Goal: Task Accomplishment & Management: Use online tool/utility

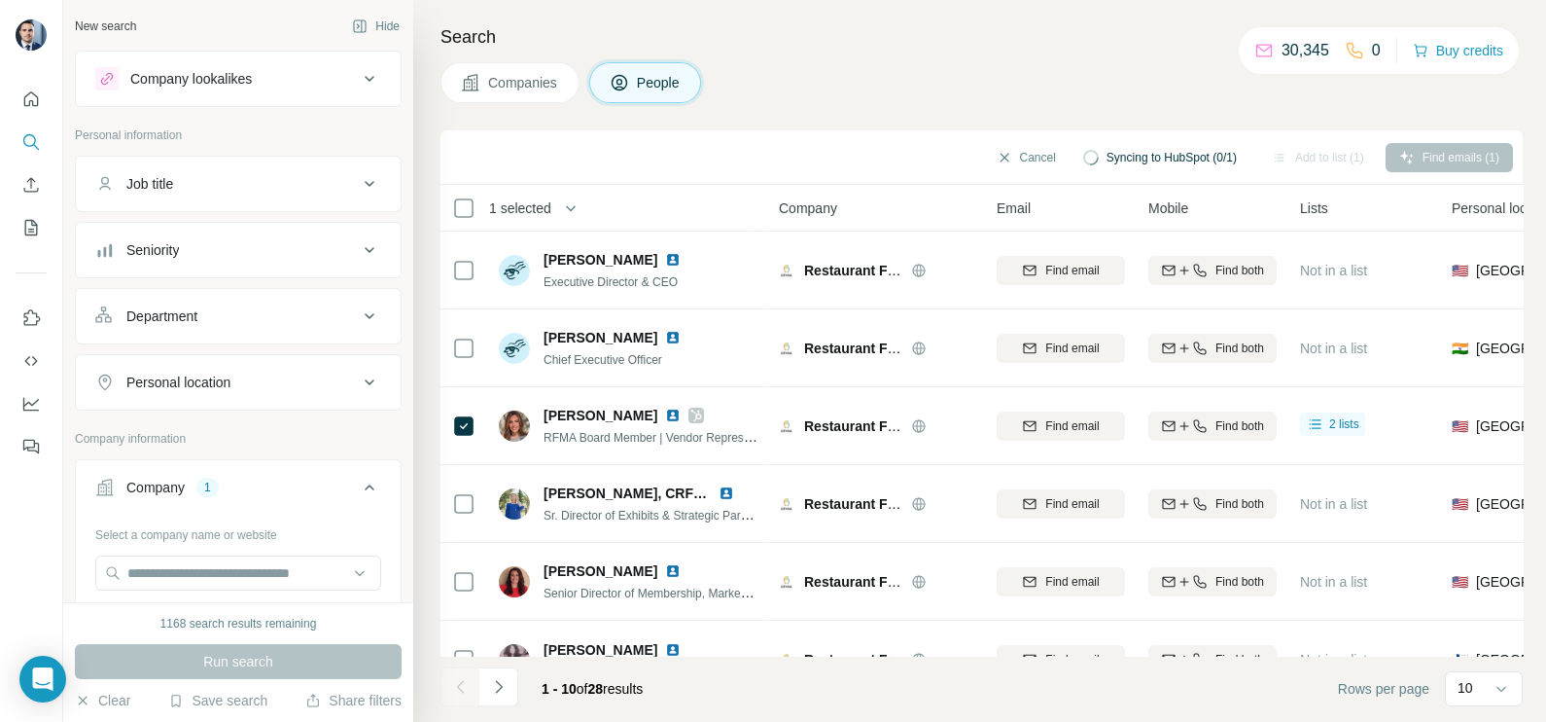
scroll to position [242, 0]
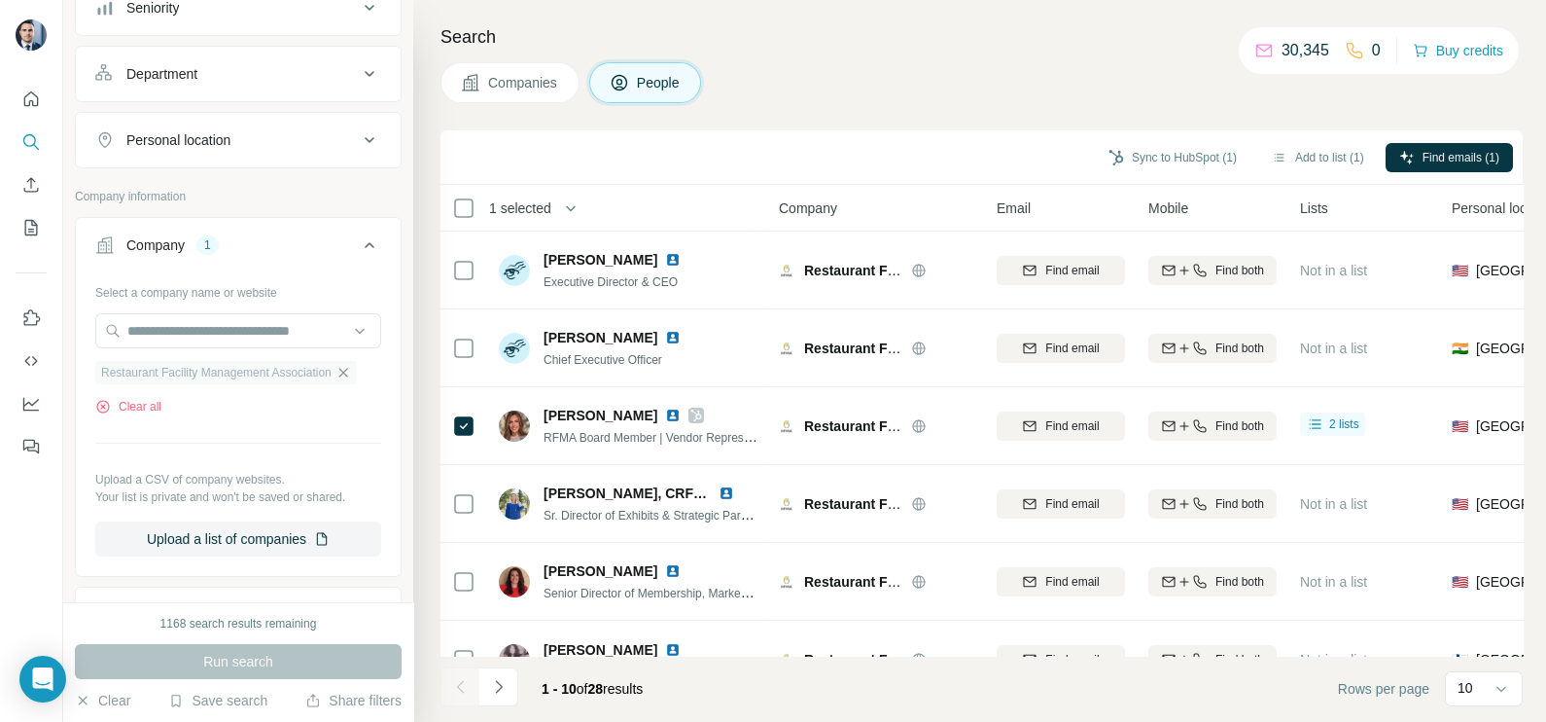
click at [351, 370] on icon "button" at bounding box center [343, 373] width 16 height 16
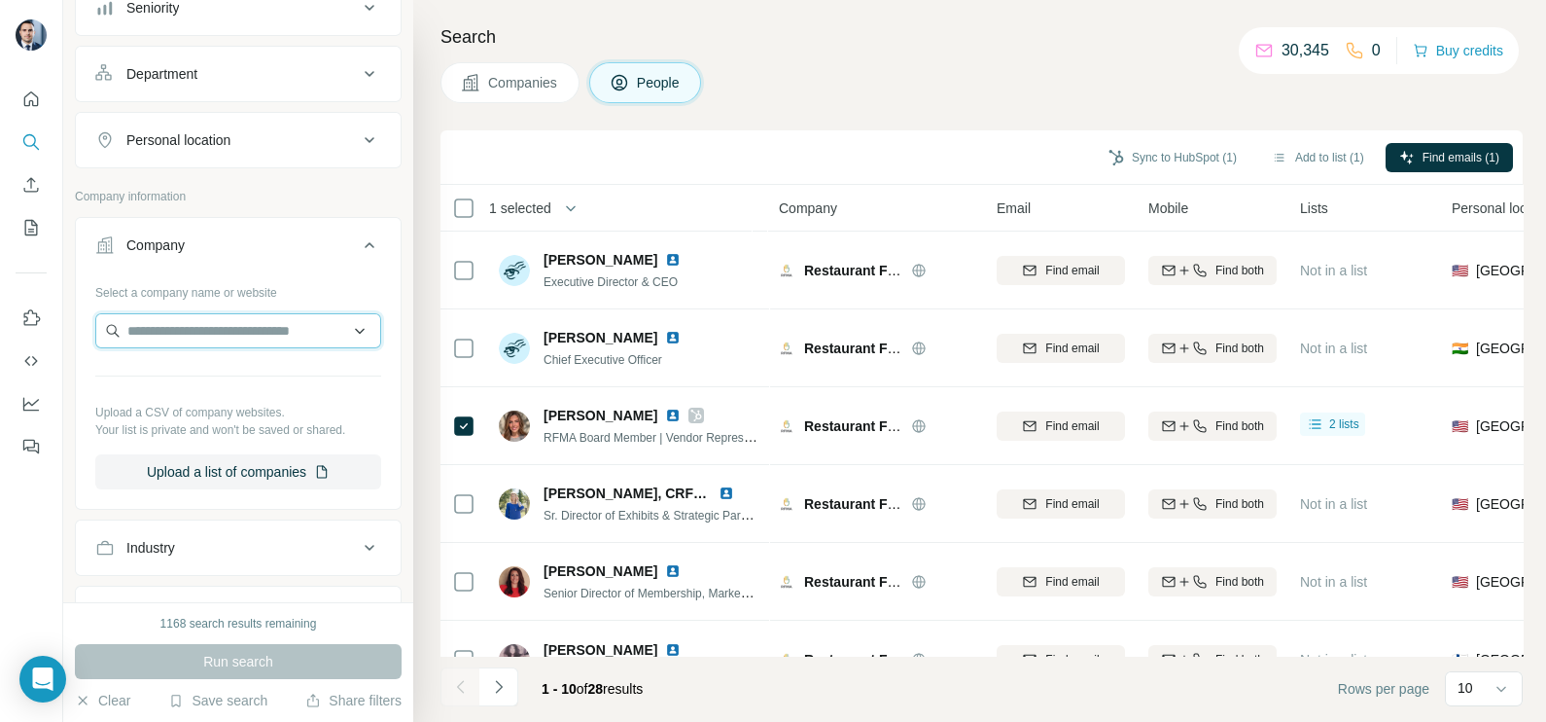
click at [248, 313] on input "text" at bounding box center [238, 330] width 286 height 35
paste input "**********"
type input "**********"
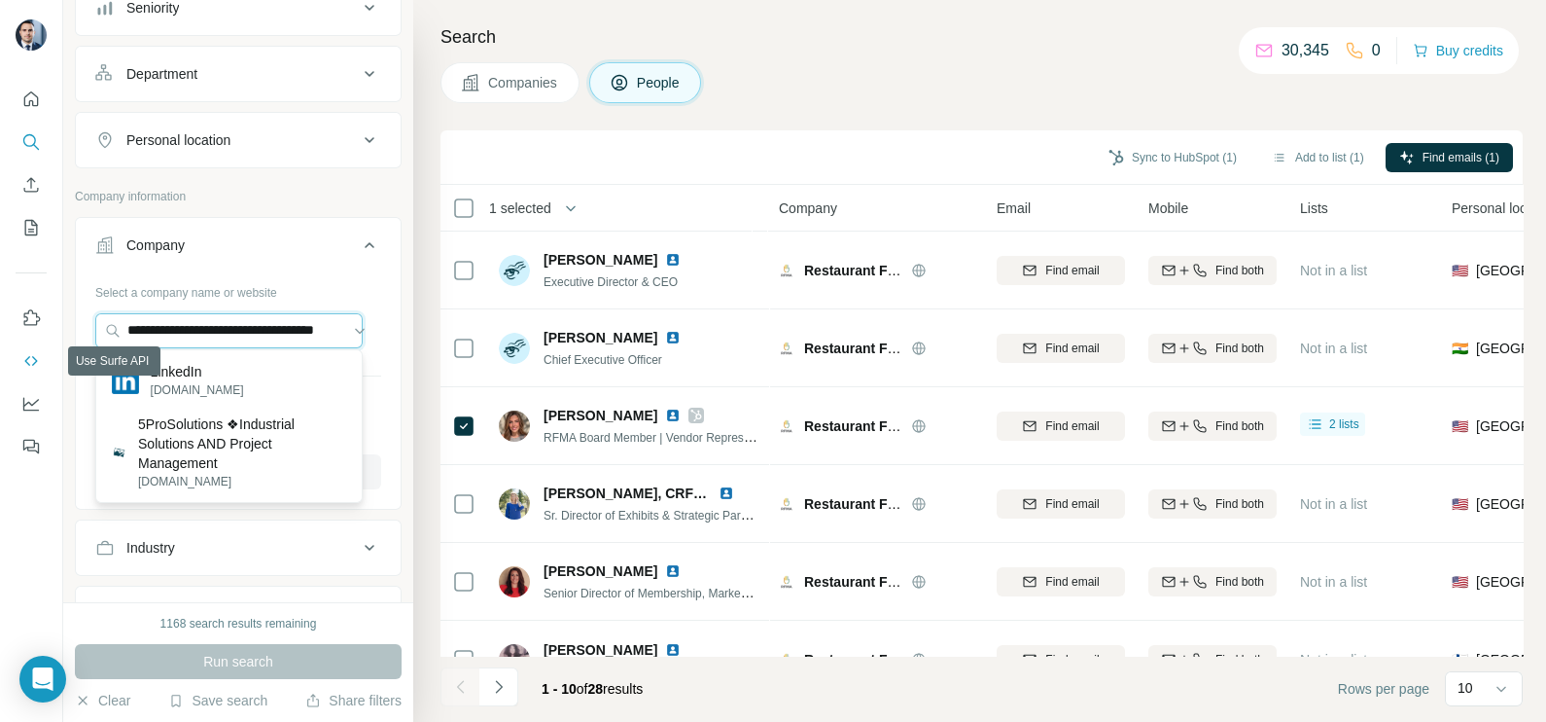
drag, startPoint x: 332, startPoint y: 325, endPoint x: 18, endPoint y: 346, distance: 314.8
click at [18, 346] on div "**********" at bounding box center [773, 361] width 1546 height 722
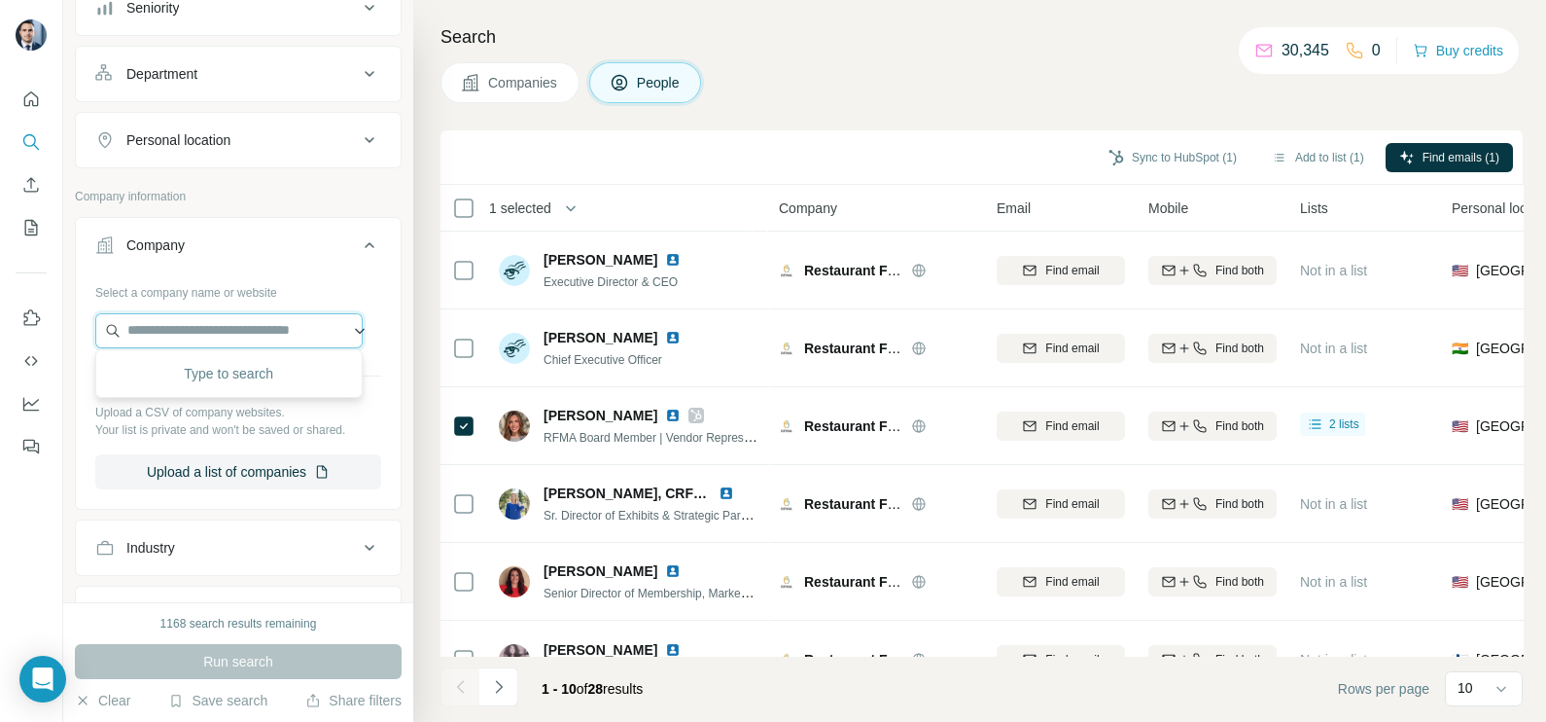
click at [211, 328] on input "text" at bounding box center [228, 330] width 267 height 35
paste input "**********"
type input "**********"
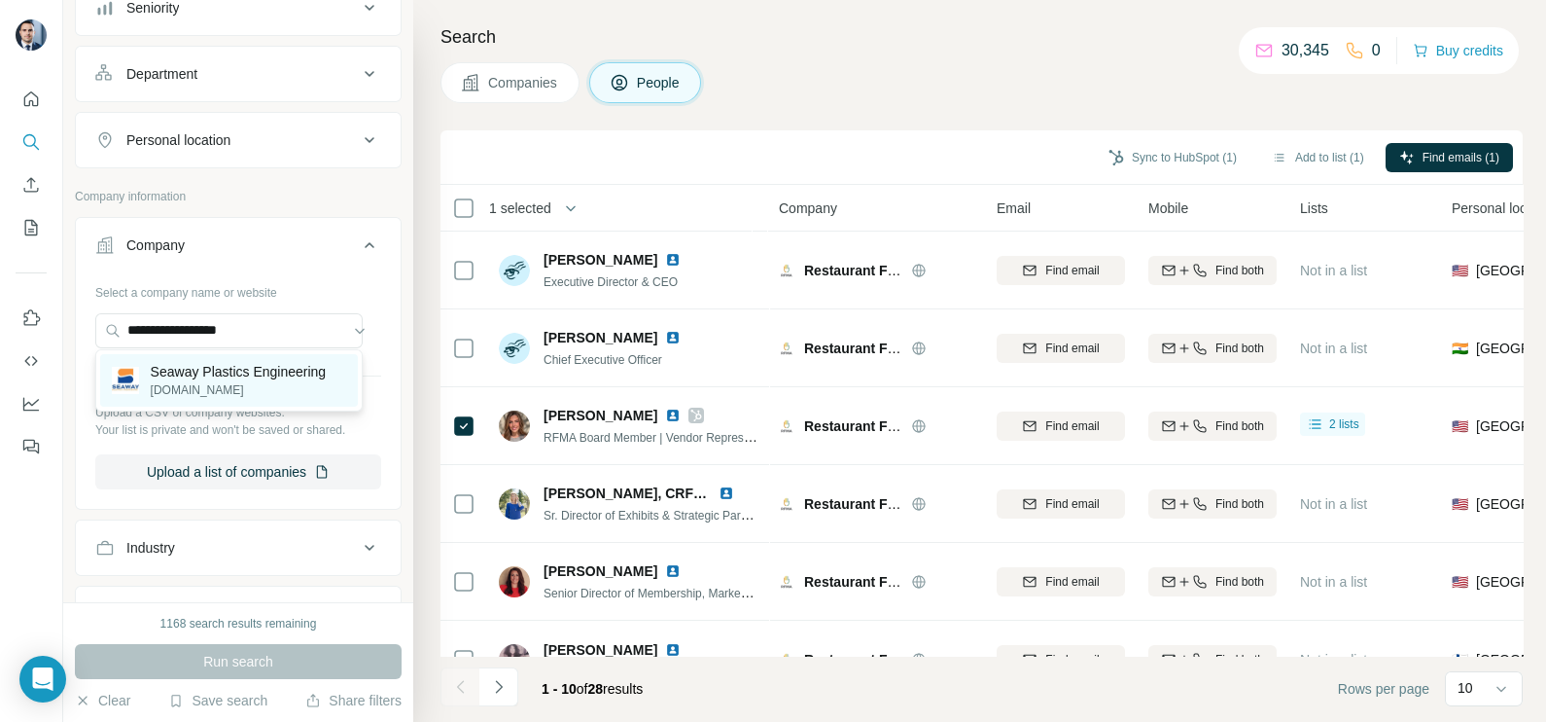
click at [219, 365] on p "Seaway Plastics Engineering" at bounding box center [239, 371] width 176 height 19
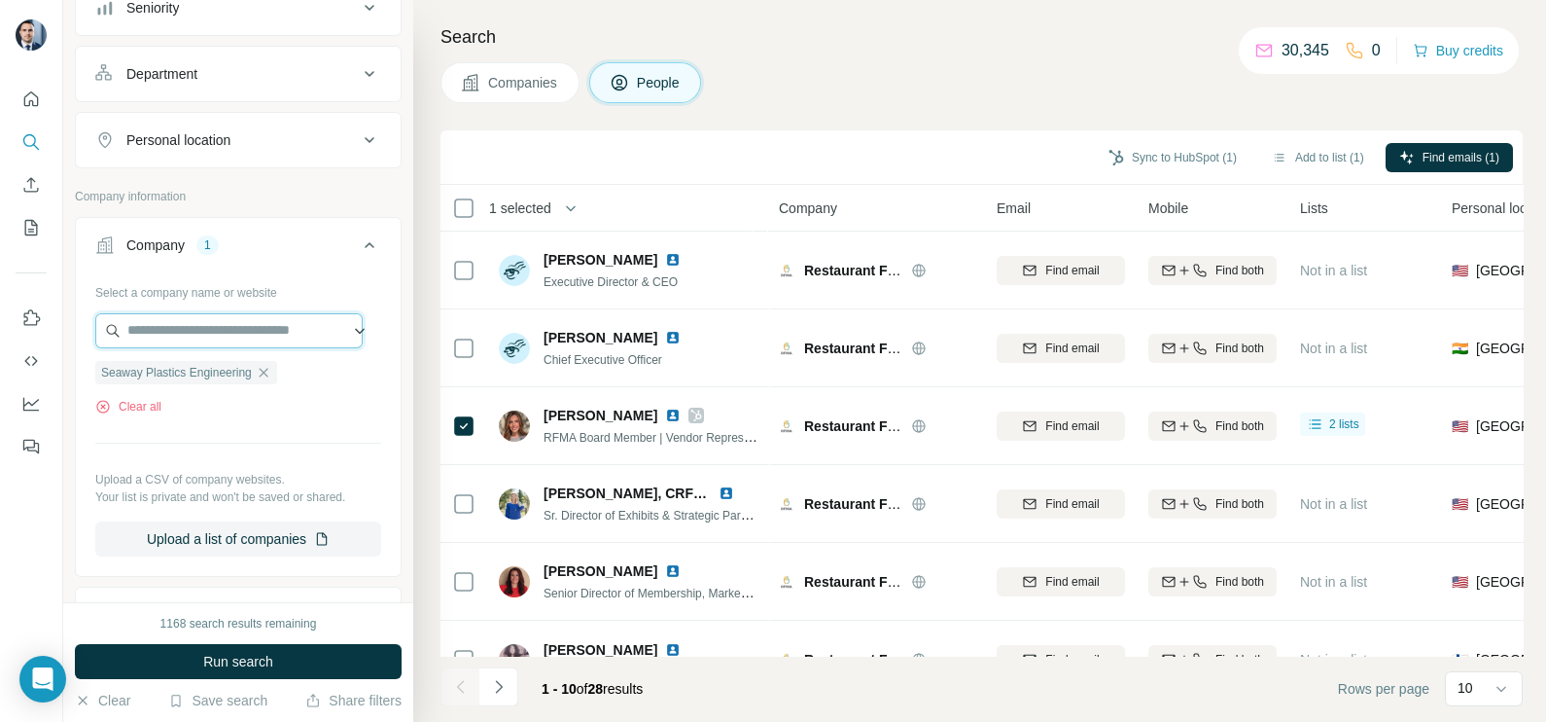
click at [230, 324] on input "text" at bounding box center [228, 330] width 267 height 35
click at [248, 420] on div "Select a company name or website Seaway Plastics Engineering Clear all Upload a…" at bounding box center [238, 416] width 286 height 280
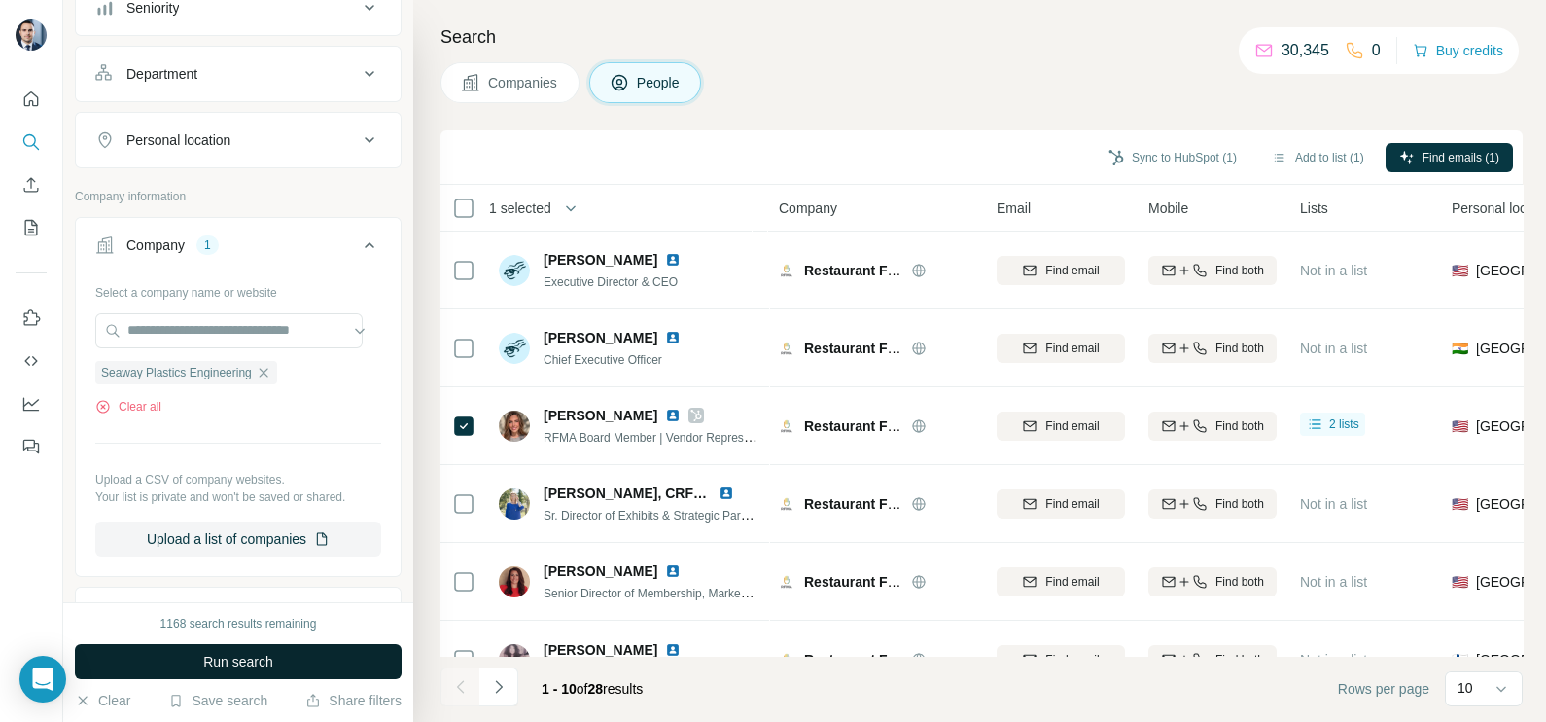
click at [241, 662] on span "Run search" at bounding box center [238, 660] width 70 height 19
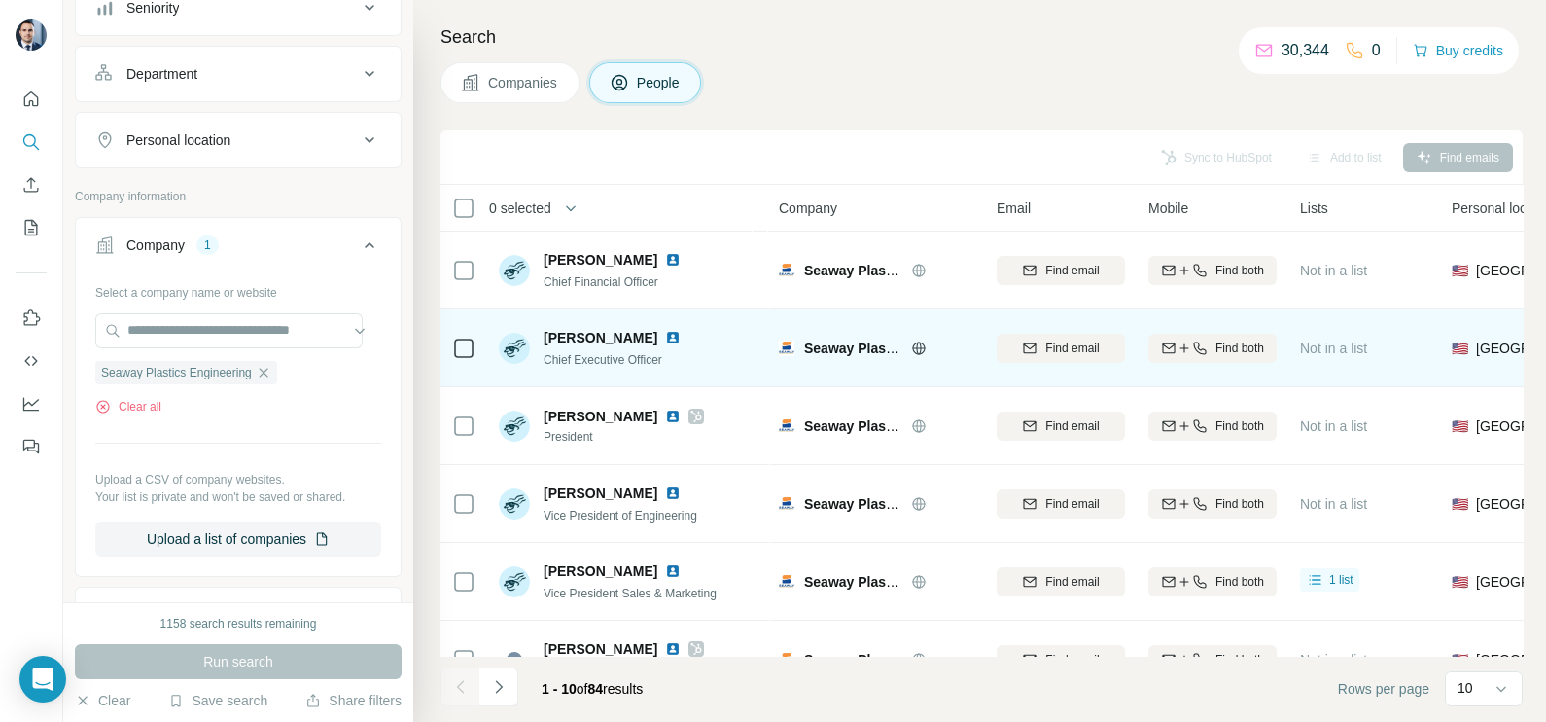
scroll to position [121, 0]
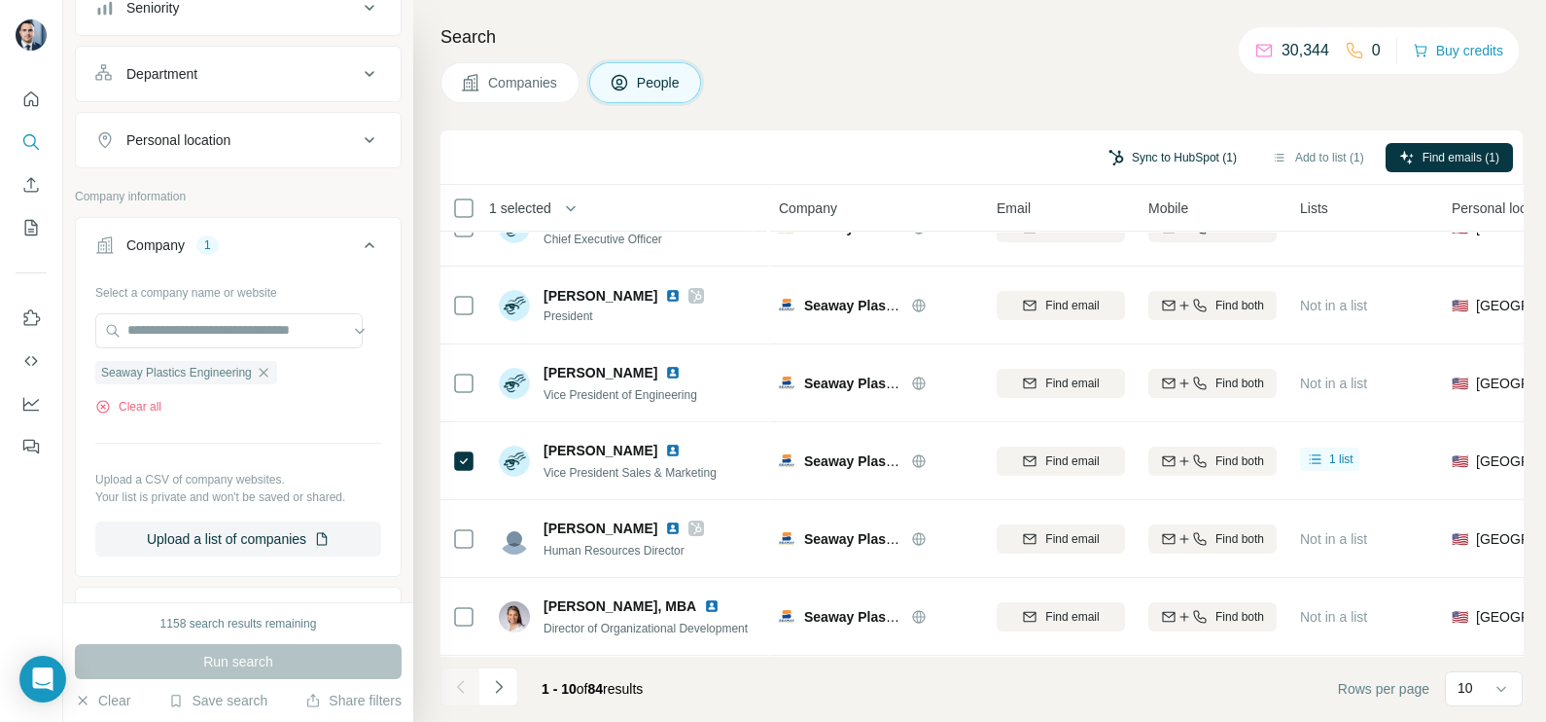
click at [1132, 156] on button "Sync to HubSpot (1)" at bounding box center [1173, 157] width 156 height 29
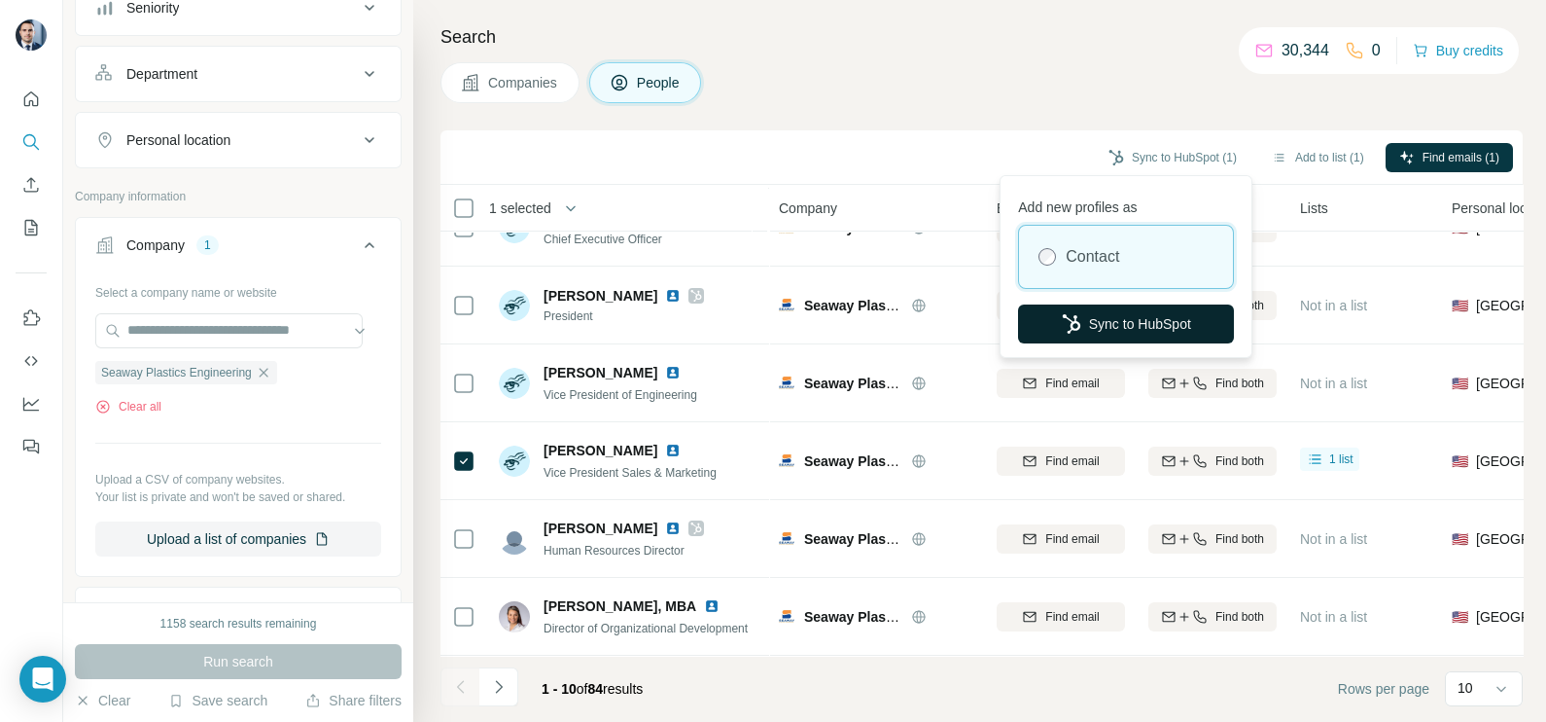
click at [1128, 321] on button "Sync to HubSpot" at bounding box center [1126, 323] width 216 height 39
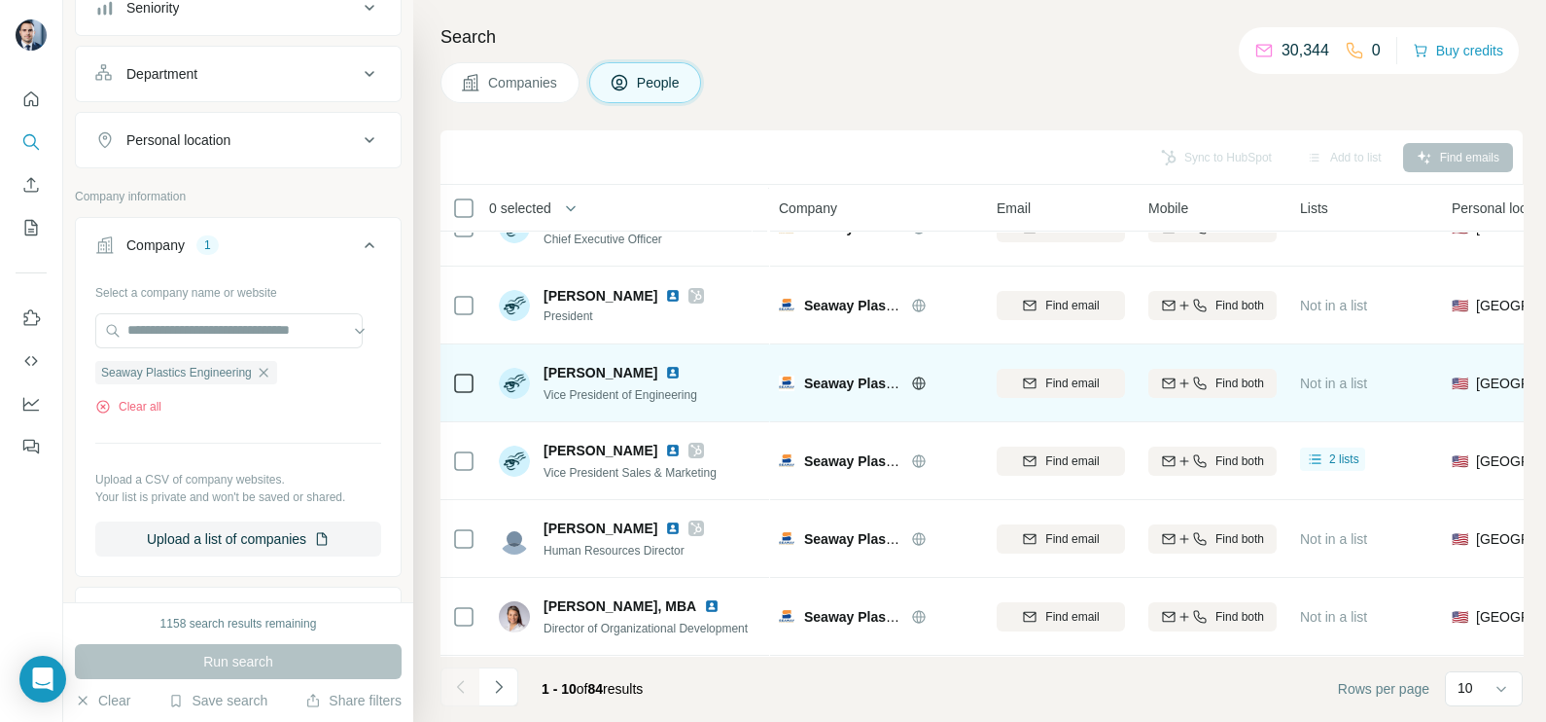
scroll to position [0, 0]
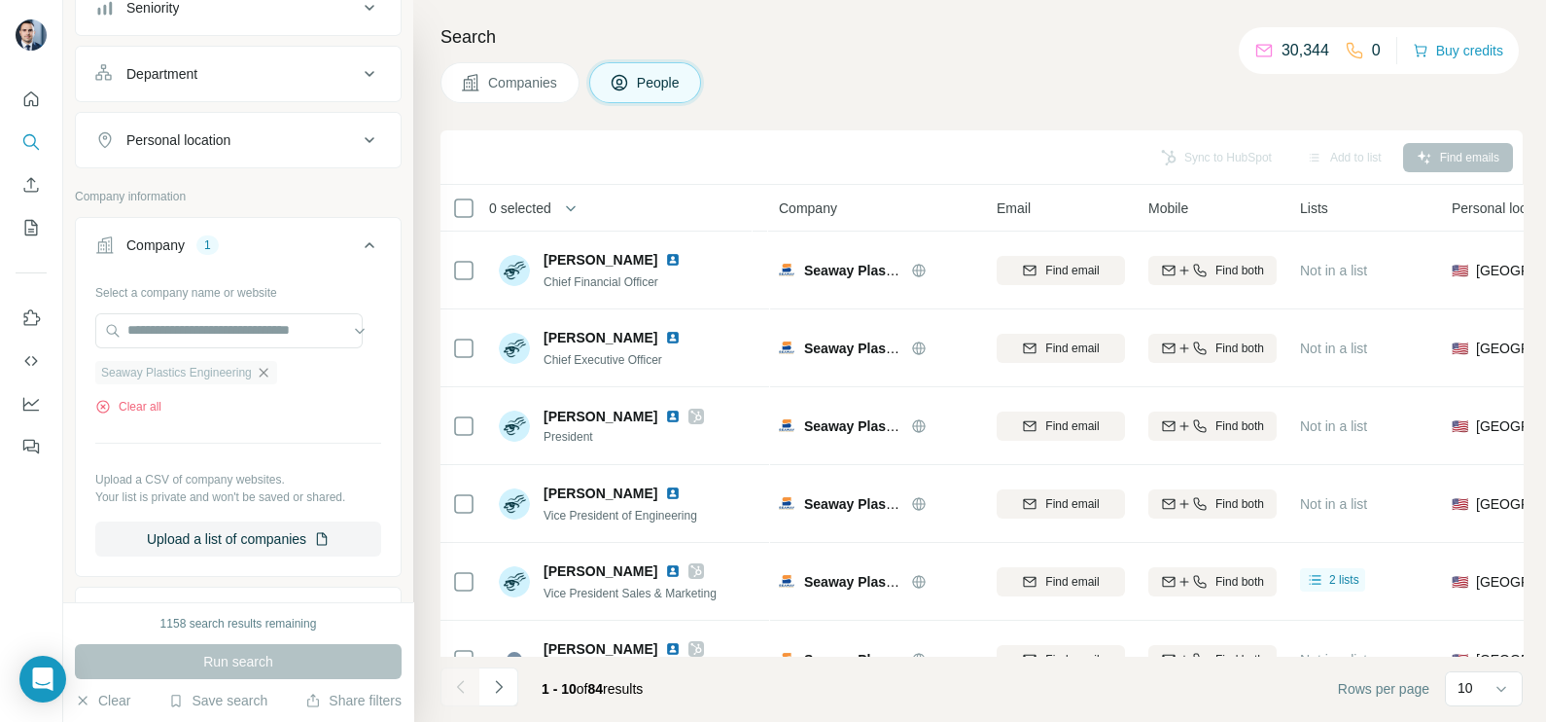
click at [271, 373] on icon "button" at bounding box center [264, 373] width 16 height 16
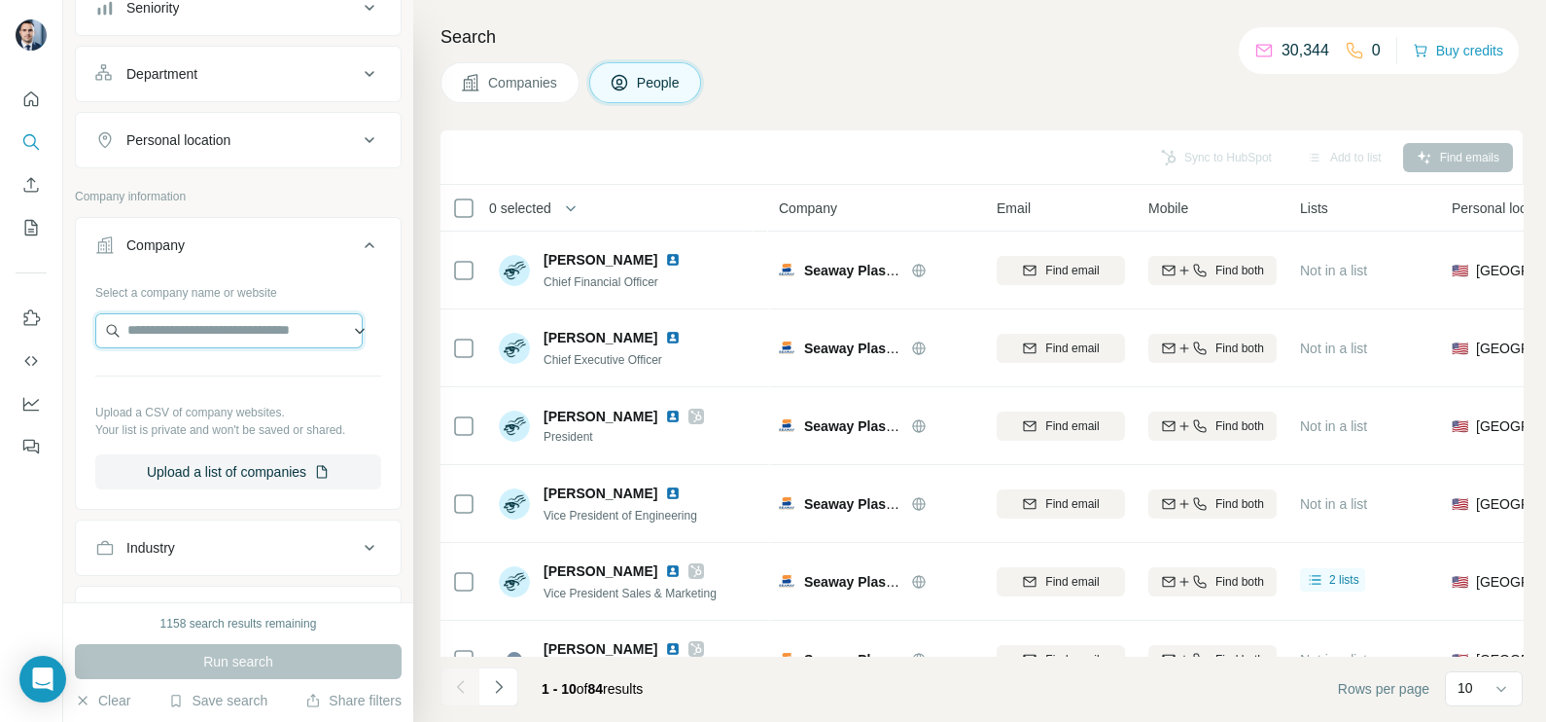
click at [239, 332] on input "text" at bounding box center [228, 330] width 267 height 35
type input "**********"
click at [206, 408] on div "Modigent [DOMAIN_NAME]" at bounding box center [228, 380] width 267 height 62
click at [252, 315] on input "**********" at bounding box center [228, 330] width 267 height 35
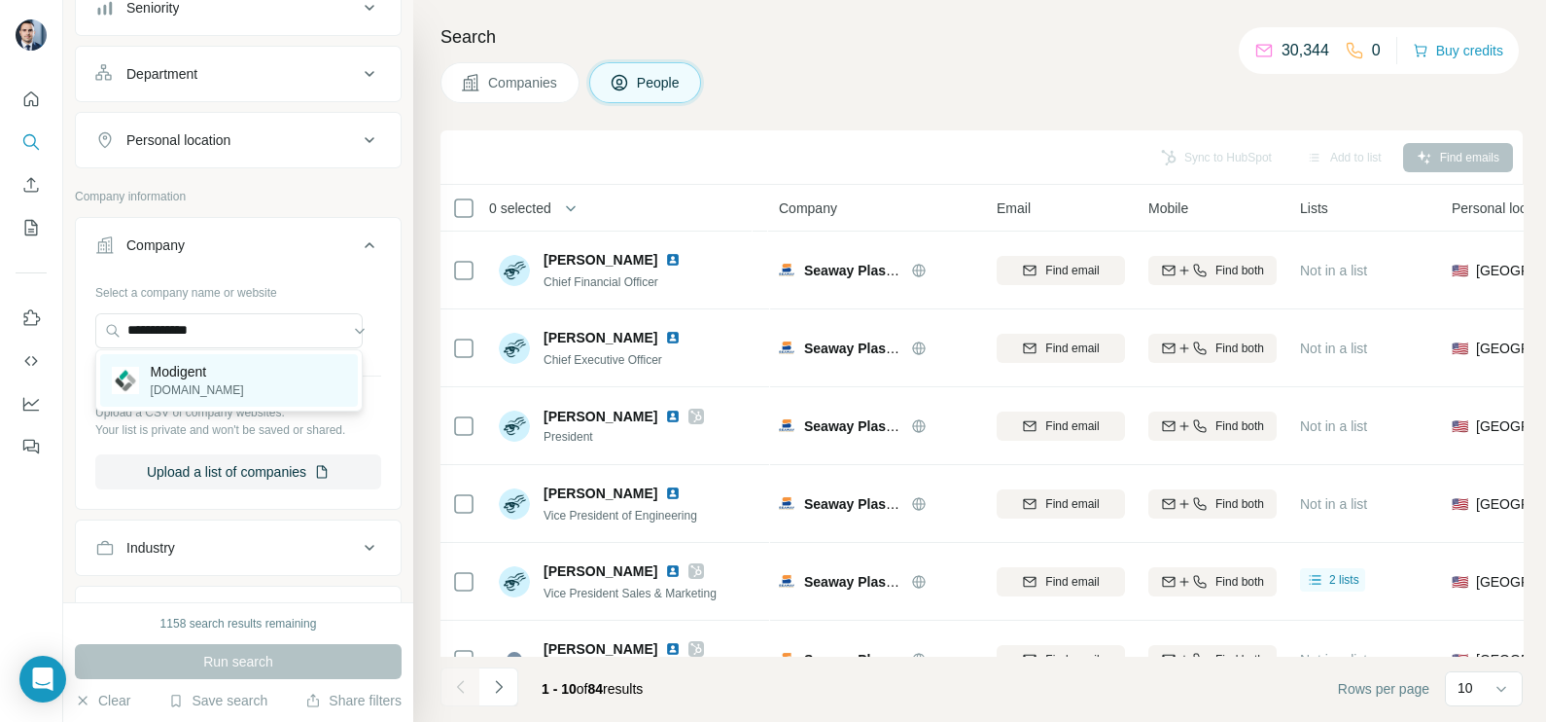
click at [216, 393] on p "[DOMAIN_NAME]" at bounding box center [197, 390] width 93 height 18
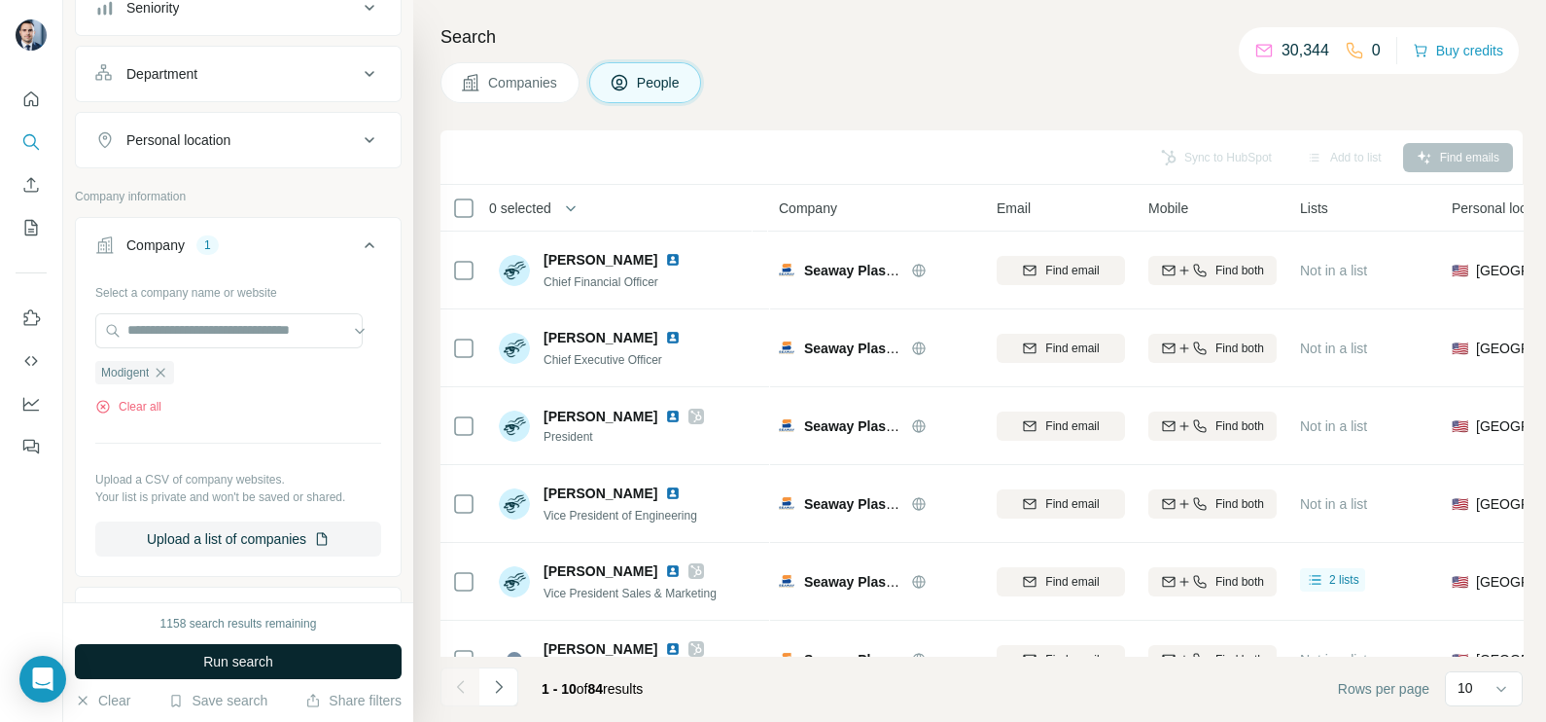
click at [258, 671] on span "Run search" at bounding box center [238, 660] width 70 height 19
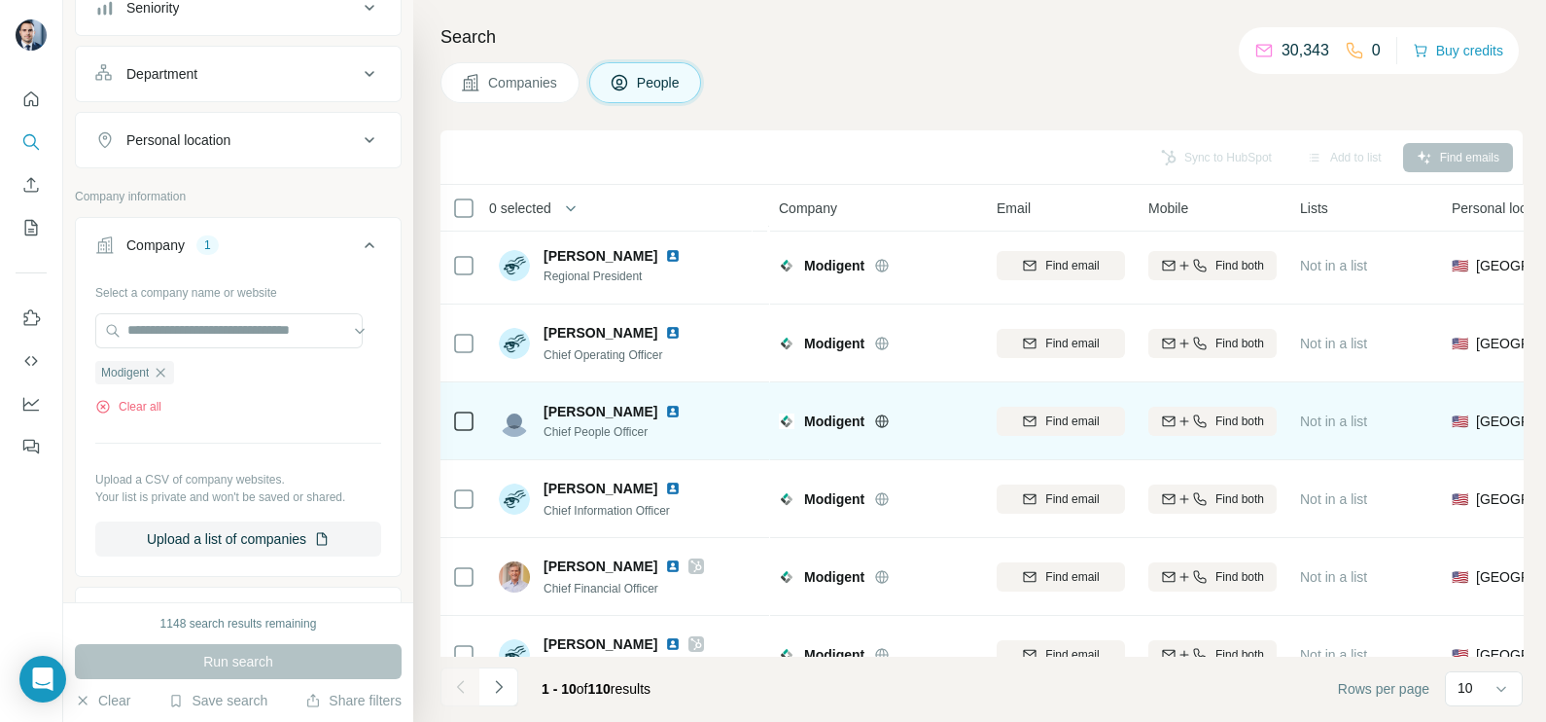
scroll to position [365, 0]
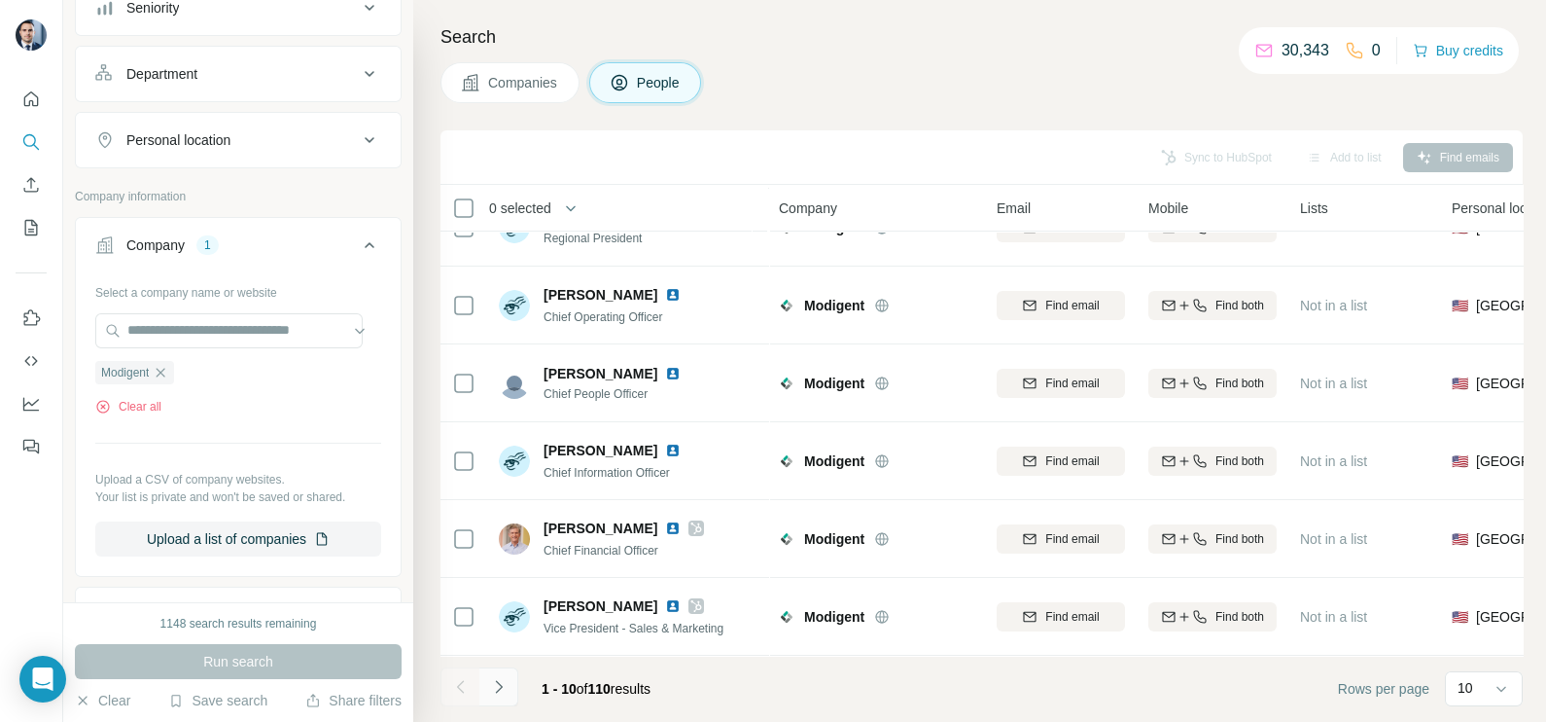
click at [507, 678] on icon "Navigate to next page" at bounding box center [498, 686] width 19 height 19
click at [497, 676] on button "Navigate to next page" at bounding box center [498, 686] width 39 height 39
click at [498, 686] on icon "Navigate to next page" at bounding box center [498, 686] width 19 height 19
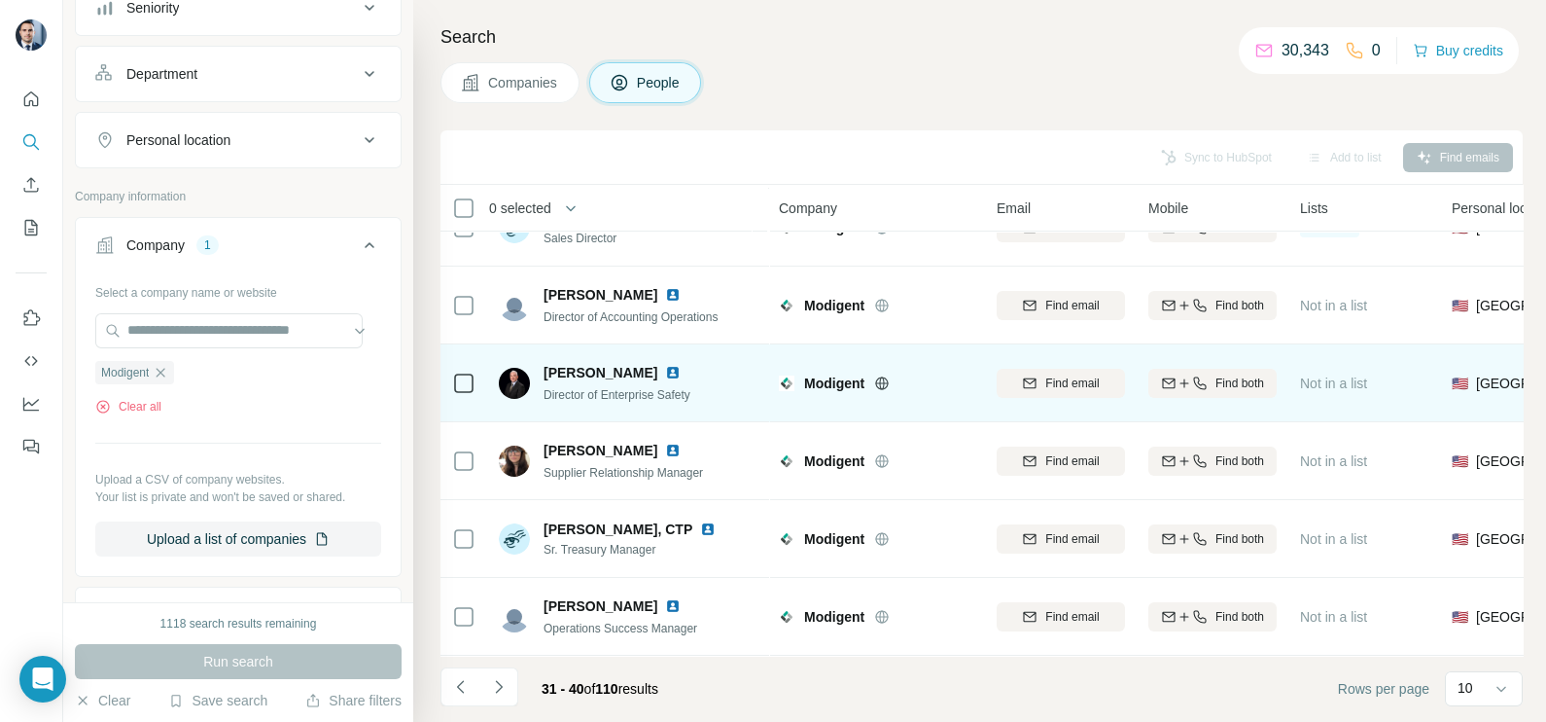
scroll to position [242, 0]
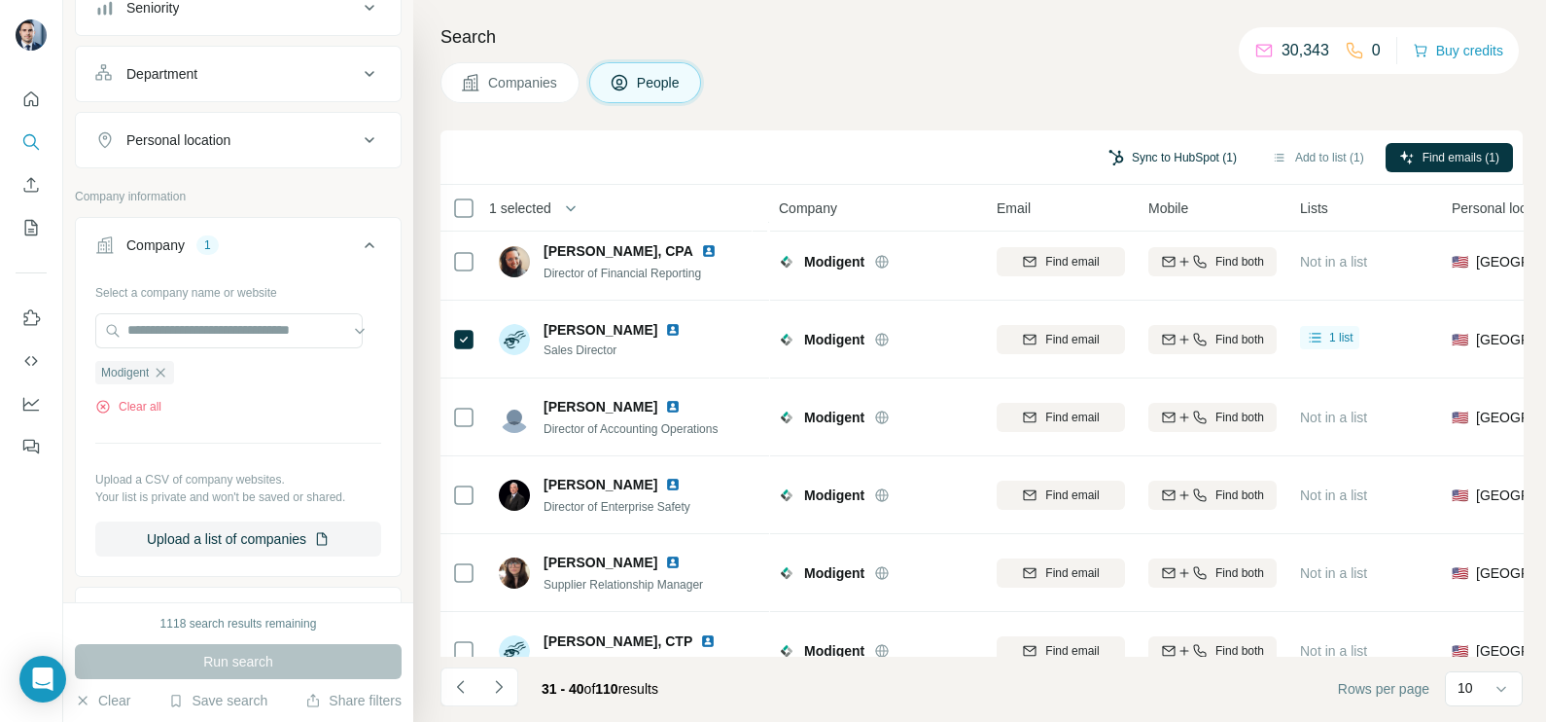
click at [1178, 162] on button "Sync to HubSpot (1)" at bounding box center [1173, 157] width 156 height 29
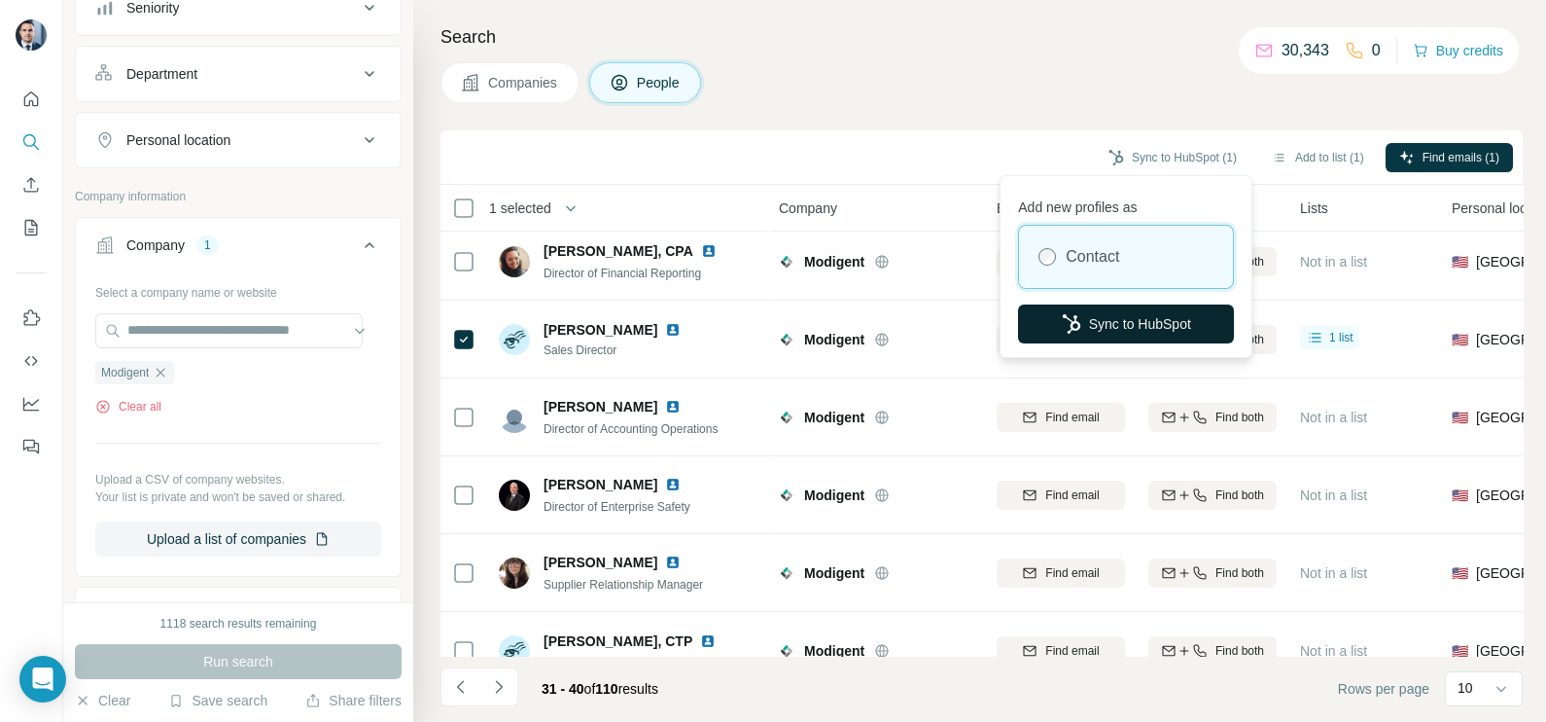
click at [1113, 316] on button "Sync to HubSpot" at bounding box center [1126, 323] width 216 height 39
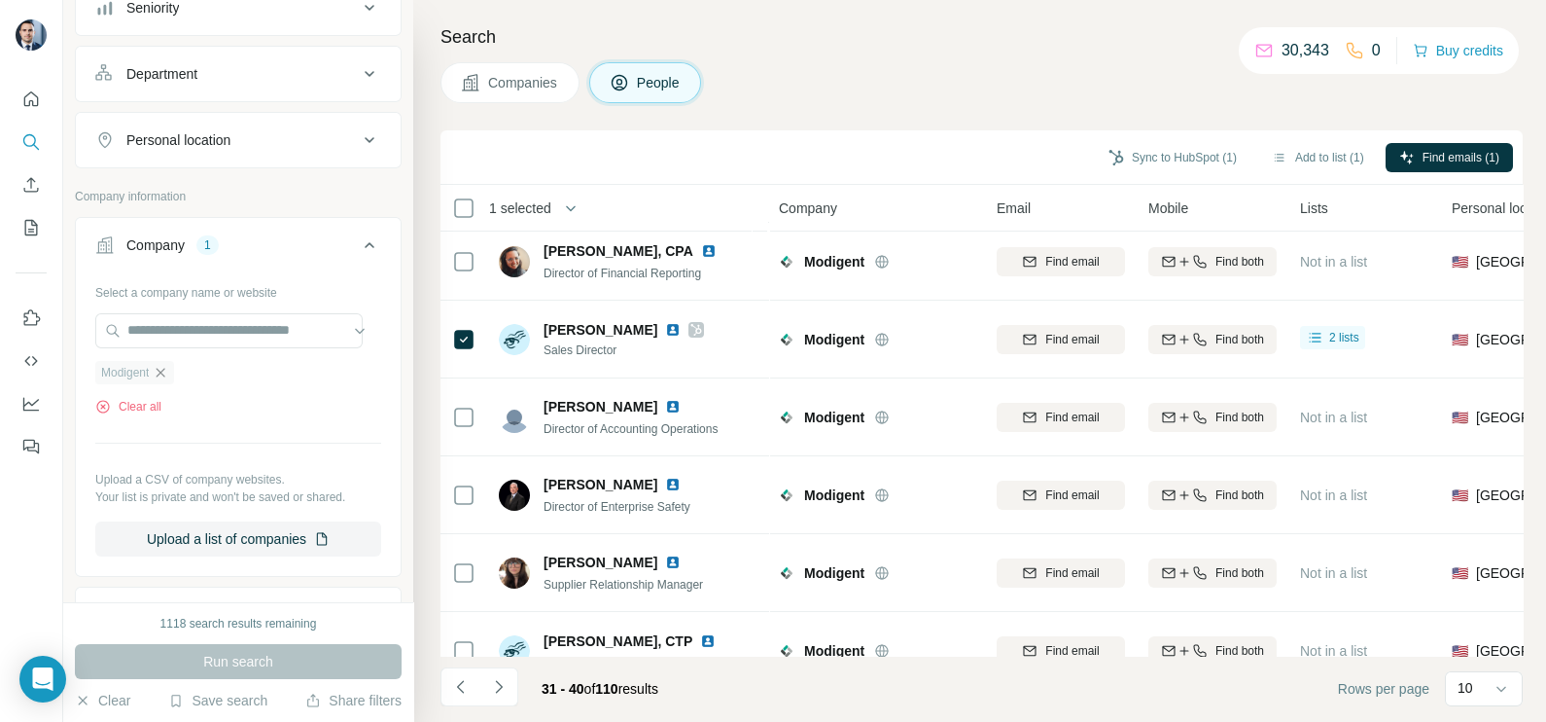
click at [162, 375] on icon "button" at bounding box center [161, 373] width 16 height 16
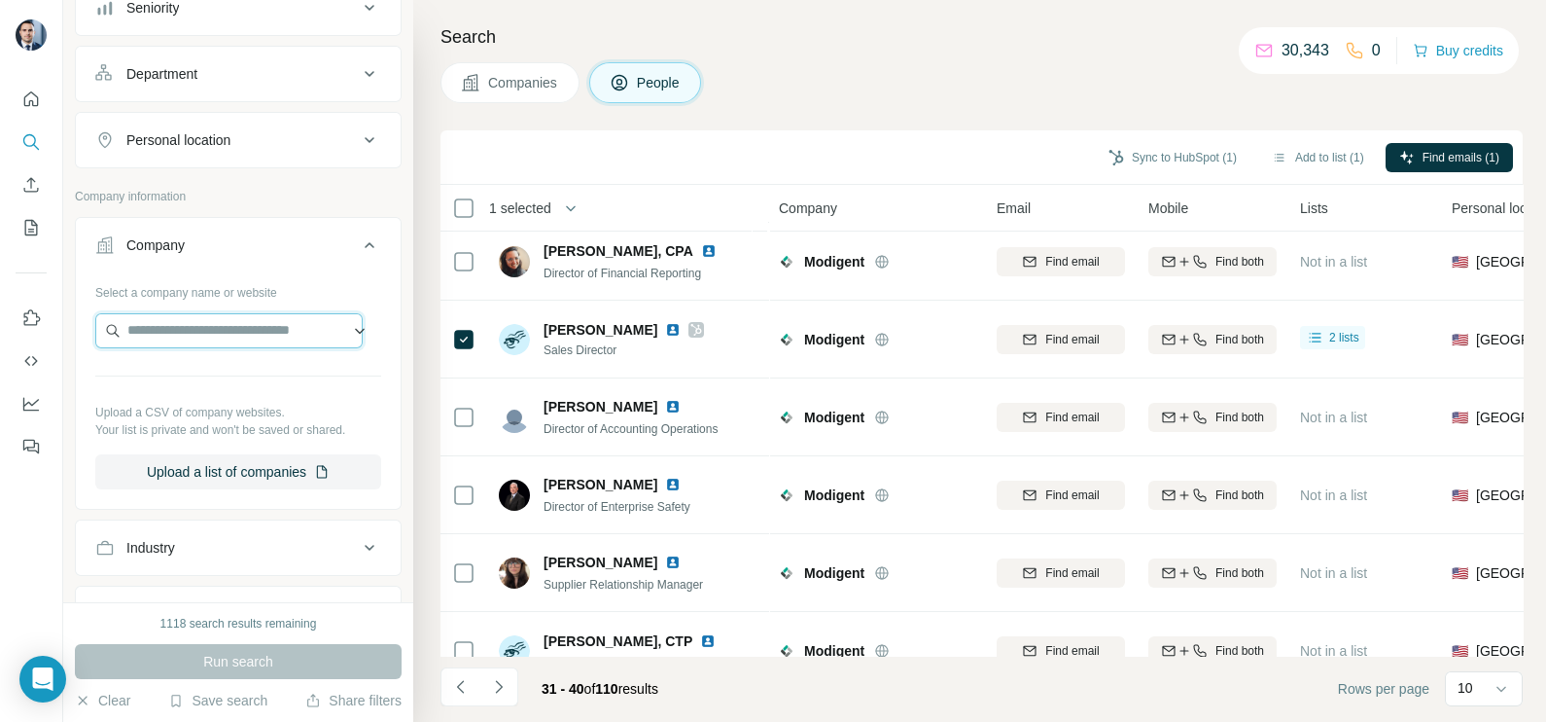
click at [191, 336] on input "text" at bounding box center [228, 330] width 267 height 35
paste input "**********"
type input "**********"
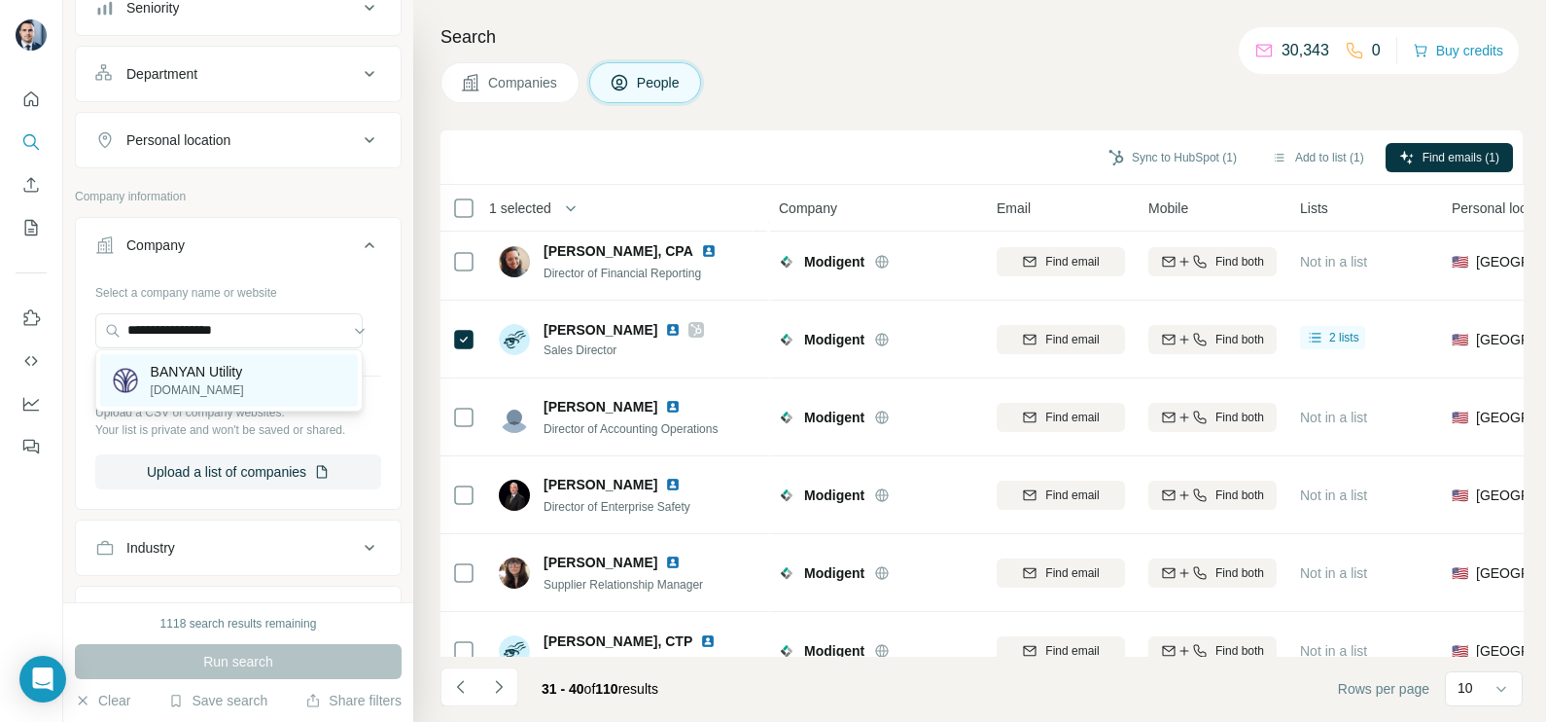
click at [197, 377] on p "BANYAN Utility" at bounding box center [197, 371] width 93 height 19
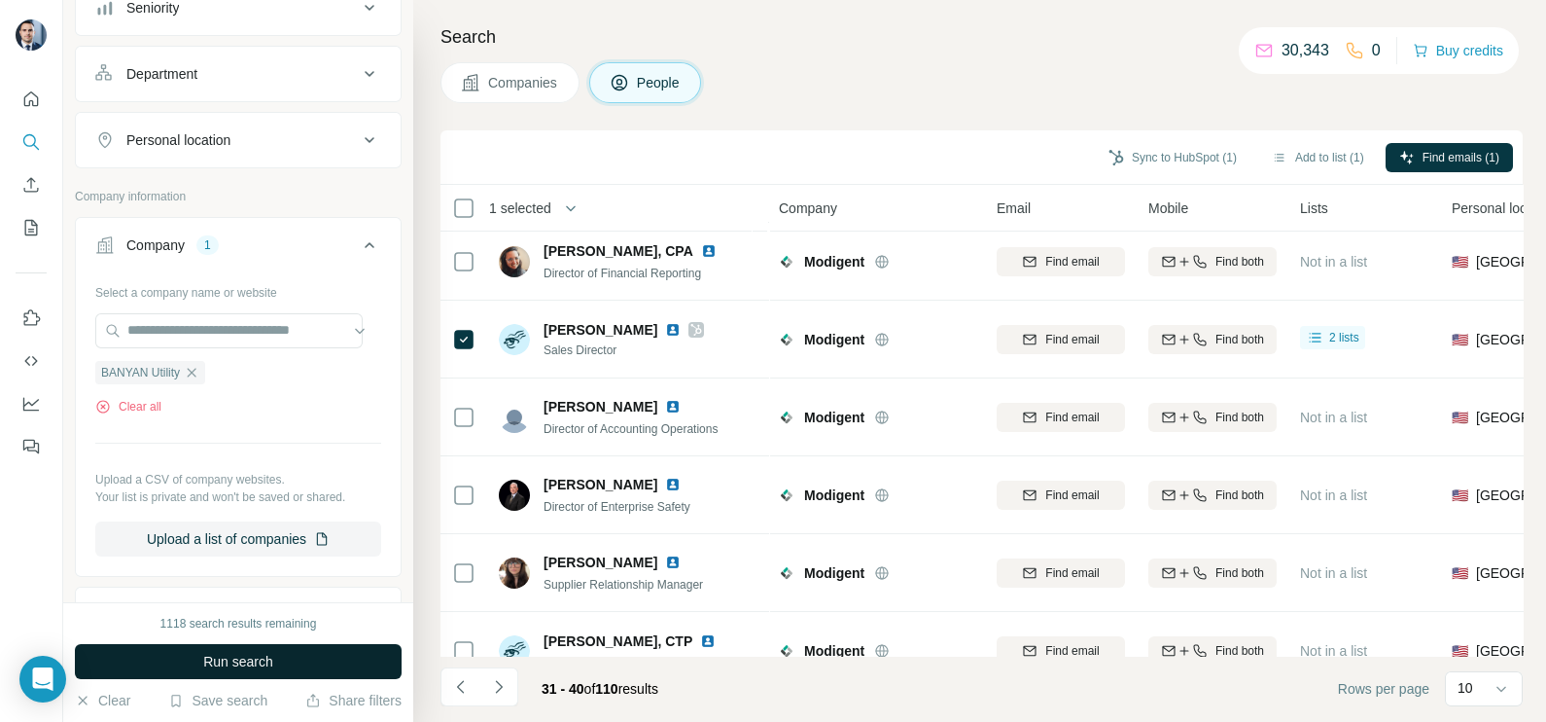
click at [287, 660] on button "Run search" at bounding box center [238, 661] width 327 height 35
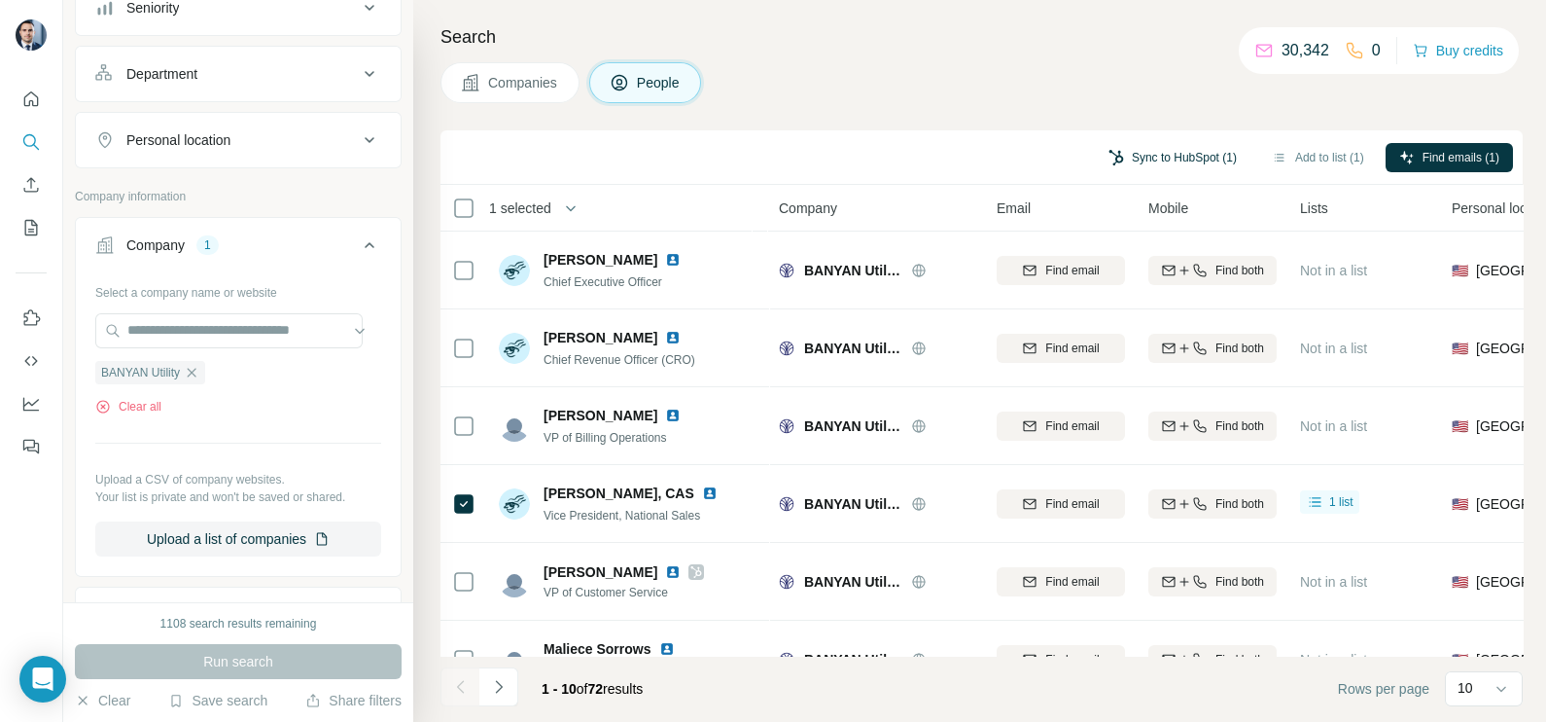
click at [1185, 161] on button "Sync to HubSpot (1)" at bounding box center [1173, 157] width 156 height 29
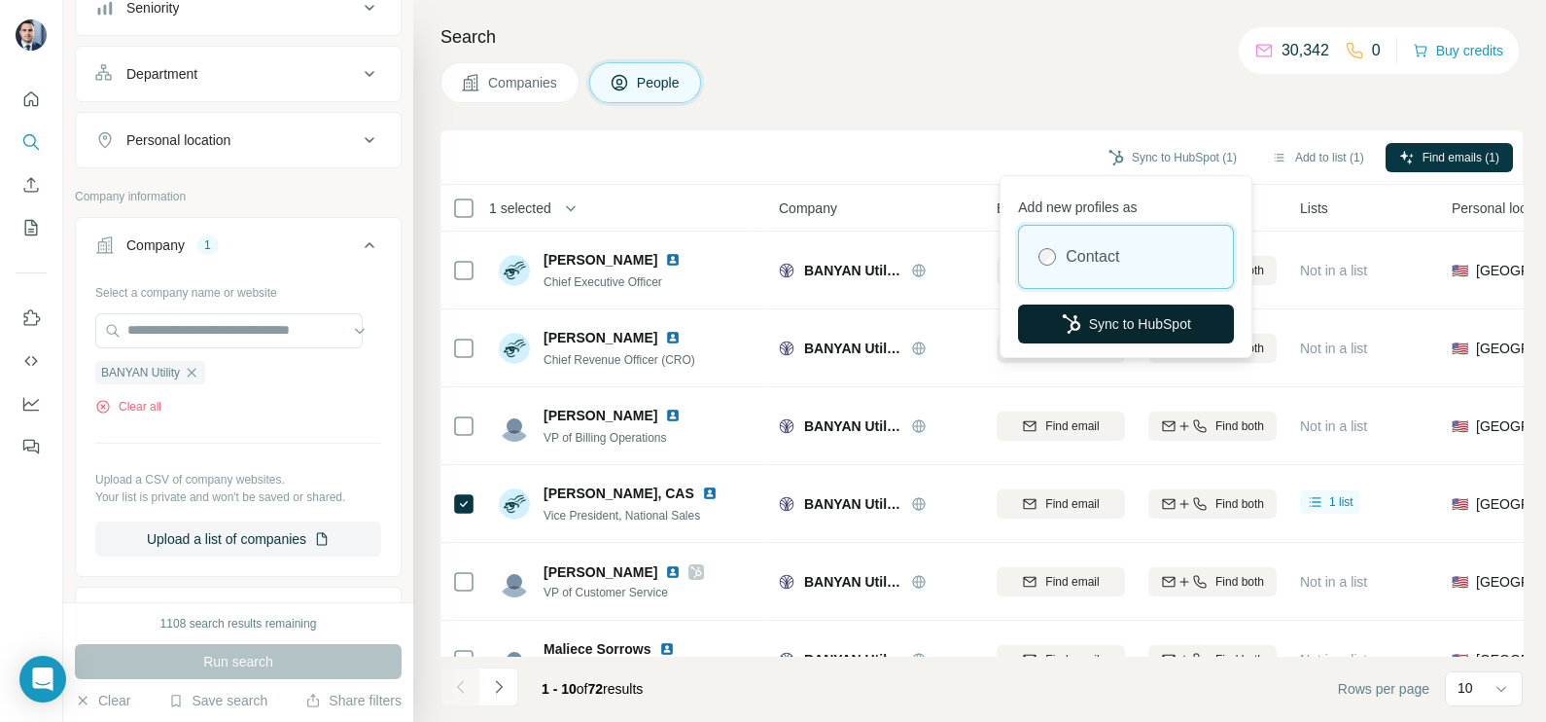
click at [1111, 313] on button "Sync to HubSpot" at bounding box center [1126, 323] width 216 height 39
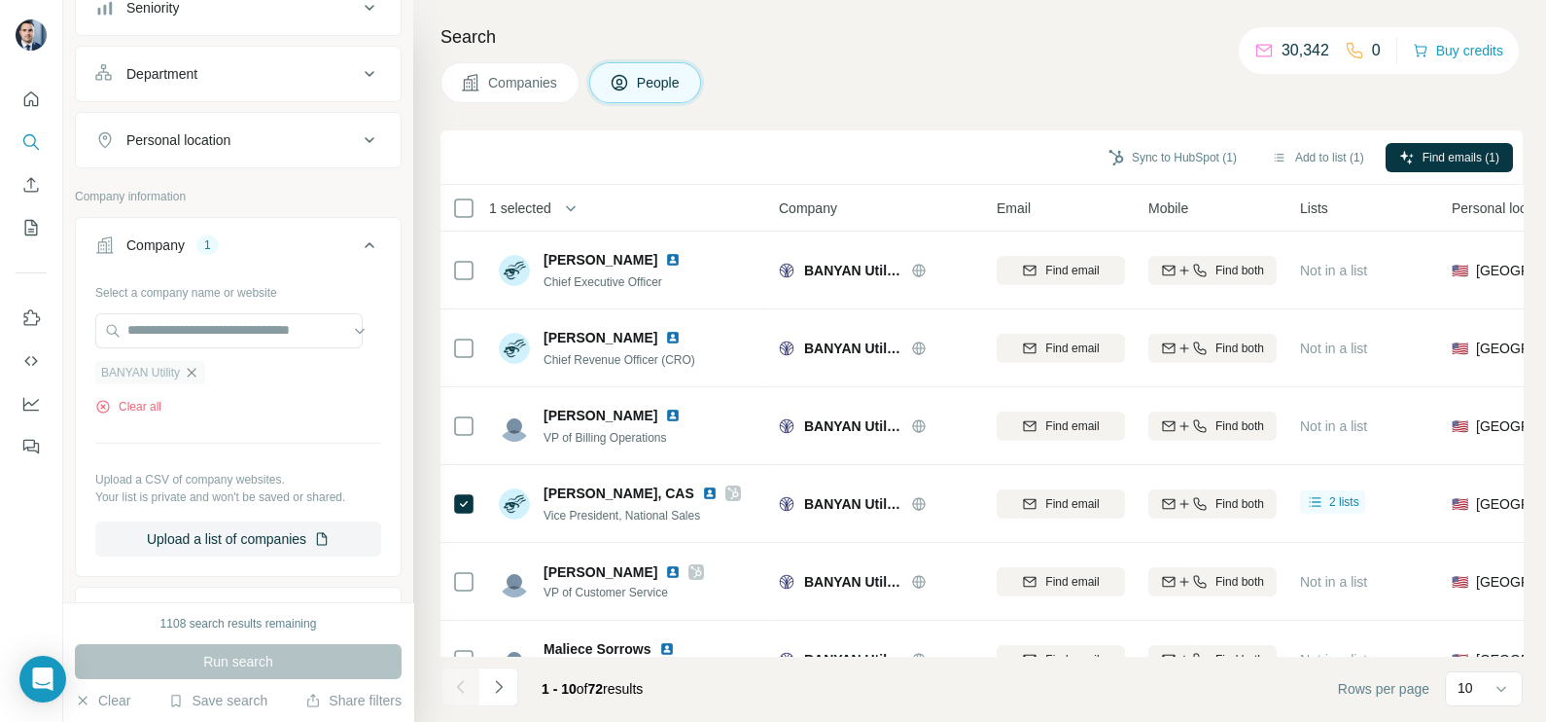
click at [196, 375] on icon "button" at bounding box center [192, 373] width 16 height 16
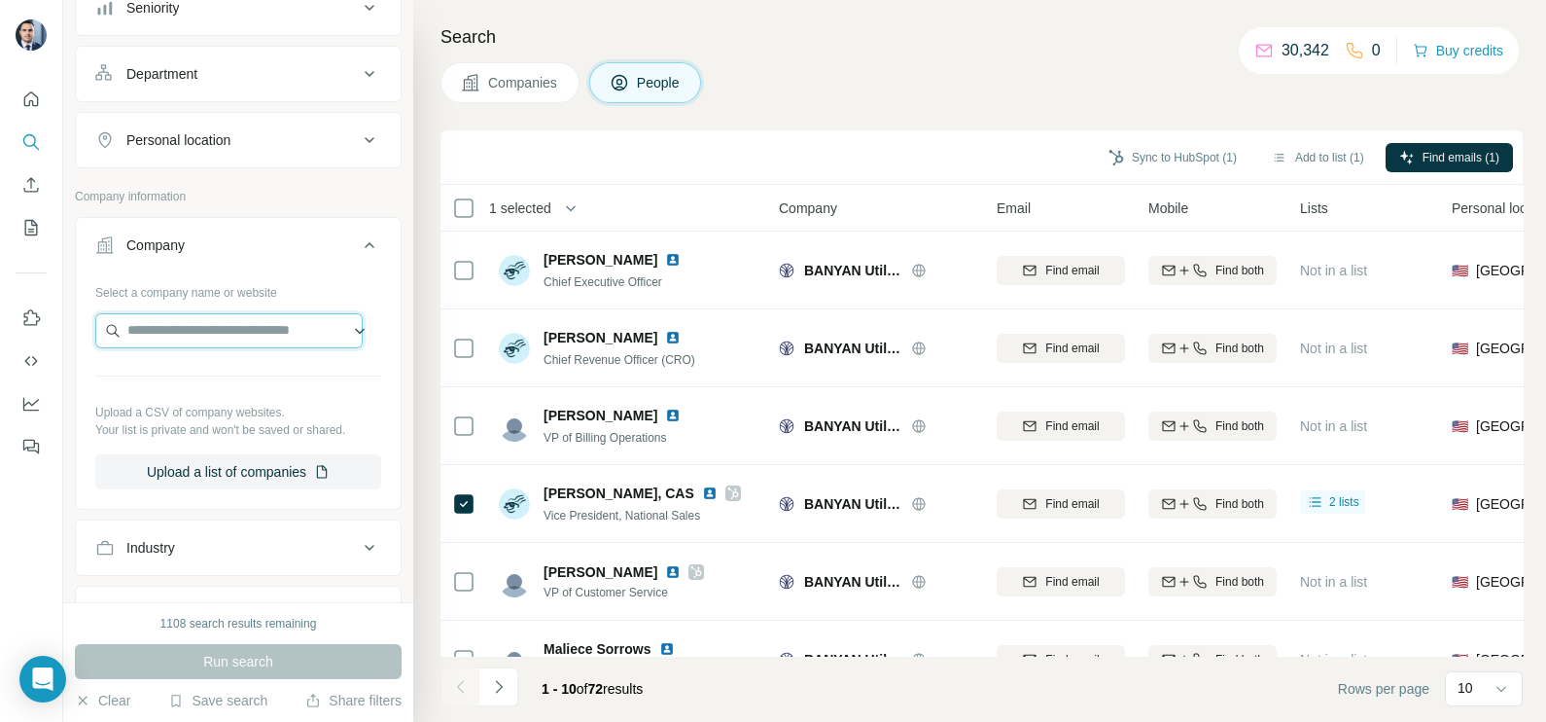
click at [193, 331] on input "text" at bounding box center [228, 330] width 267 height 35
paste input "**********"
type input "**********"
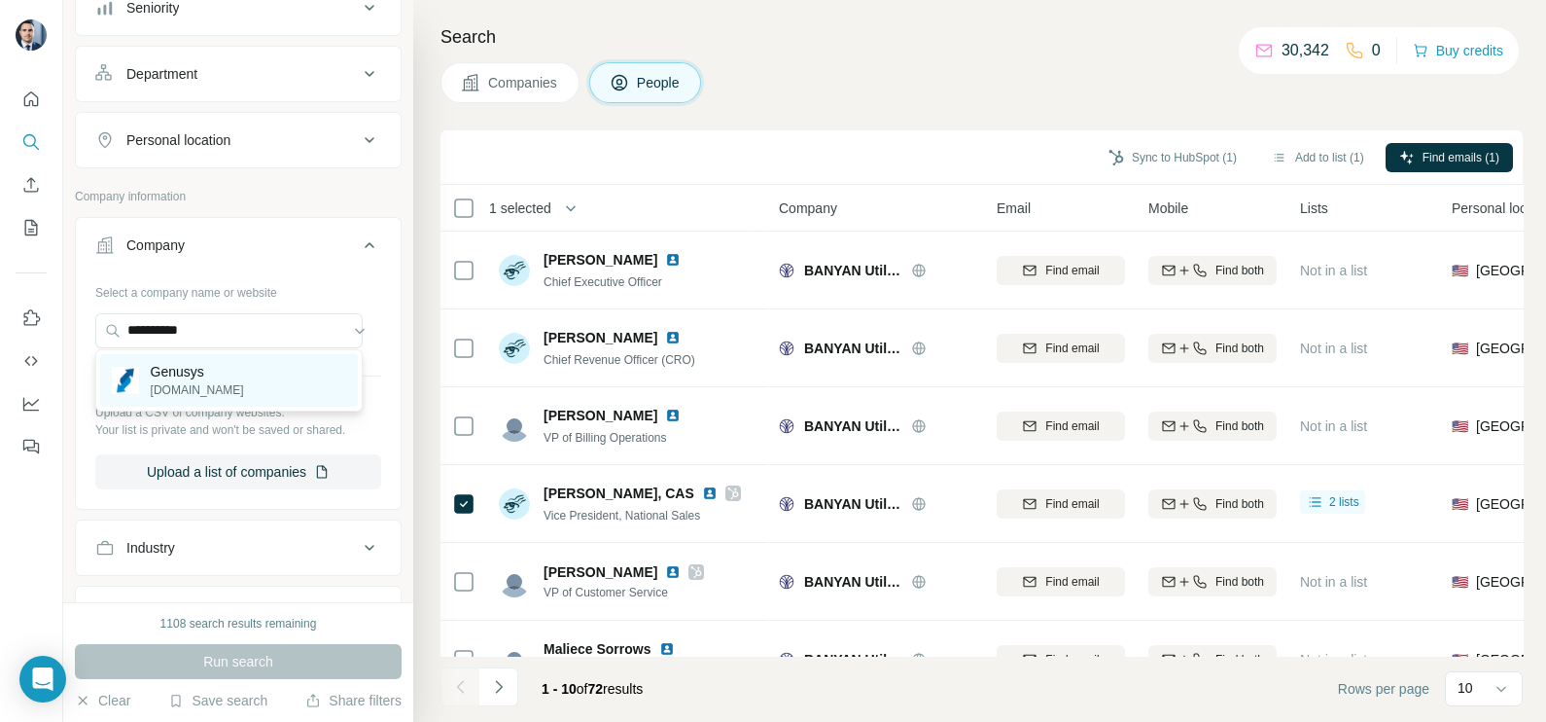
click at [217, 370] on div "Genusys [DOMAIN_NAME]" at bounding box center [229, 380] width 258 height 53
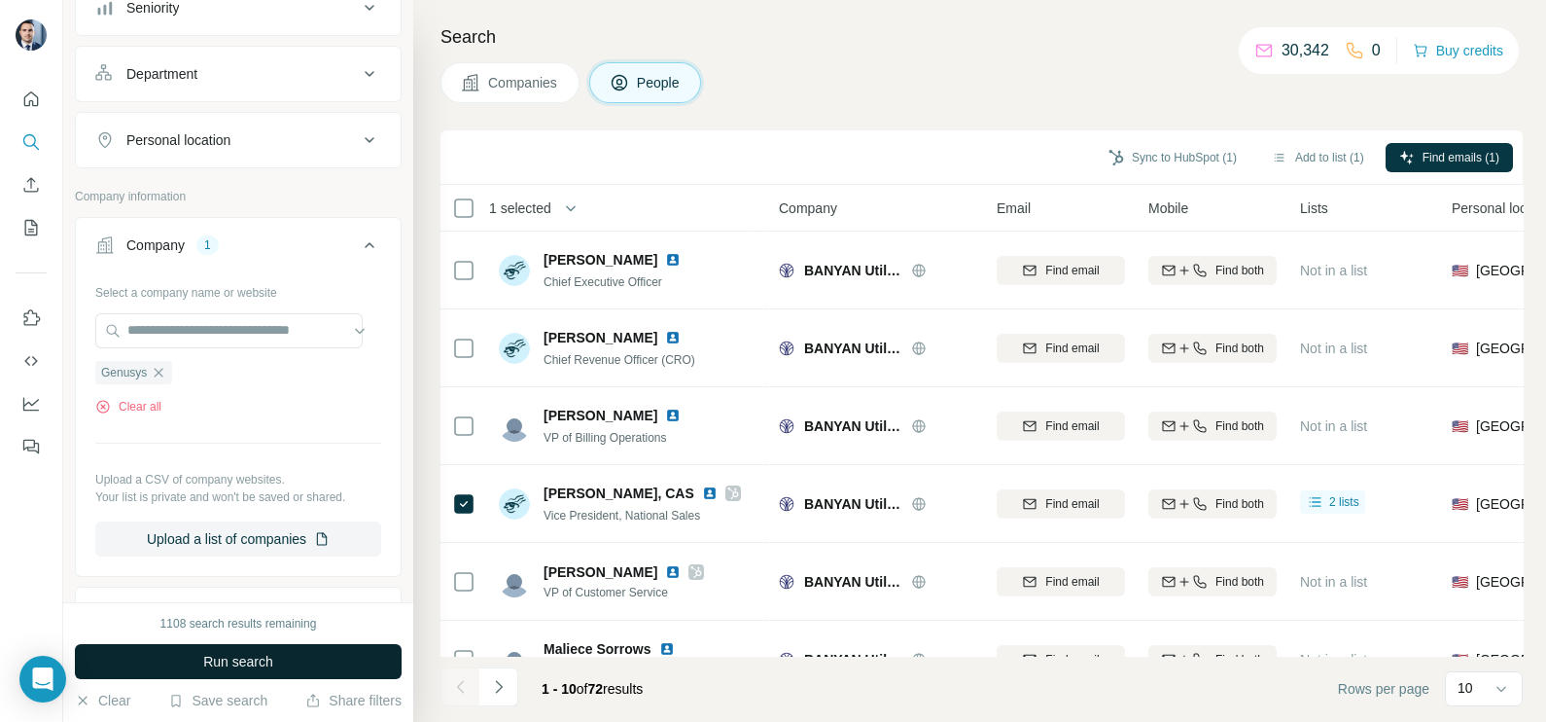
click at [256, 667] on span "Run search" at bounding box center [238, 660] width 70 height 19
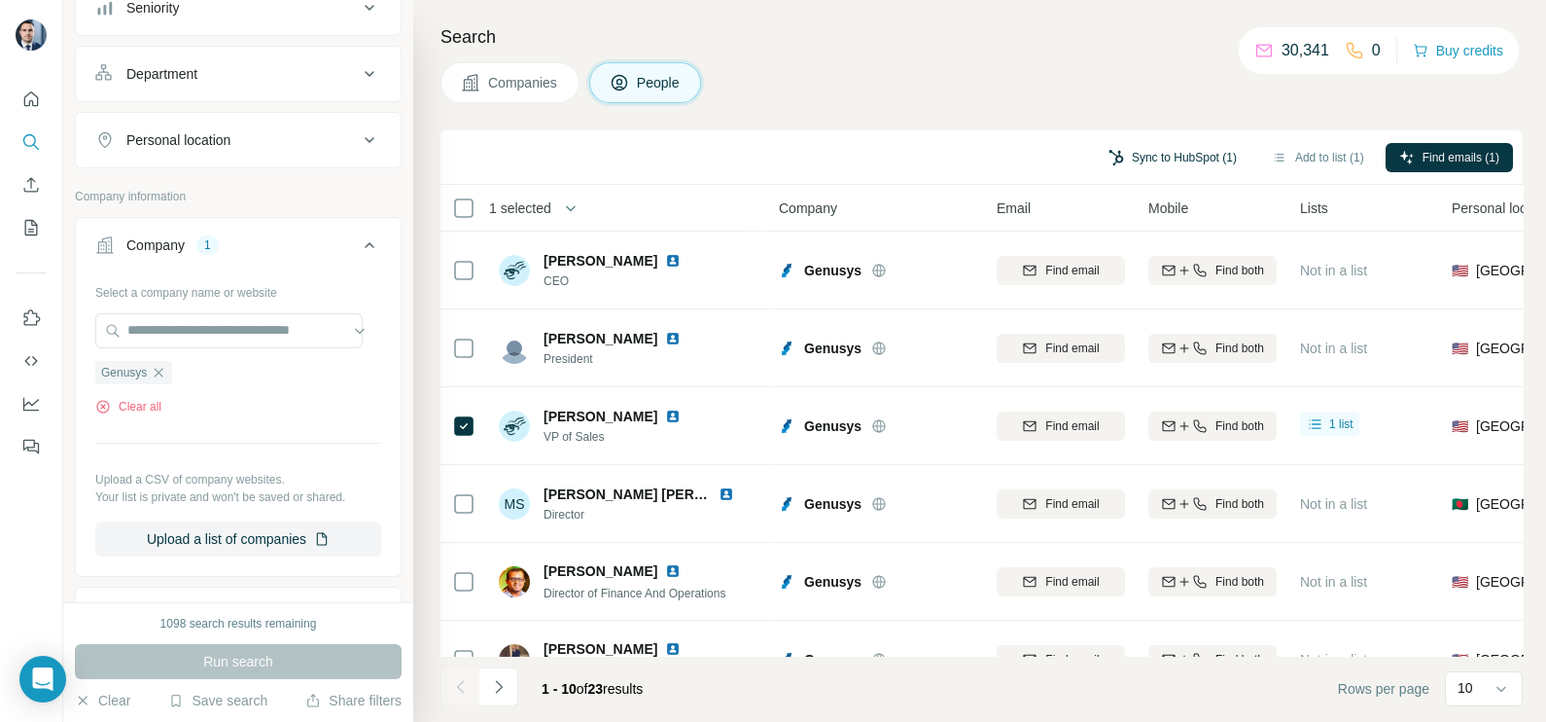
click at [1140, 154] on button "Sync to HubSpot (1)" at bounding box center [1173, 157] width 156 height 29
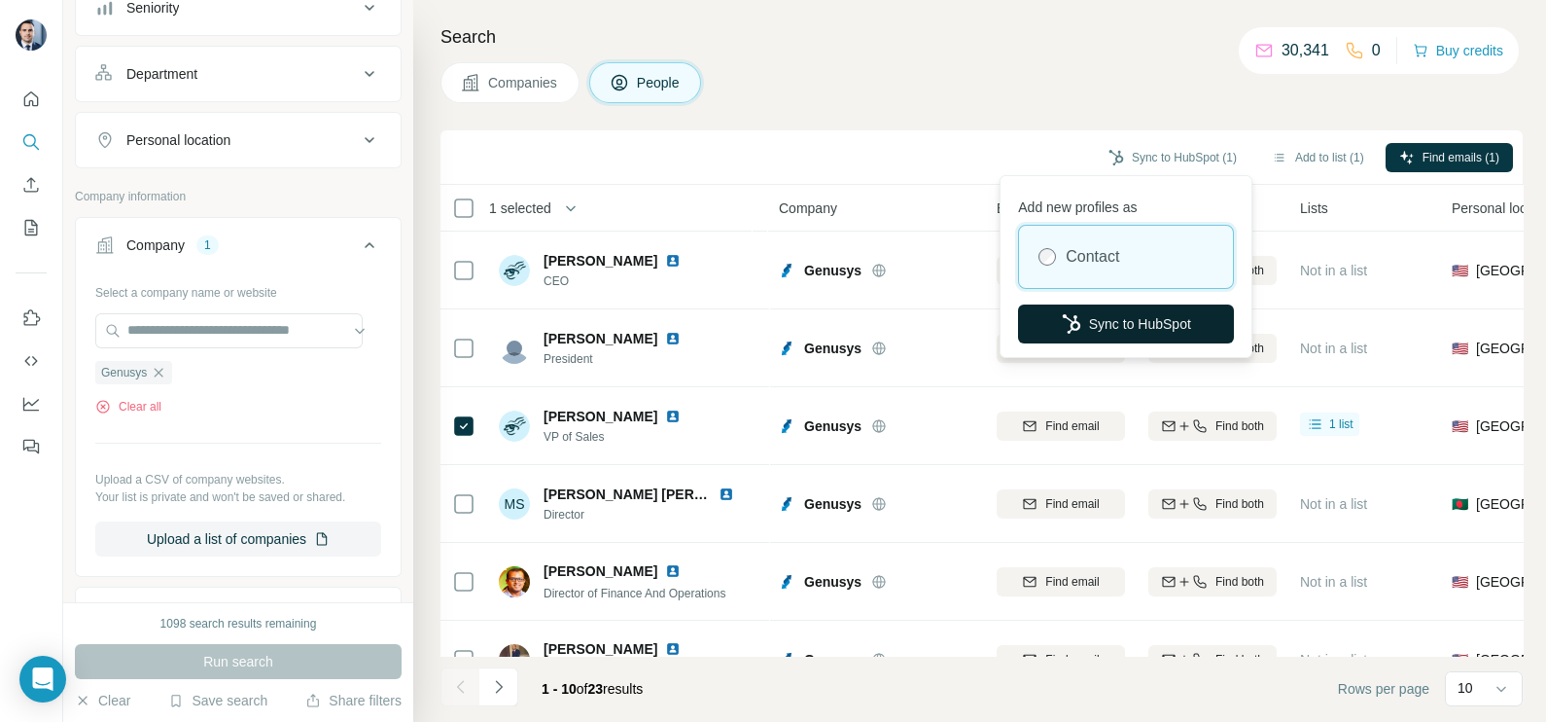
click at [1138, 327] on button "Sync to HubSpot" at bounding box center [1126, 323] width 216 height 39
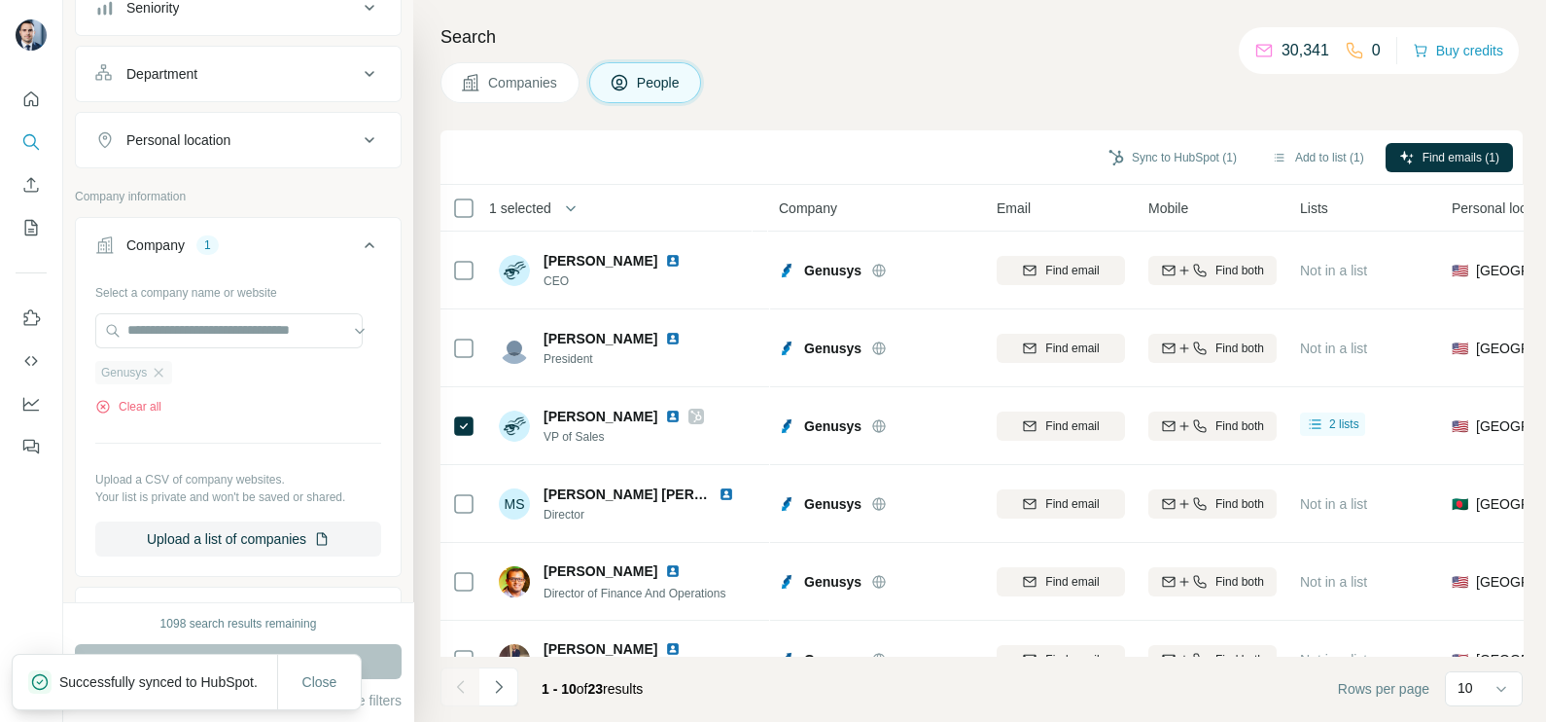
click at [160, 361] on div "Genusys" at bounding box center [133, 372] width 77 height 23
click at [169, 365] on div "Genusys" at bounding box center [133, 372] width 77 height 23
click at [163, 376] on icon "button" at bounding box center [159, 373] width 16 height 16
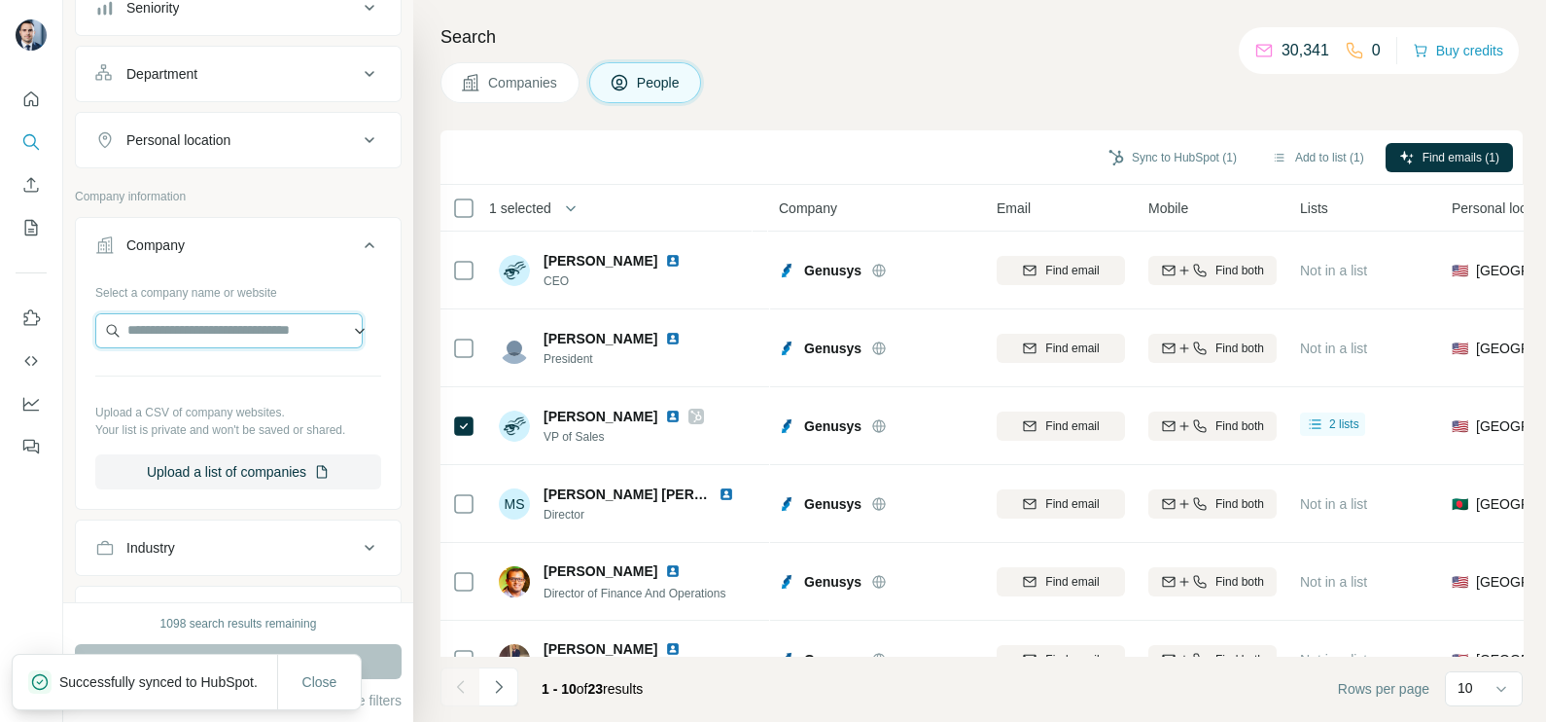
click at [194, 330] on input "text" at bounding box center [228, 330] width 267 height 35
paste input "**********"
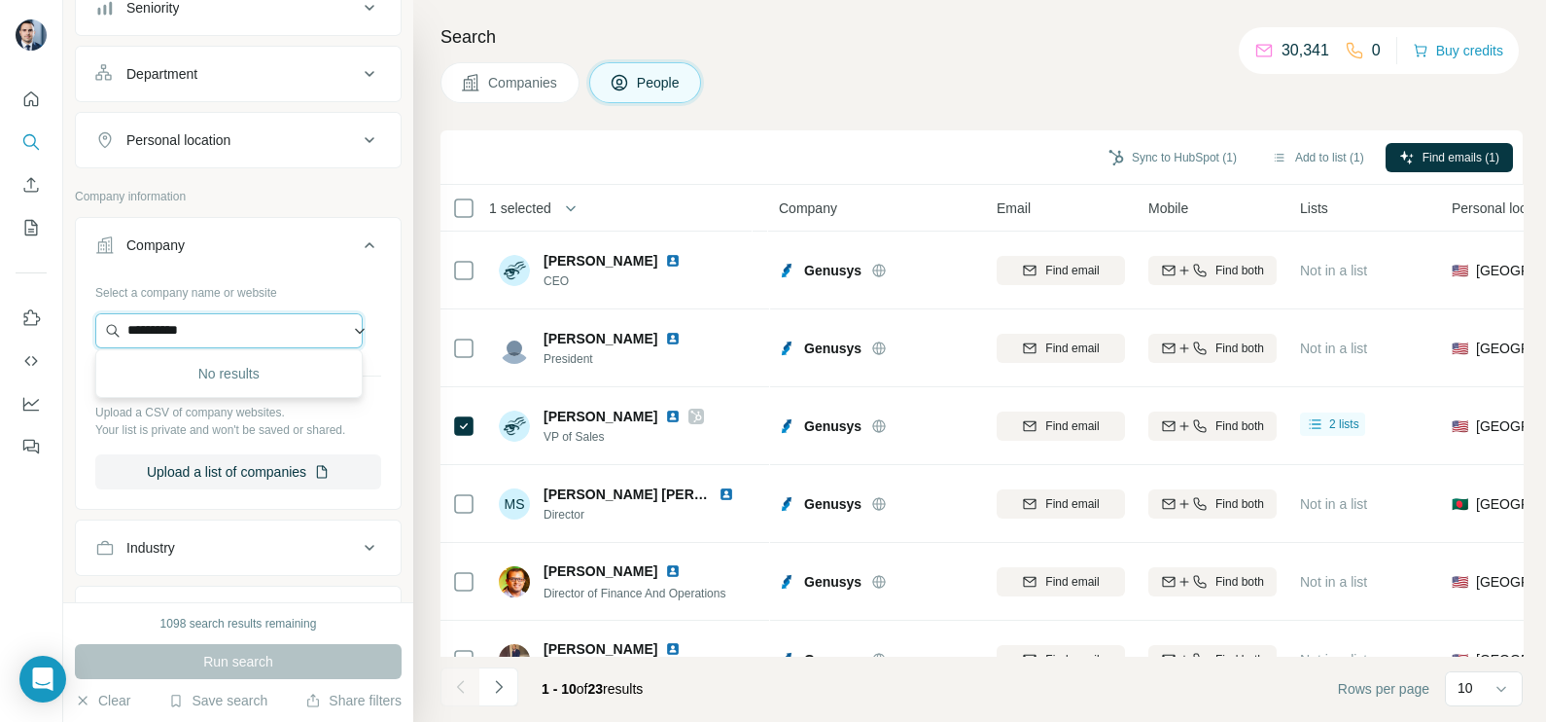
click at [206, 335] on input "**********" at bounding box center [228, 330] width 267 height 35
click at [214, 331] on input "**********" at bounding box center [228, 330] width 267 height 35
drag, startPoint x: 232, startPoint y: 326, endPoint x: 74, endPoint y: 316, distance: 158.8
click at [75, 316] on div "**********" at bounding box center [238, 363] width 327 height 293
paste input "********"
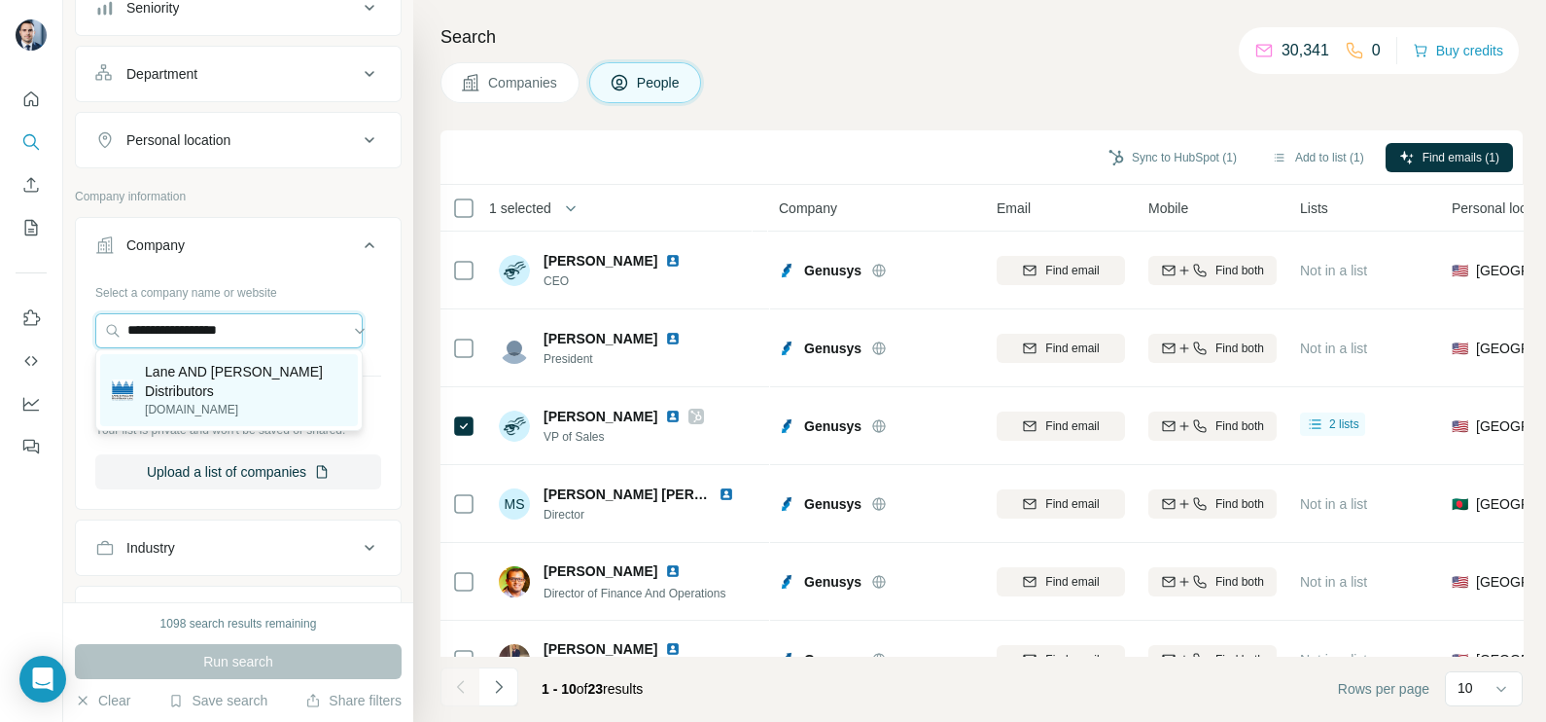
type input "**********"
click at [201, 387] on p "Lane AND [PERSON_NAME] Distributors" at bounding box center [245, 381] width 201 height 39
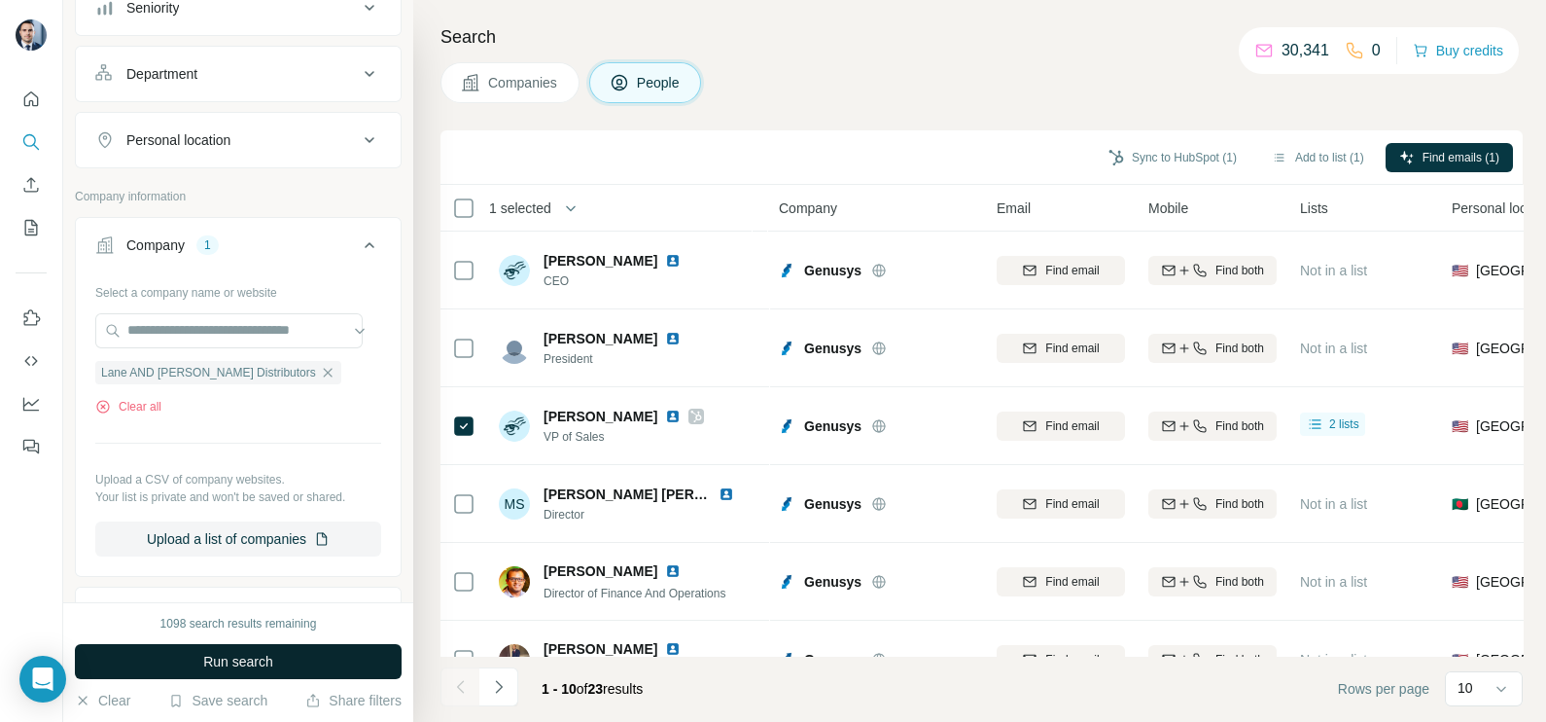
click at [271, 659] on span "Run search" at bounding box center [238, 660] width 70 height 19
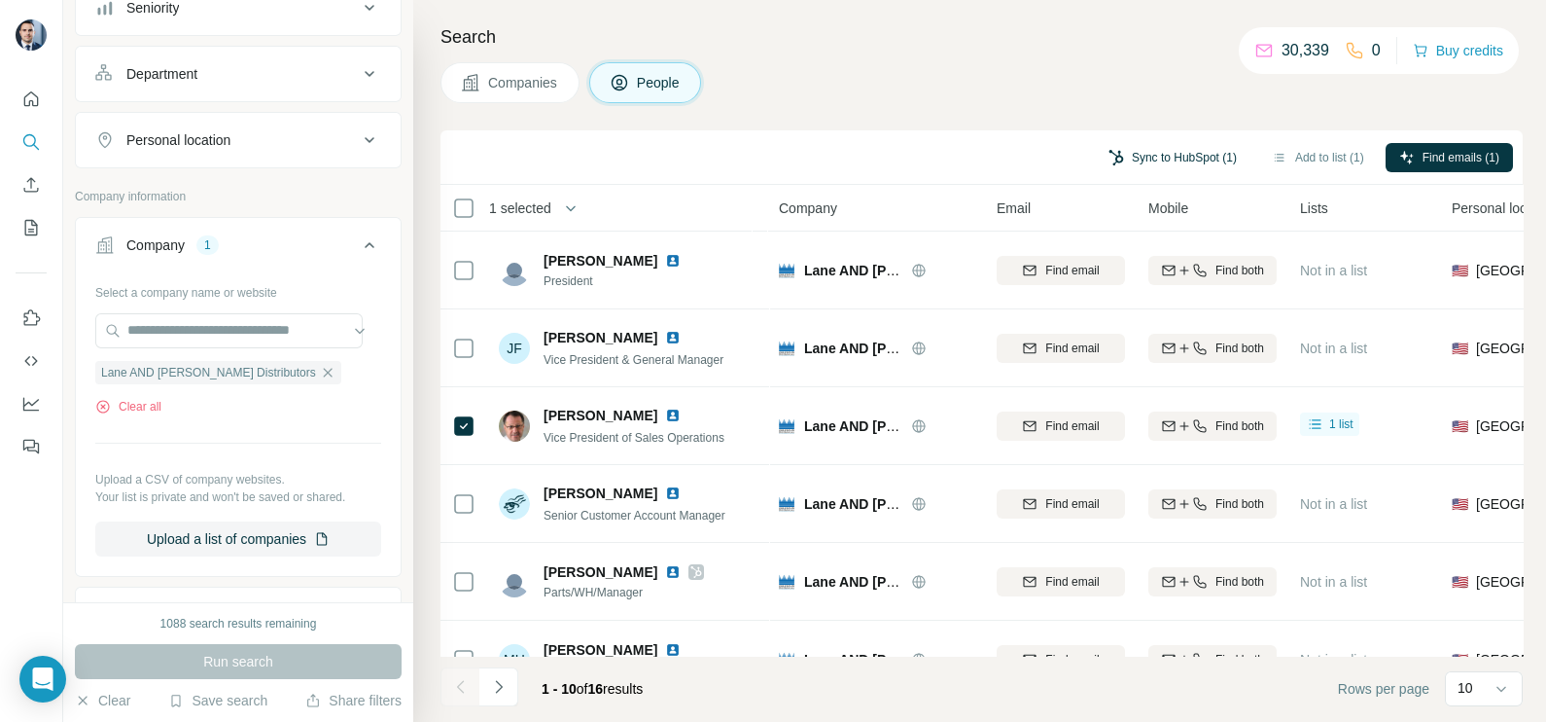
click at [1138, 166] on button "Sync to HubSpot (1)" at bounding box center [1173, 157] width 156 height 29
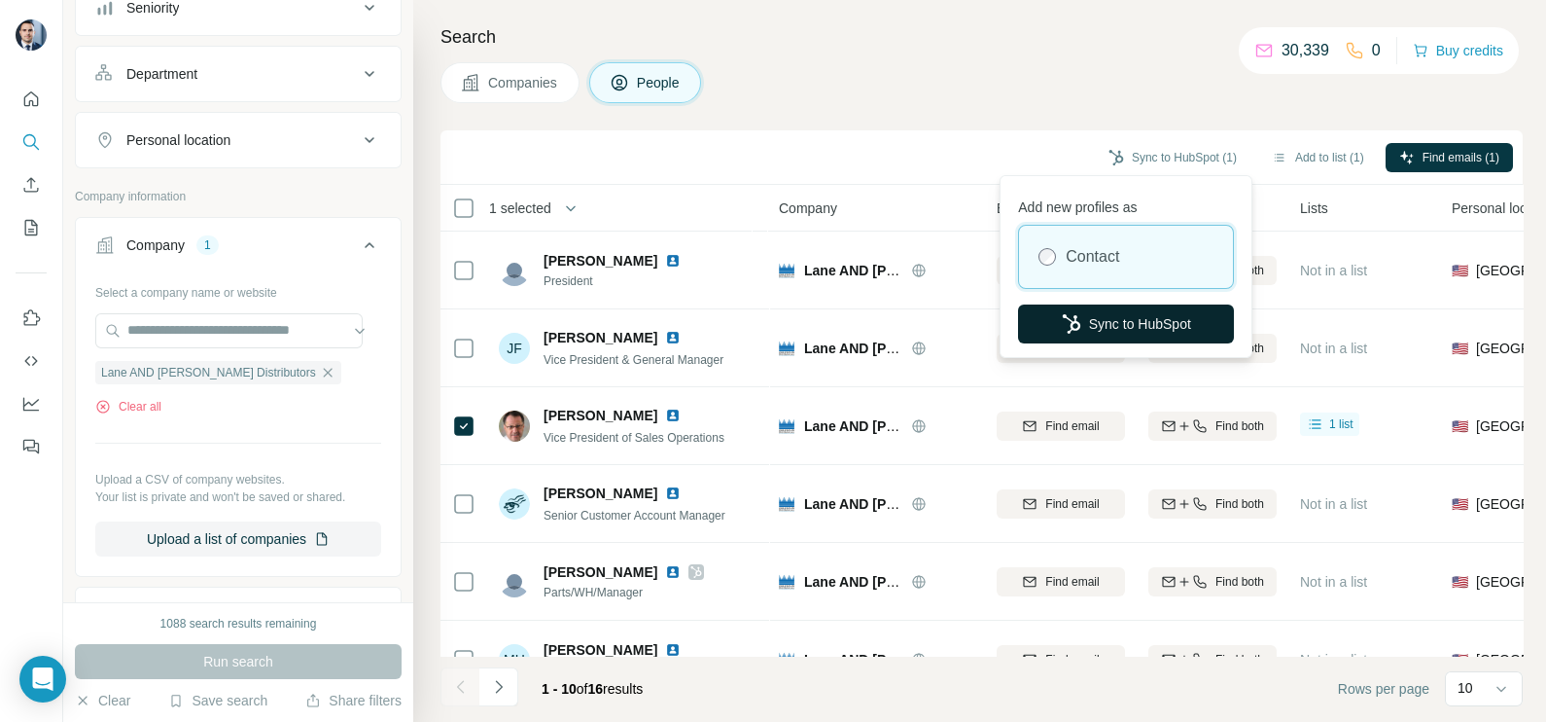
click at [1114, 326] on button "Sync to HubSpot" at bounding box center [1126, 323] width 216 height 39
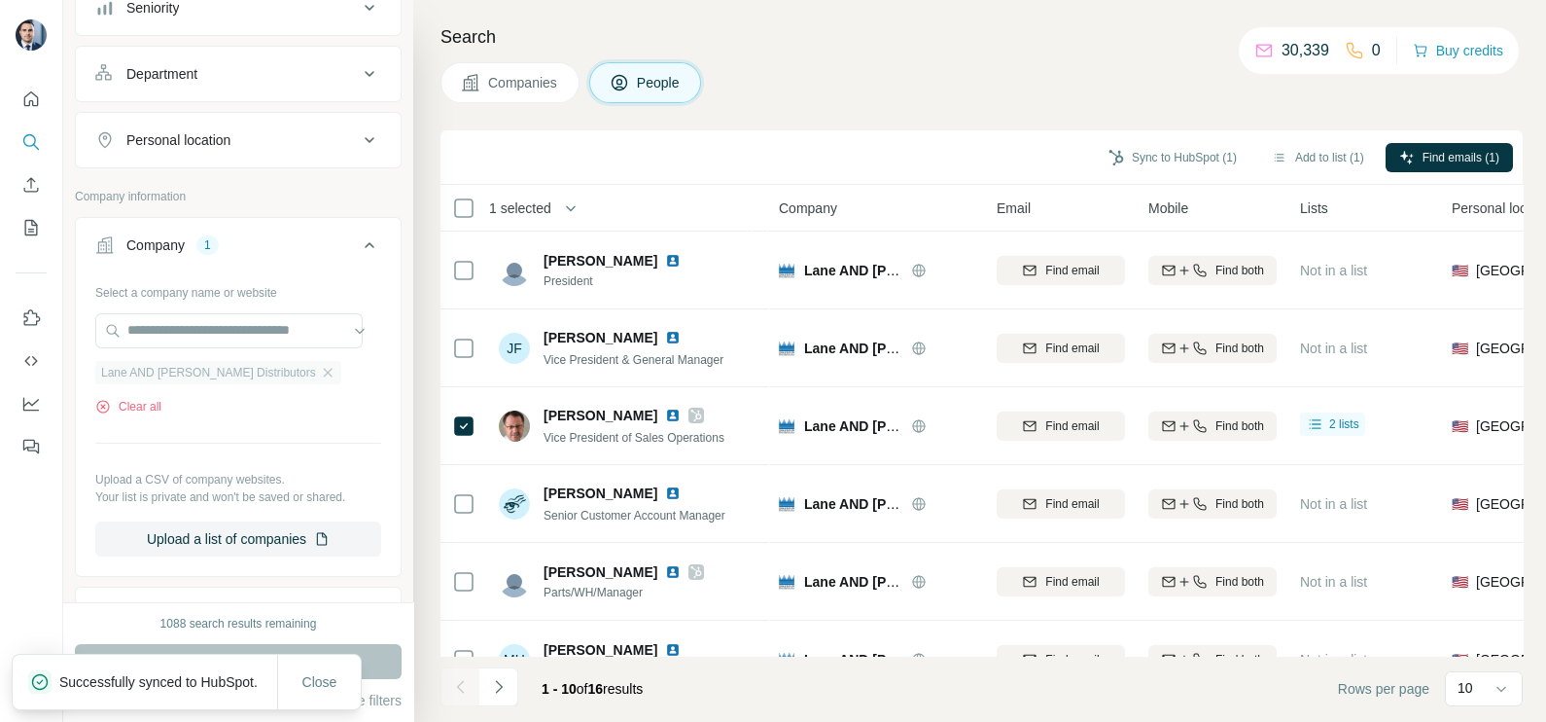
click at [282, 361] on div "Lane AND [PERSON_NAME] Distributors" at bounding box center [218, 372] width 246 height 23
click at [285, 361] on div "Lane AND [PERSON_NAME] Distributors" at bounding box center [218, 372] width 246 height 23
click at [320, 369] on icon "button" at bounding box center [328, 373] width 16 height 16
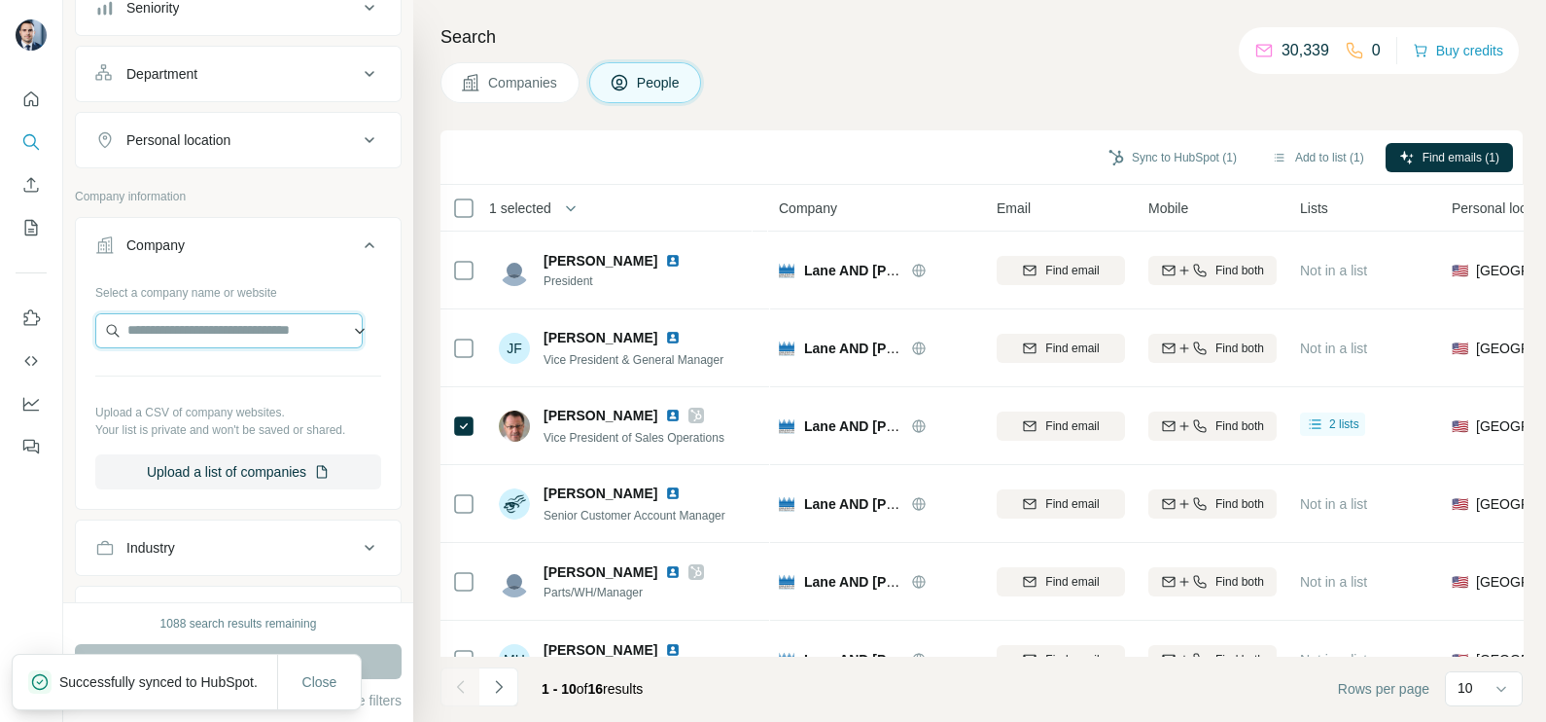
click at [235, 327] on input "text" at bounding box center [228, 330] width 267 height 35
paste input "**********"
type input "**********"
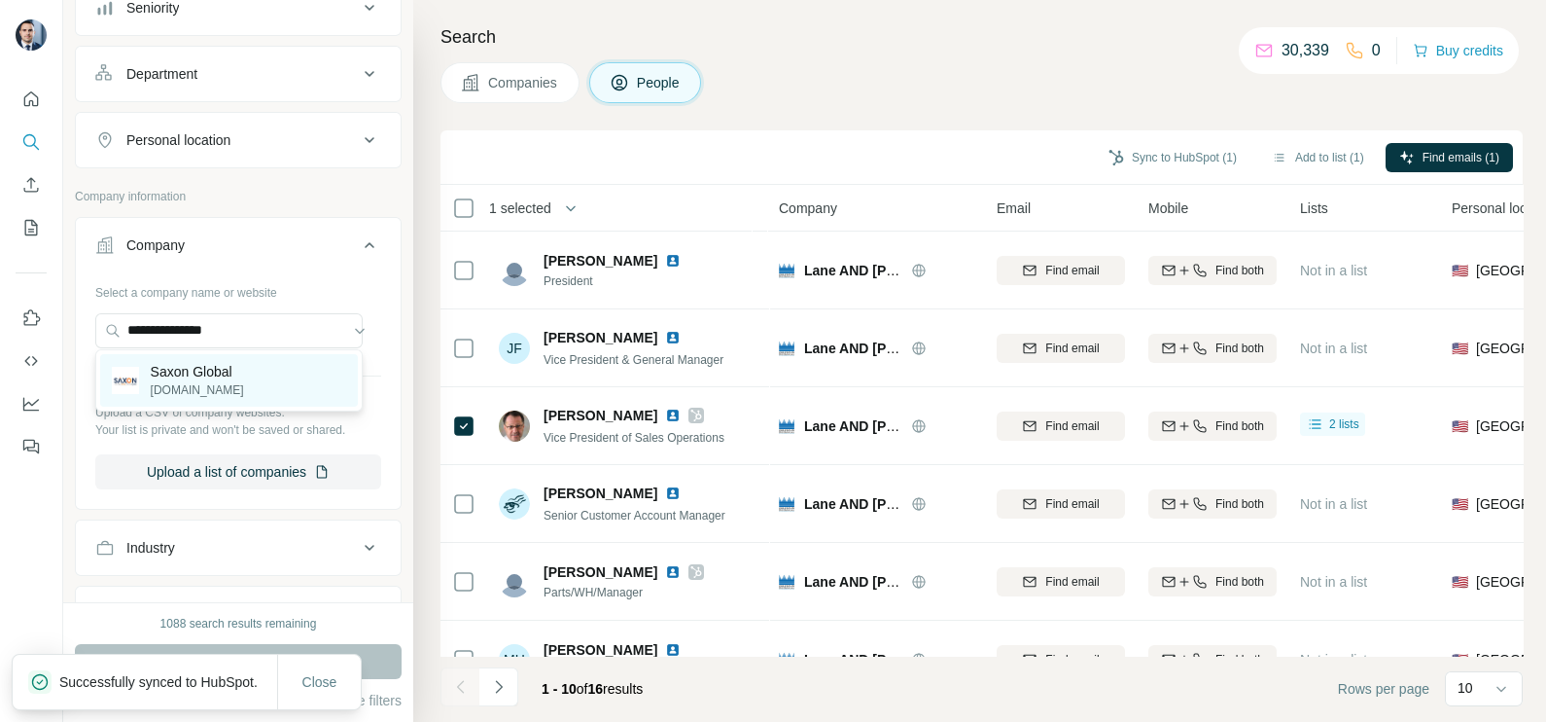
click at [204, 381] on p "[DOMAIN_NAME]" at bounding box center [197, 390] width 93 height 18
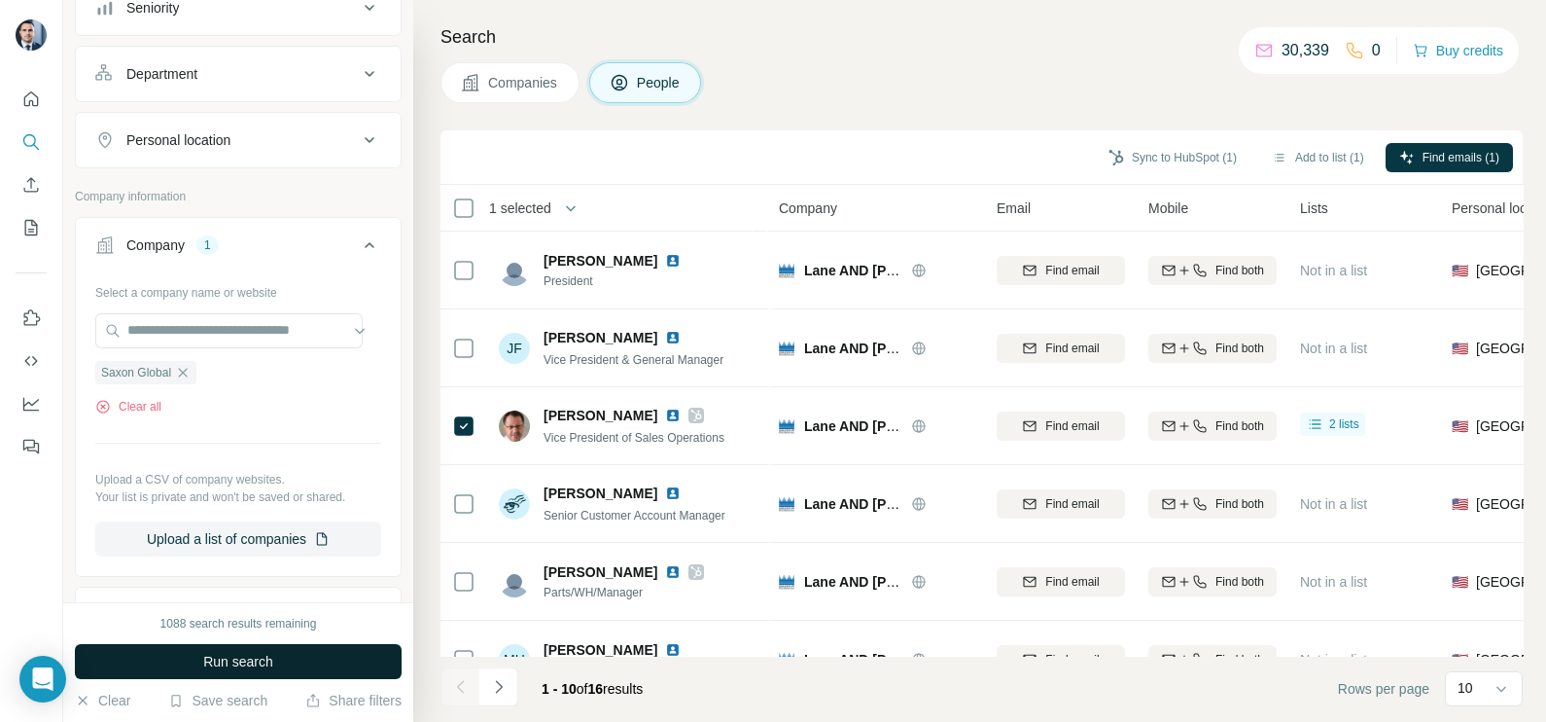
click at [262, 664] on span "Run search" at bounding box center [238, 660] width 70 height 19
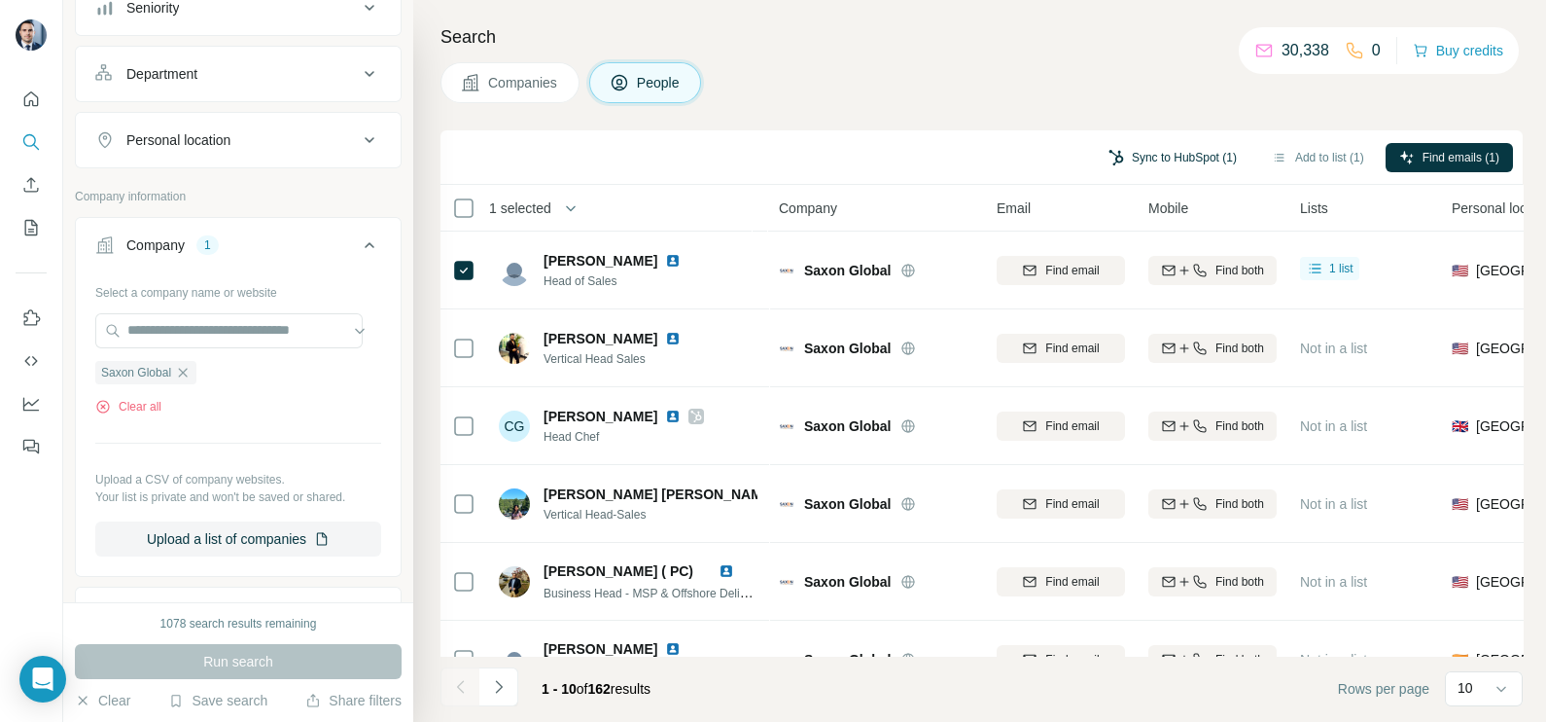
click at [1166, 146] on button "Sync to HubSpot (1)" at bounding box center [1173, 157] width 156 height 29
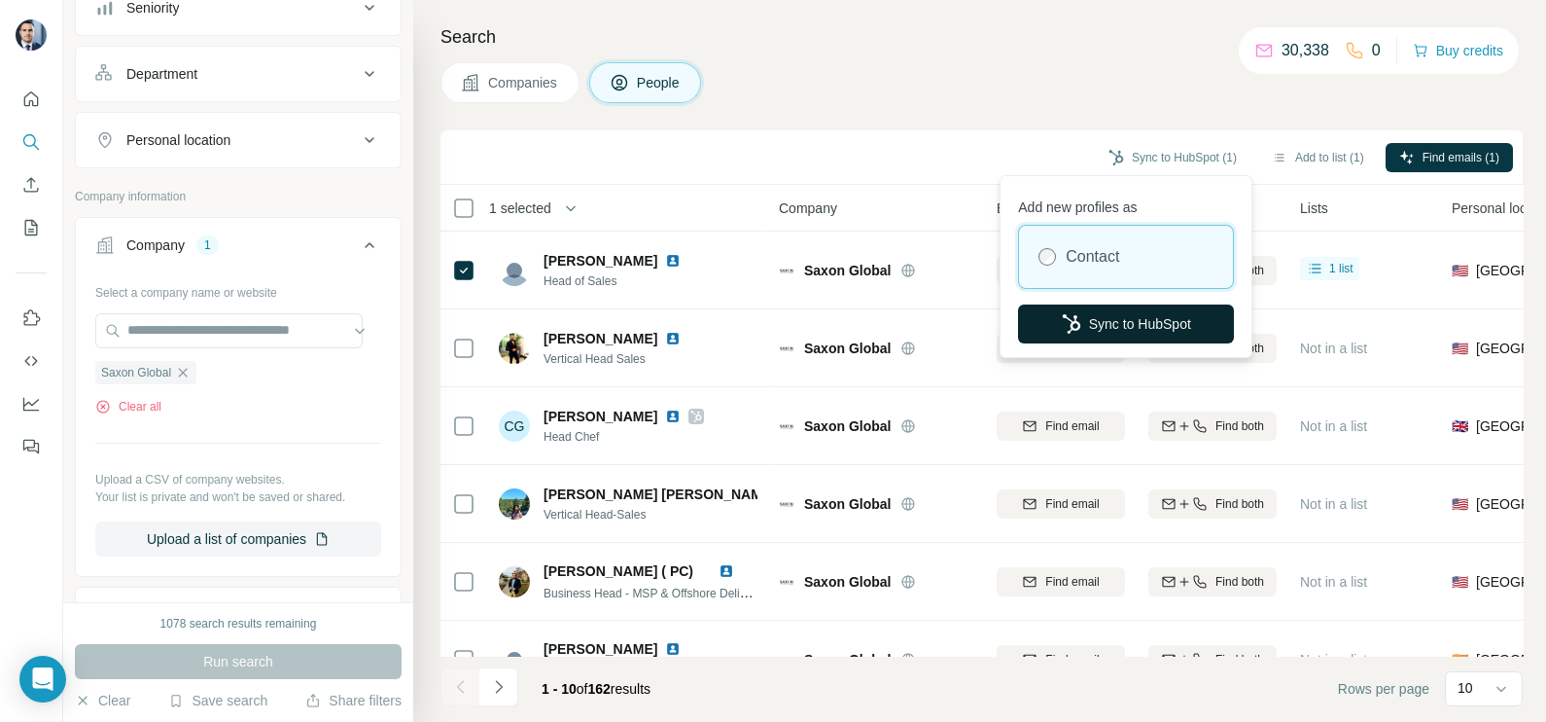
click at [1089, 313] on button "Sync to HubSpot" at bounding box center [1126, 323] width 216 height 39
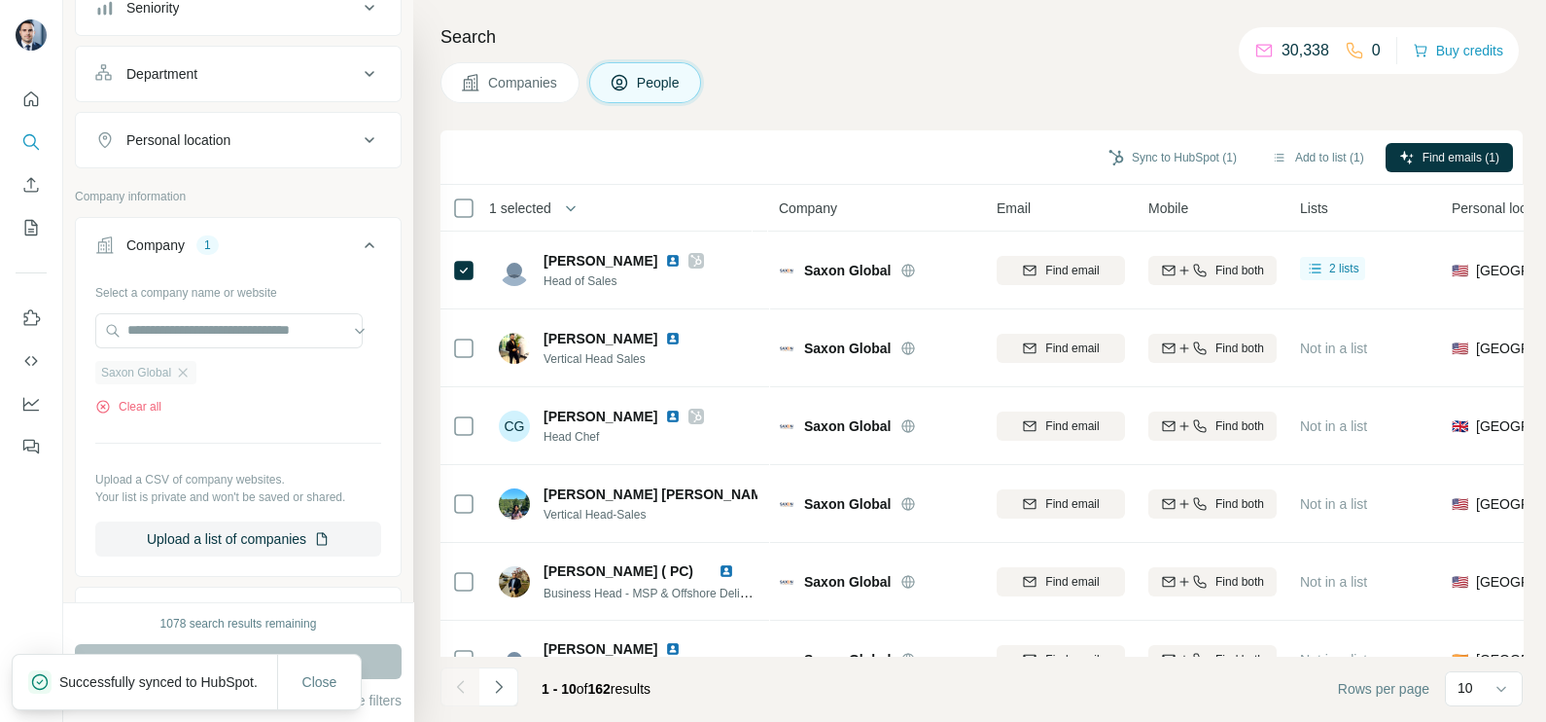
click at [185, 378] on div "Saxon Global" at bounding box center [145, 372] width 101 height 23
click at [193, 361] on div "Saxon Global" at bounding box center [145, 372] width 101 height 23
click at [187, 368] on icon "button" at bounding box center [183, 373] width 16 height 16
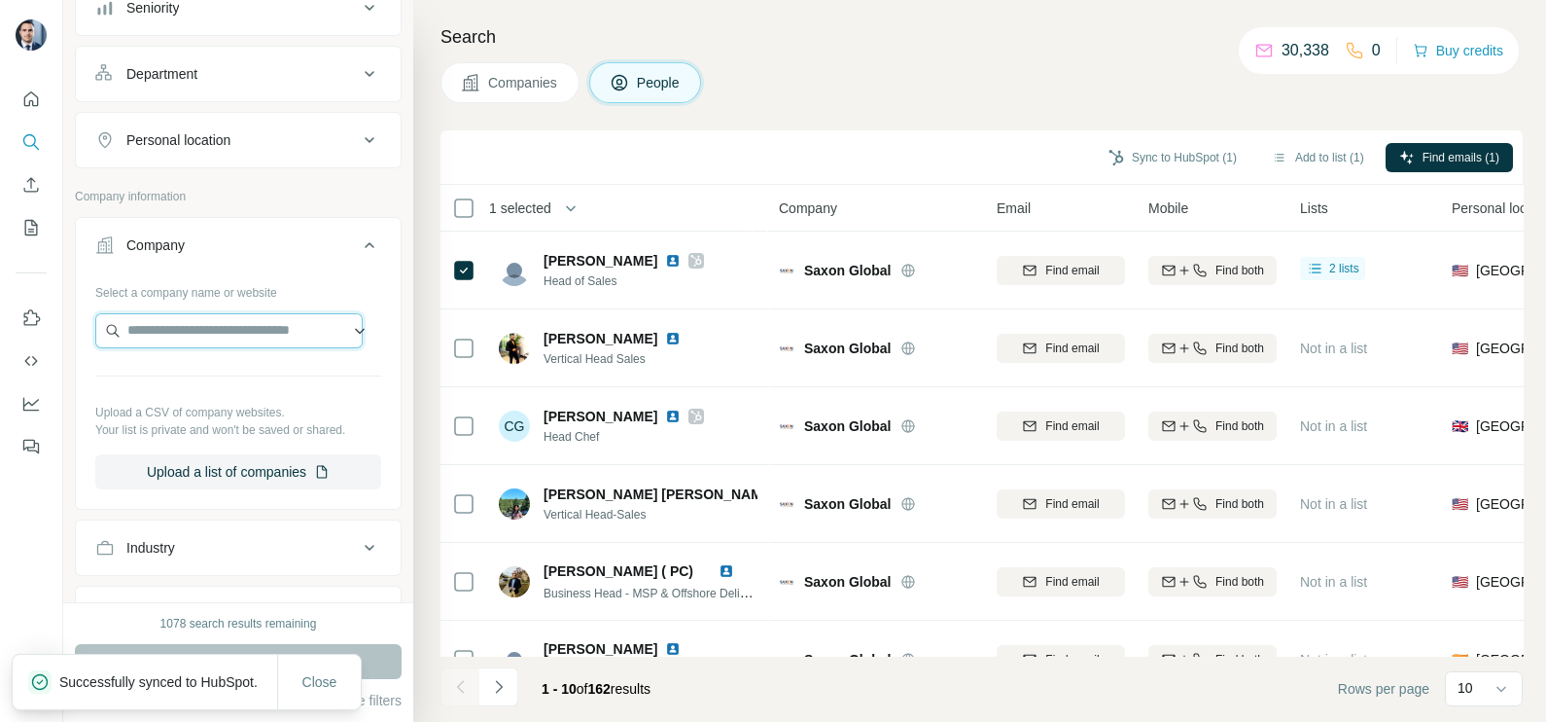
click at [194, 331] on input "text" at bounding box center [228, 330] width 267 height 35
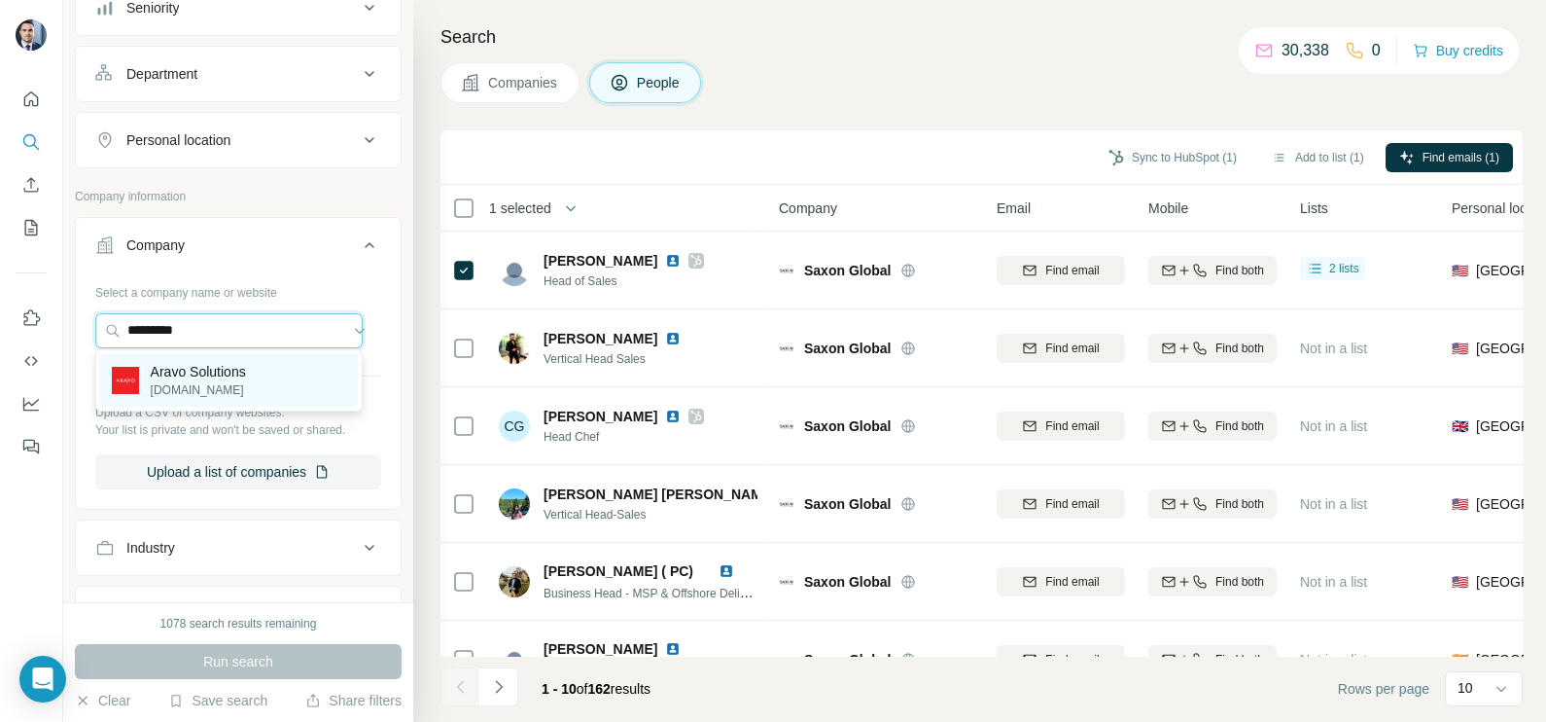
type input "*********"
click at [195, 388] on p "[DOMAIN_NAME]" at bounding box center [198, 390] width 95 height 18
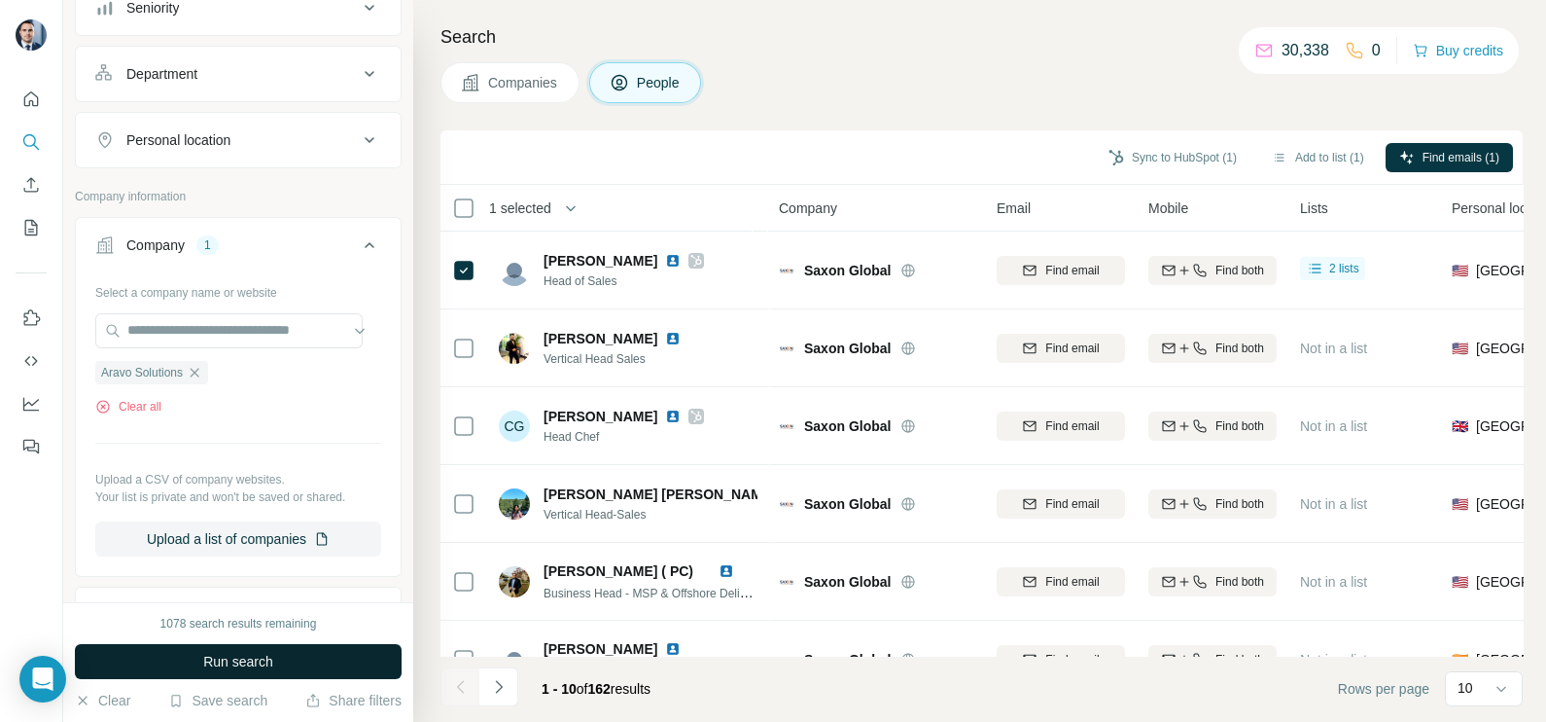
click at [250, 649] on button "Run search" at bounding box center [238, 661] width 327 height 35
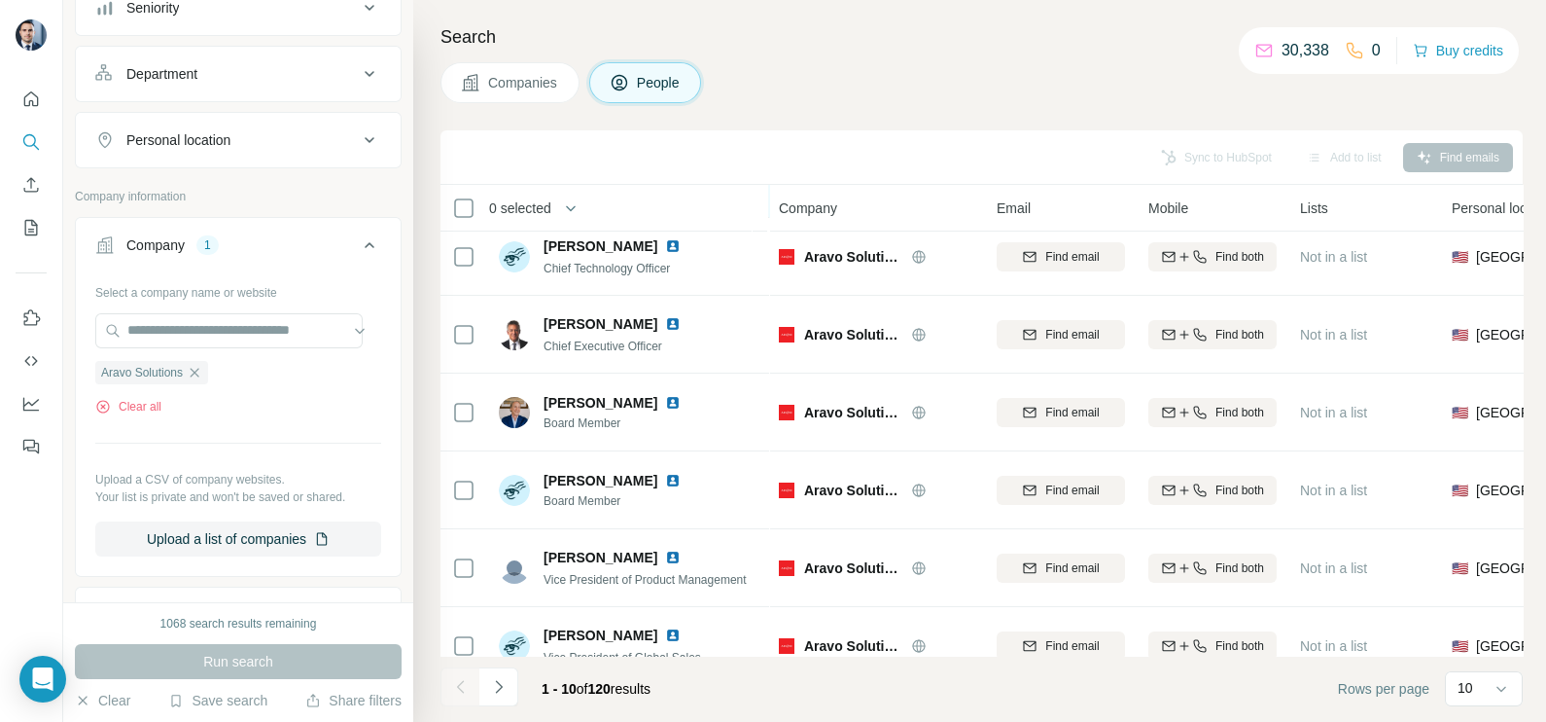
scroll to position [365, 0]
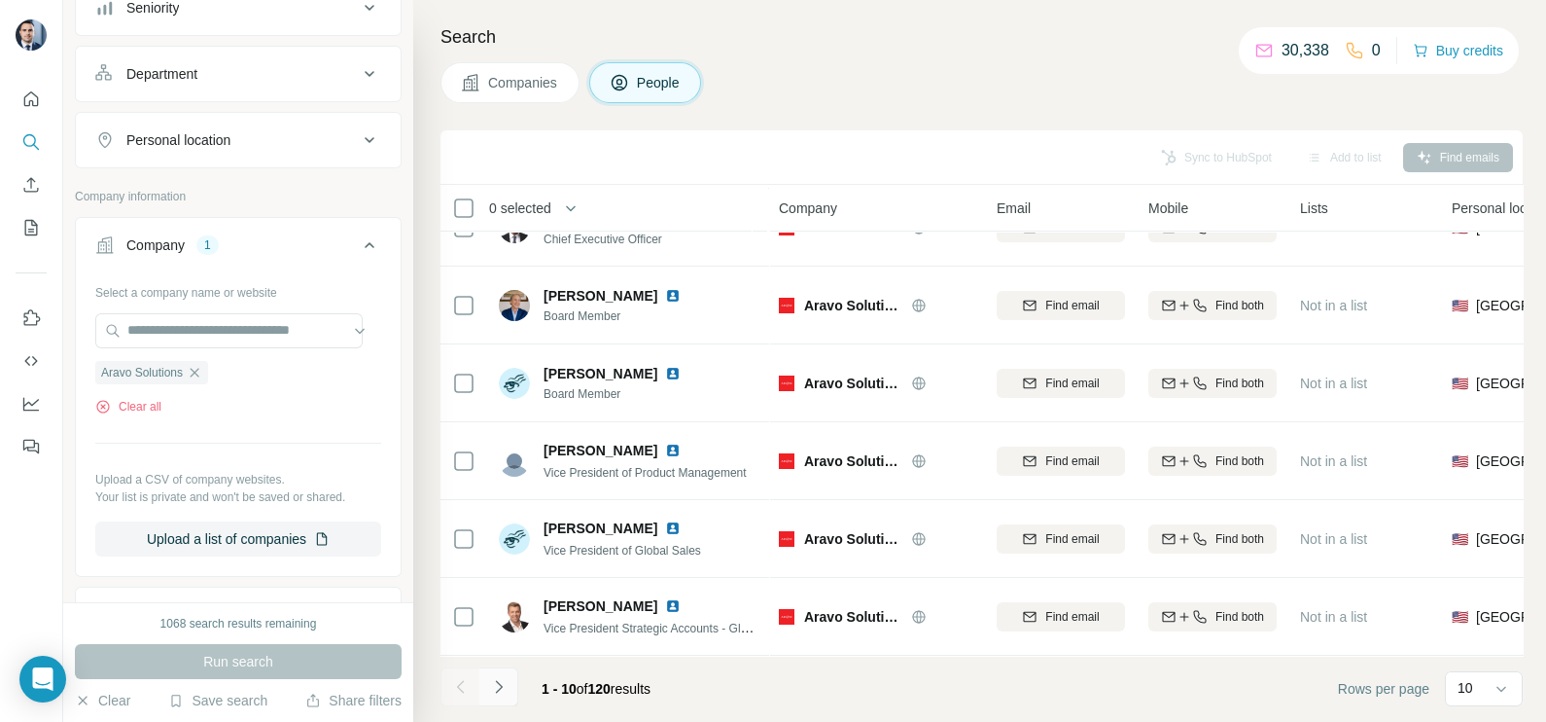
click at [501, 687] on icon "Navigate to next page" at bounding box center [498, 686] width 7 height 13
click at [510, 684] on button "Navigate to next page" at bounding box center [498, 686] width 39 height 39
click at [510, 673] on button "Navigate to next page" at bounding box center [498, 686] width 39 height 39
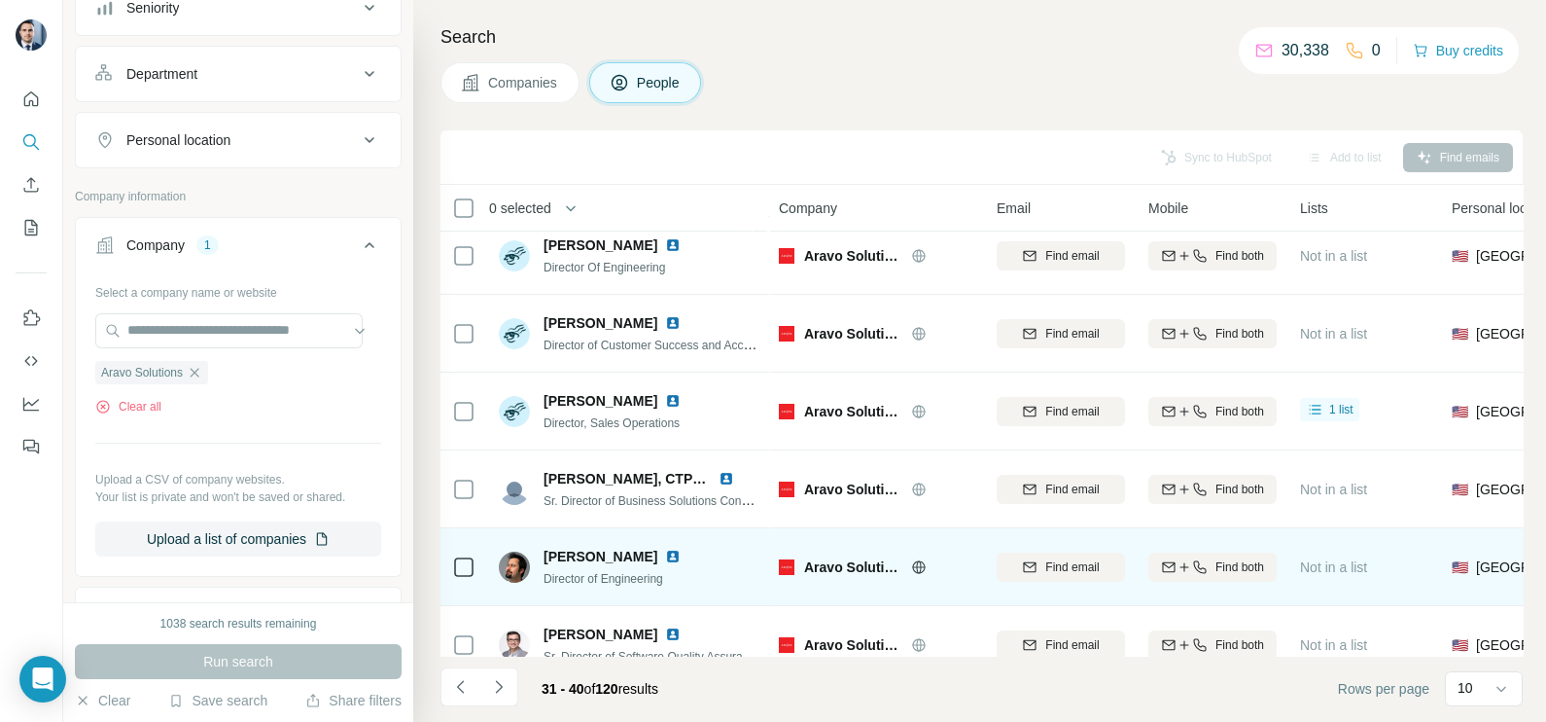
scroll to position [0, 0]
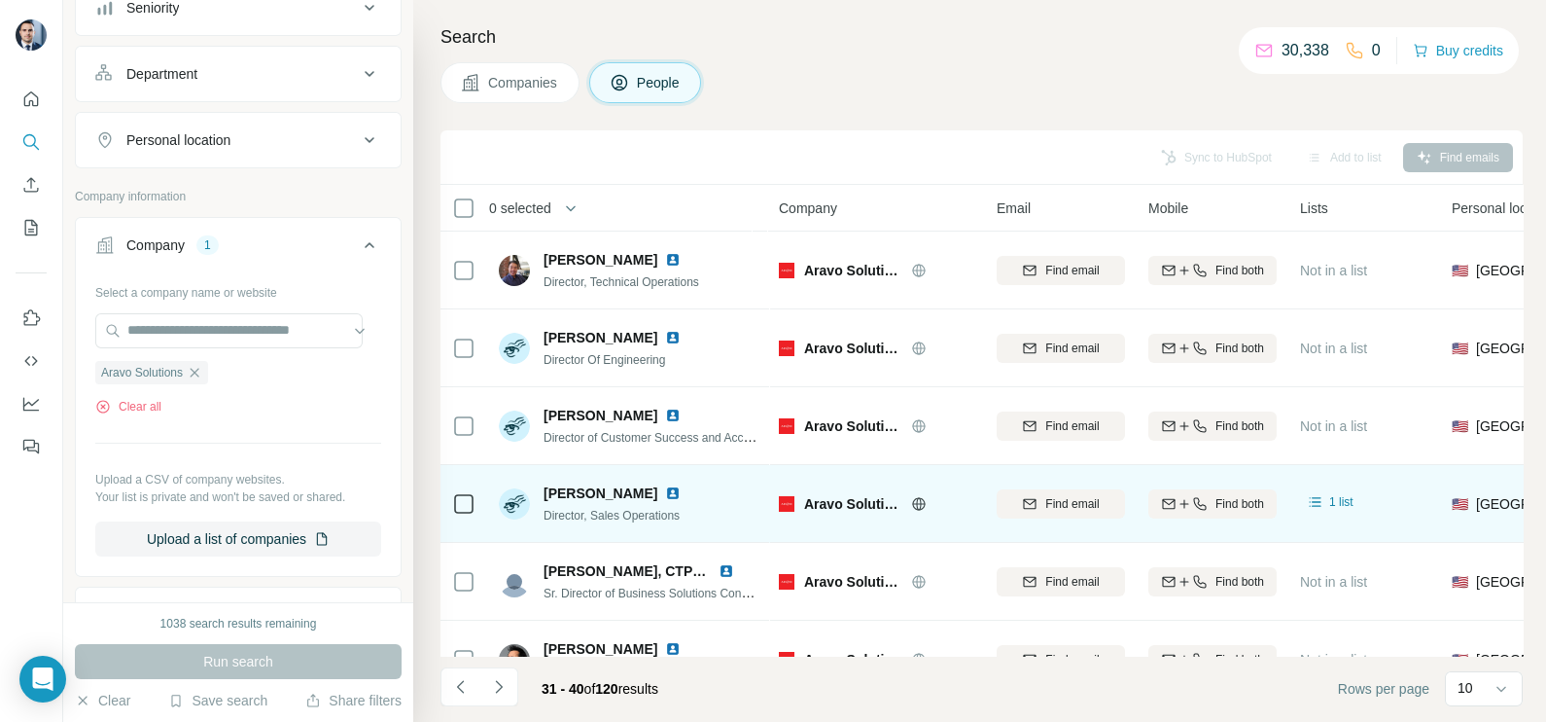
click at [455, 514] on icon at bounding box center [463, 503] width 23 height 23
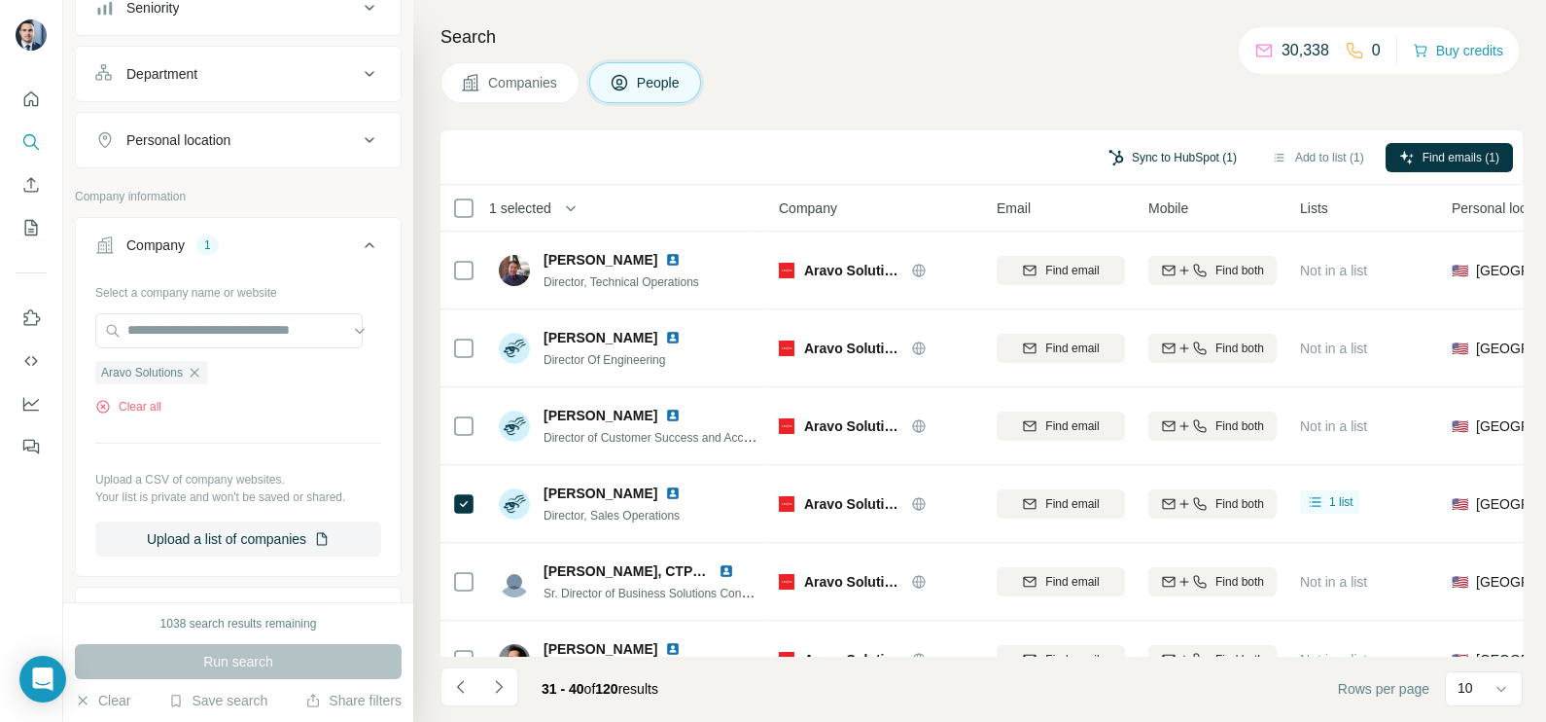
click at [1191, 156] on button "Sync to HubSpot (1)" at bounding box center [1173, 157] width 156 height 29
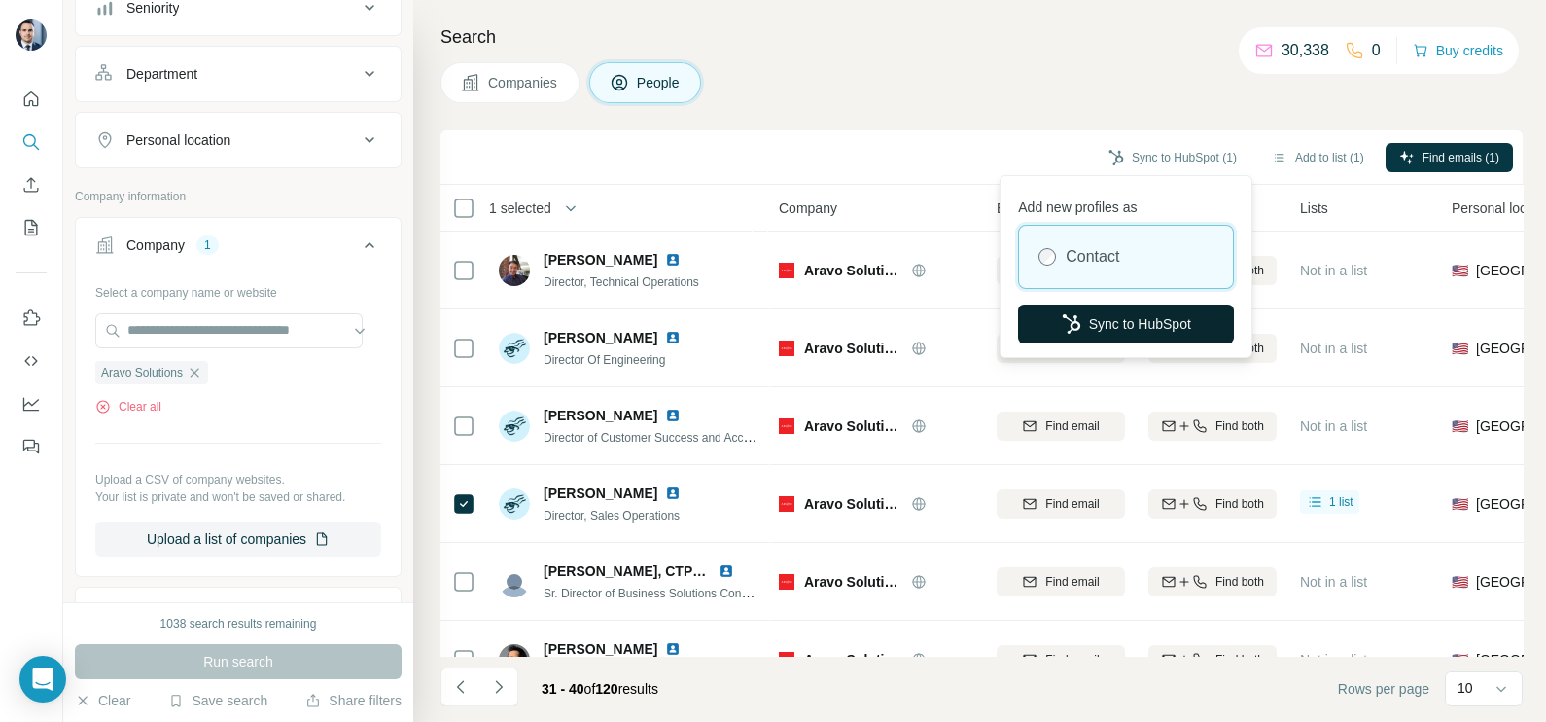
click at [1099, 329] on button "Sync to HubSpot" at bounding box center [1126, 323] width 216 height 39
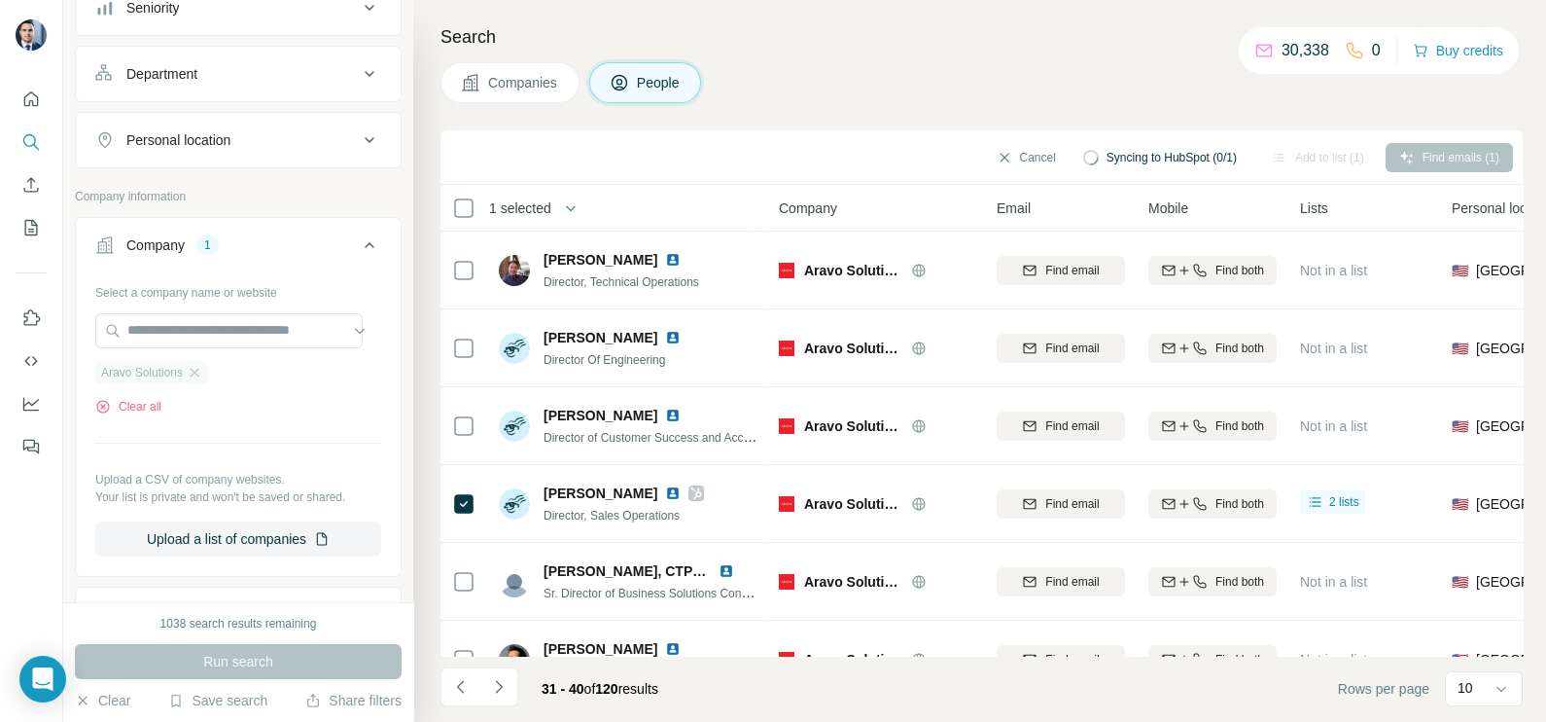
click at [193, 376] on icon "button" at bounding box center [195, 373] width 16 height 16
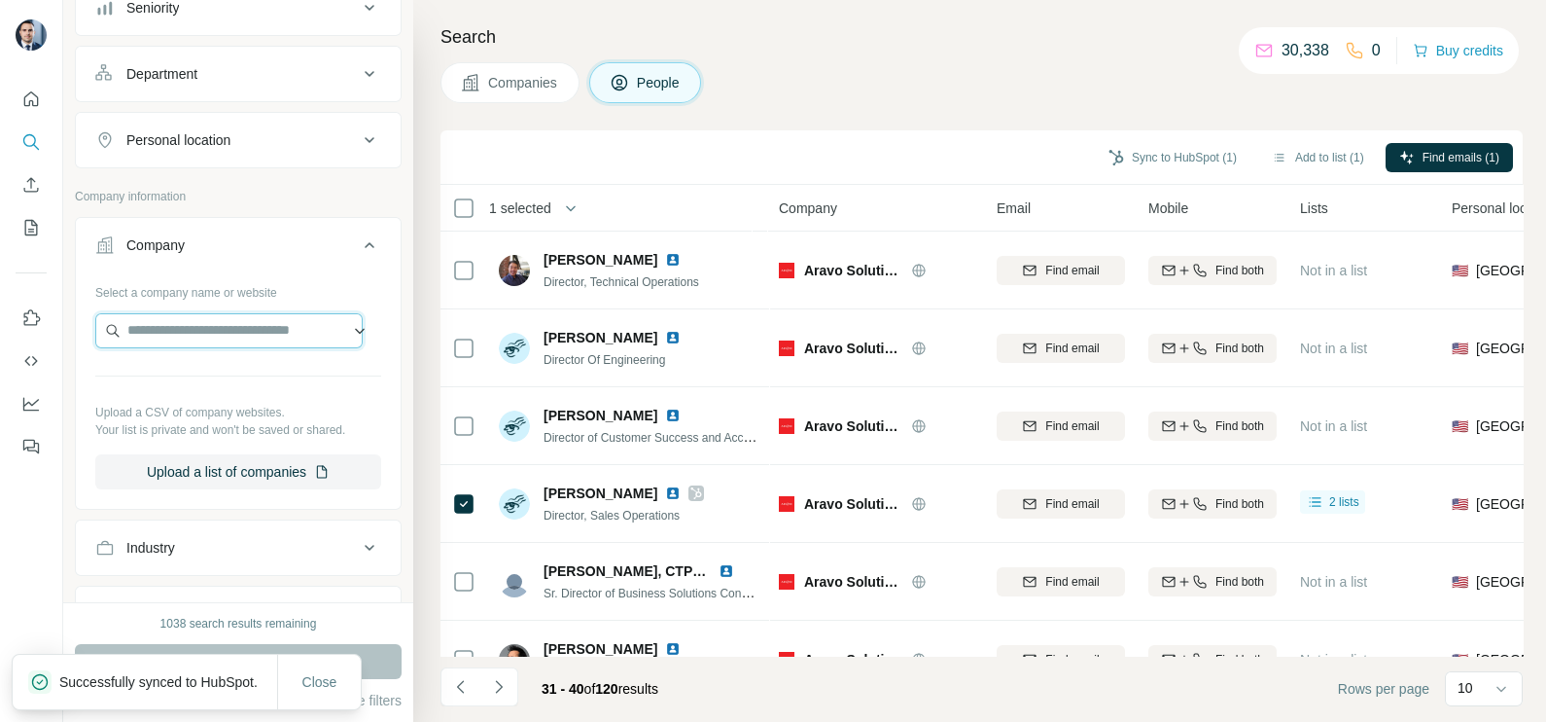
click at [211, 331] on input "text" at bounding box center [228, 330] width 267 height 35
type input "**********"
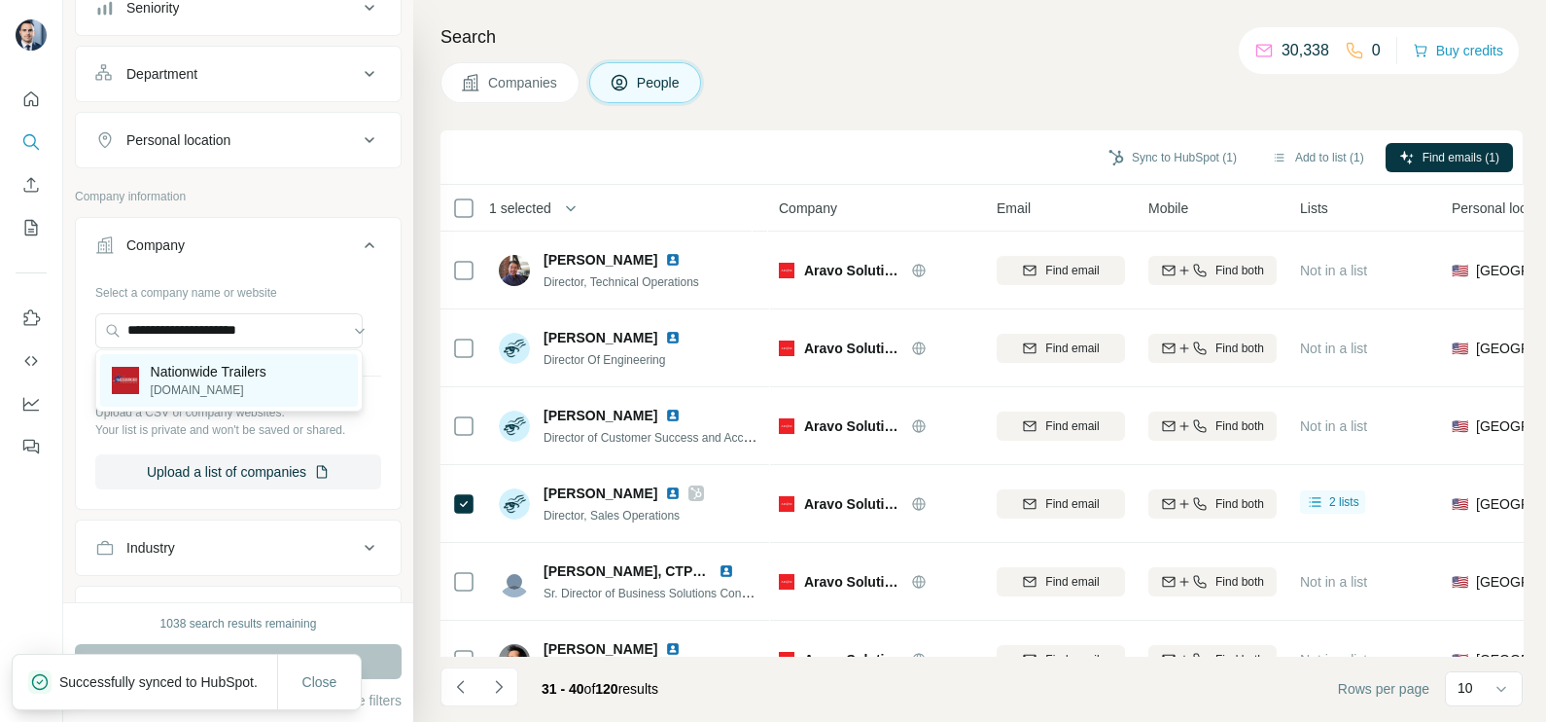
click at [194, 395] on p "[DOMAIN_NAME]" at bounding box center [209, 390] width 116 height 18
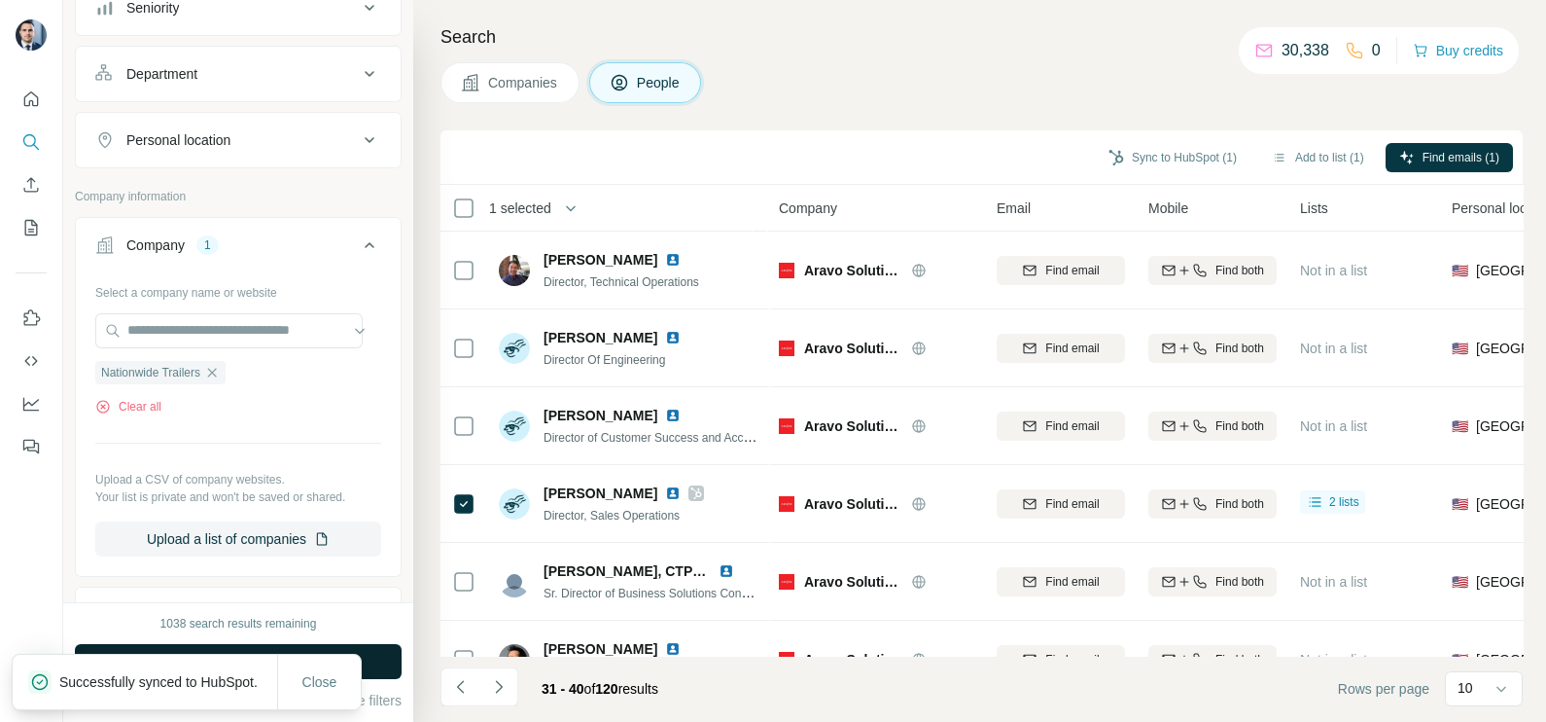
click at [391, 661] on button "Run search" at bounding box center [238, 661] width 327 height 35
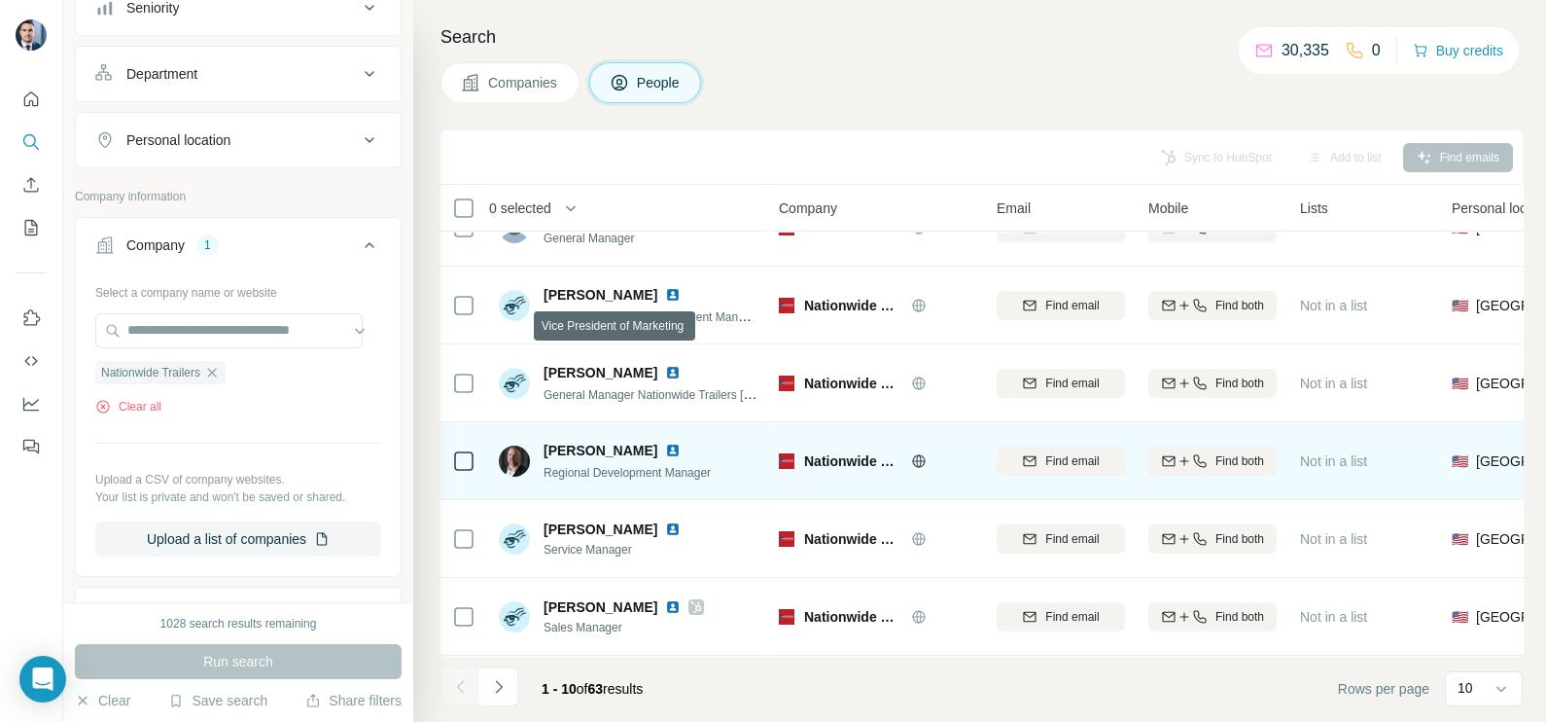
scroll to position [365, 0]
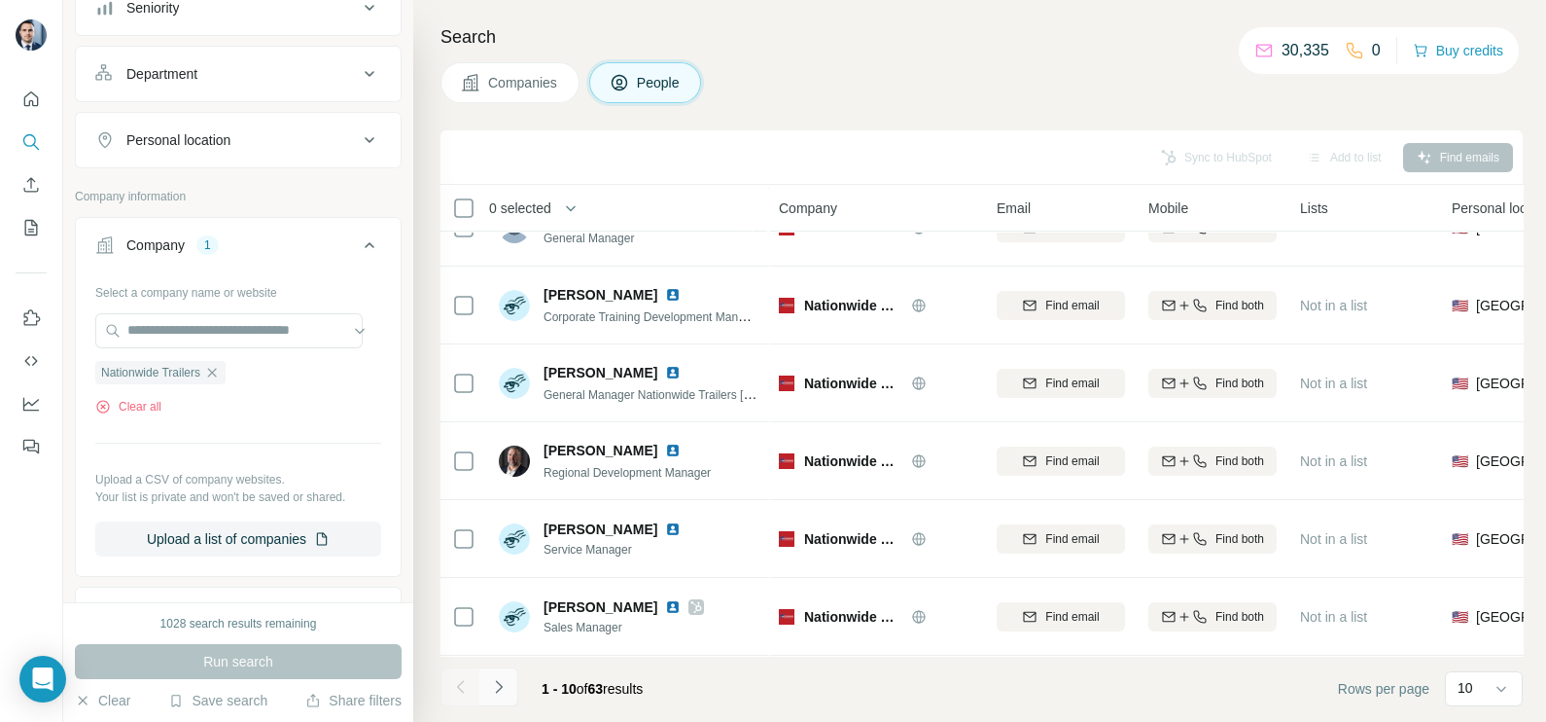
click at [500, 683] on icon "Navigate to next page" at bounding box center [498, 686] width 19 height 19
click at [503, 692] on icon "Navigate to next page" at bounding box center [498, 686] width 19 height 19
click at [507, 696] on button "Navigate to next page" at bounding box center [498, 686] width 39 height 39
click at [505, 693] on icon "Navigate to next page" at bounding box center [498, 686] width 19 height 19
click at [510, 684] on button "Navigate to next page" at bounding box center [498, 686] width 39 height 39
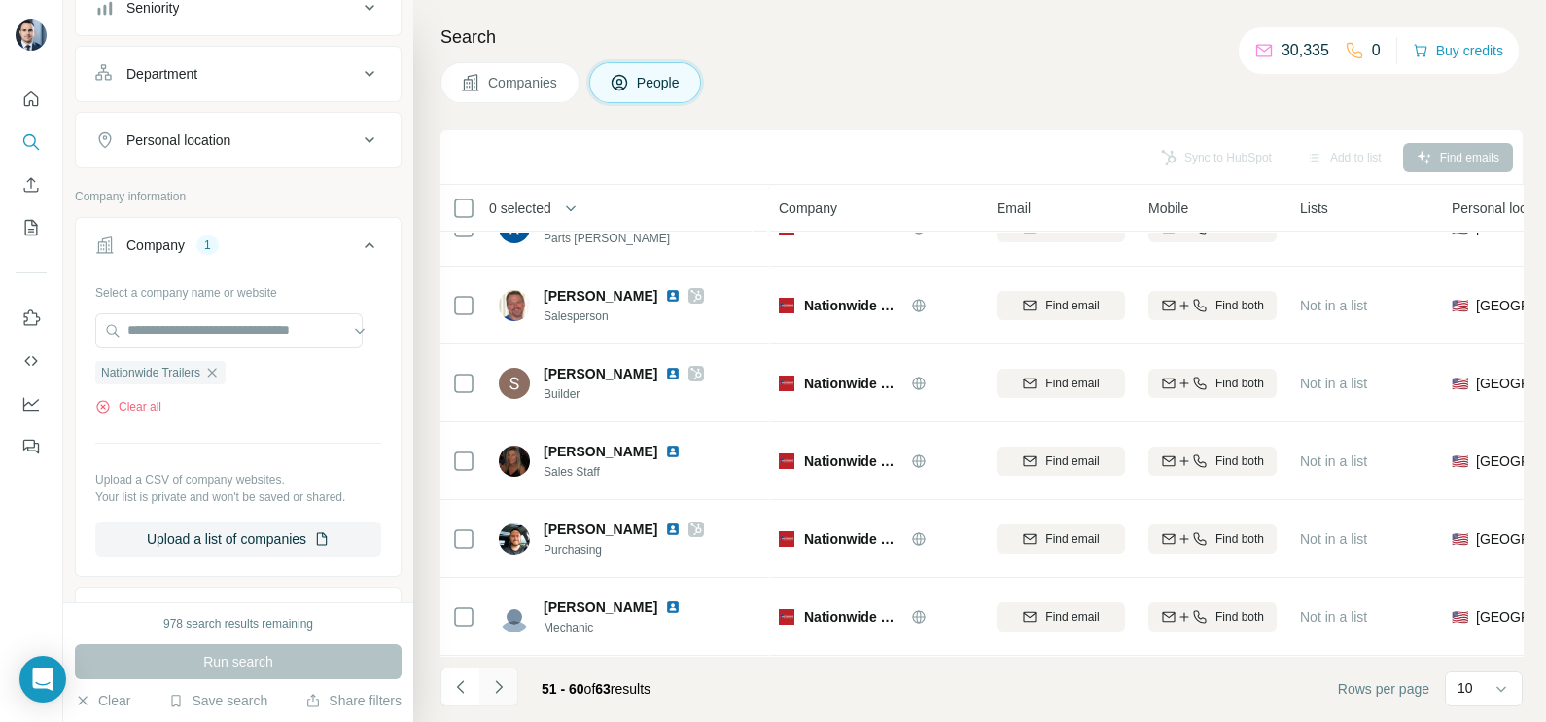
click at [501, 679] on icon "Navigate to next page" at bounding box center [498, 686] width 19 height 19
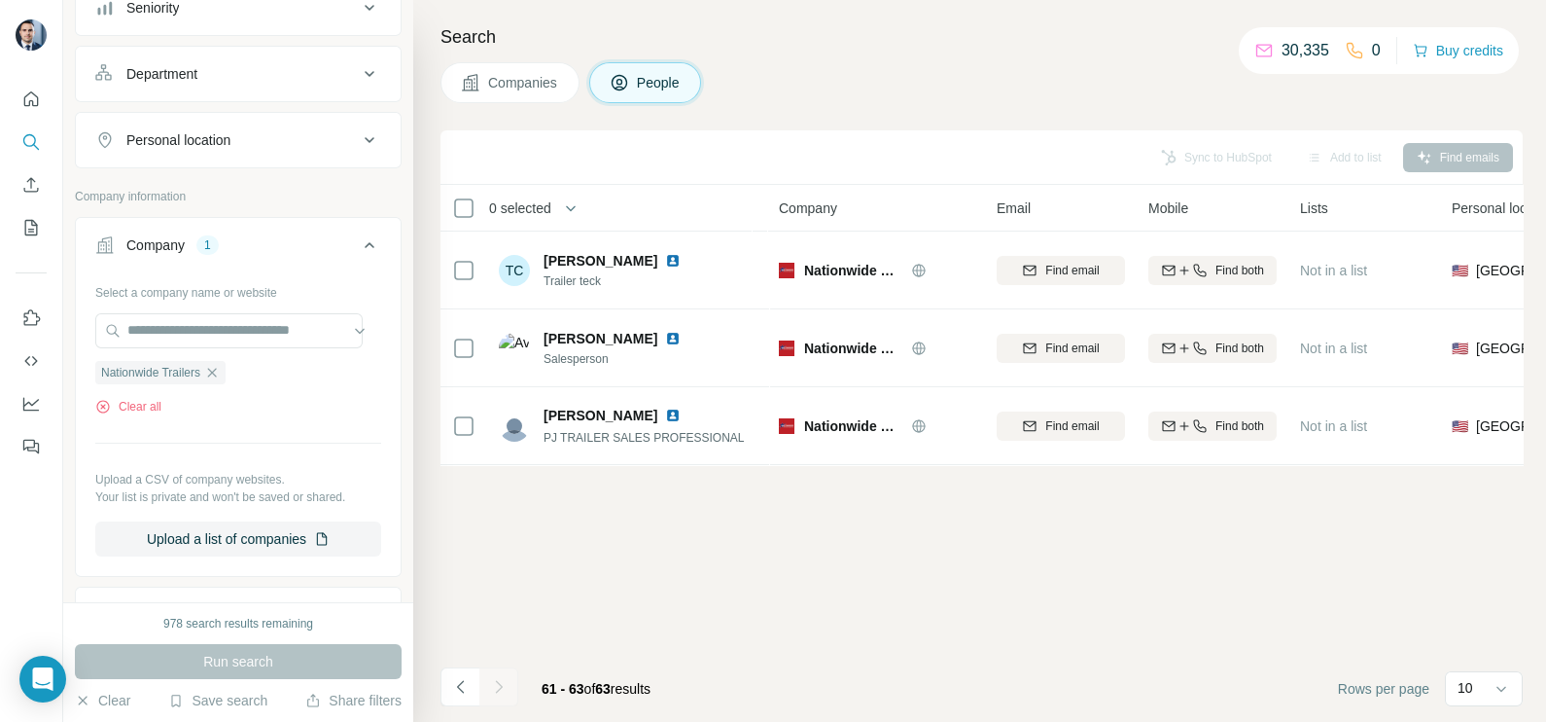
scroll to position [0, 0]
click at [461, 707] on li at bounding box center [459, 688] width 39 height 43
click at [457, 700] on button "Navigate to previous page" at bounding box center [459, 686] width 39 height 39
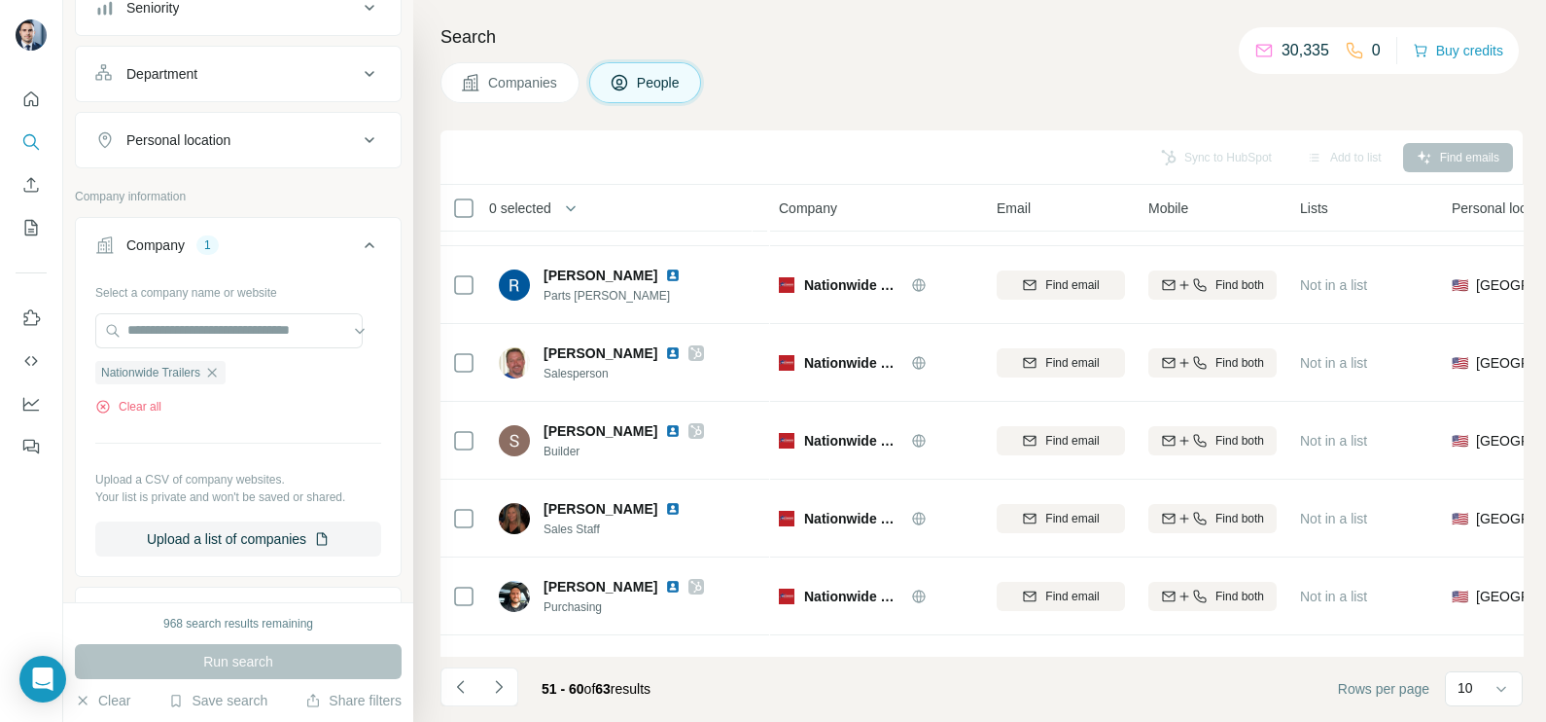
scroll to position [365, 0]
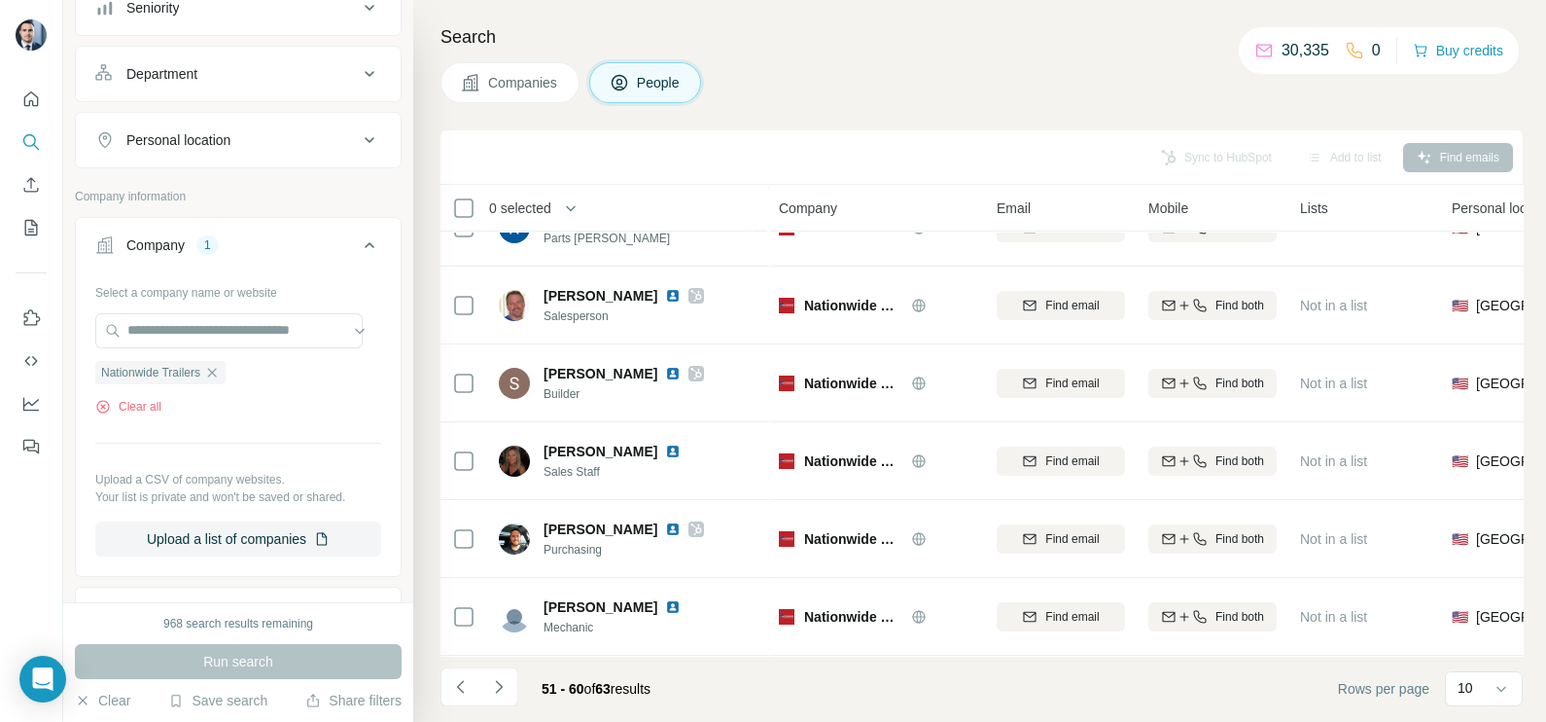
click at [438, 686] on div "Search Companies People Sync to HubSpot Add to list Find emails 0 selected Peop…" at bounding box center [979, 361] width 1133 height 722
click at [442, 687] on button "Navigate to previous page" at bounding box center [459, 686] width 39 height 39
click at [474, 690] on button "Navigate to previous page" at bounding box center [459, 686] width 39 height 39
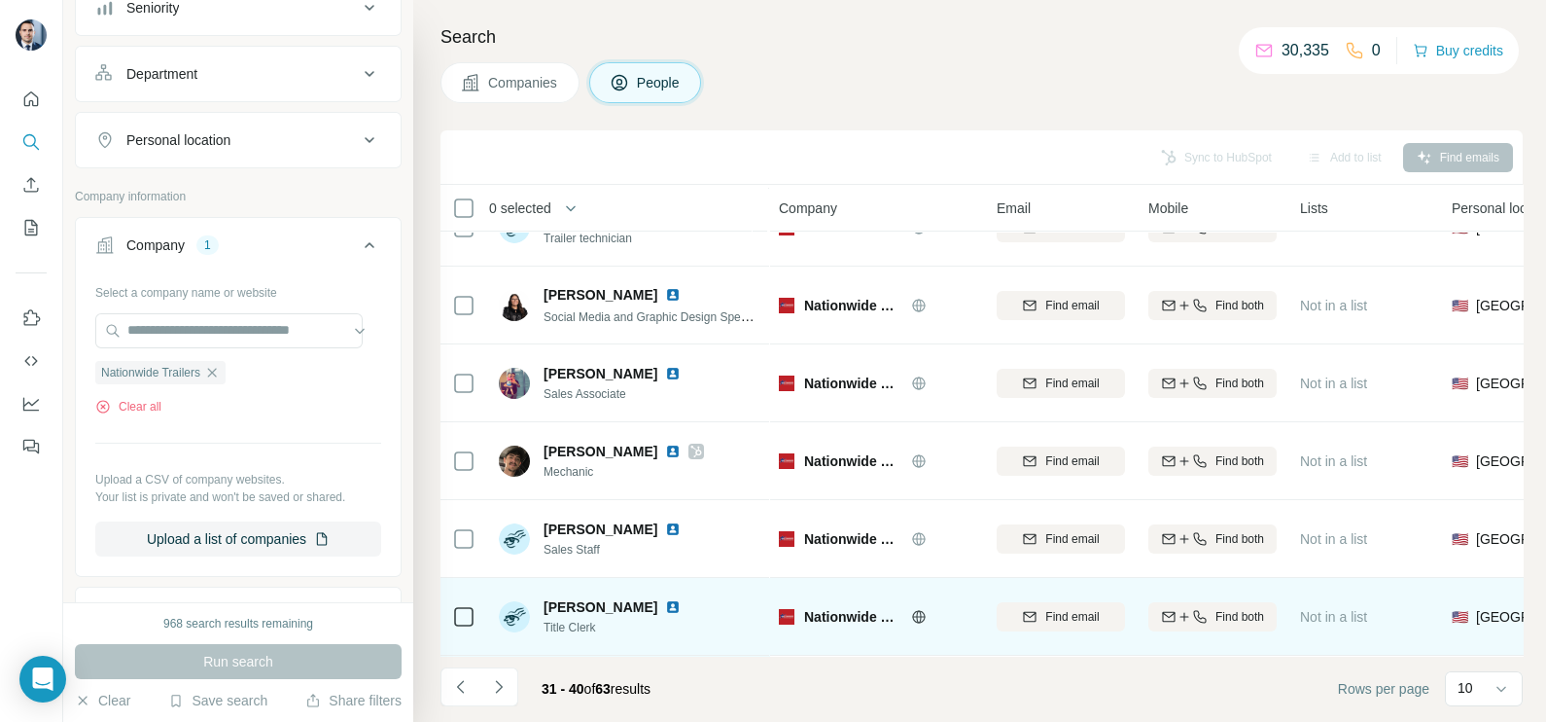
scroll to position [0, 0]
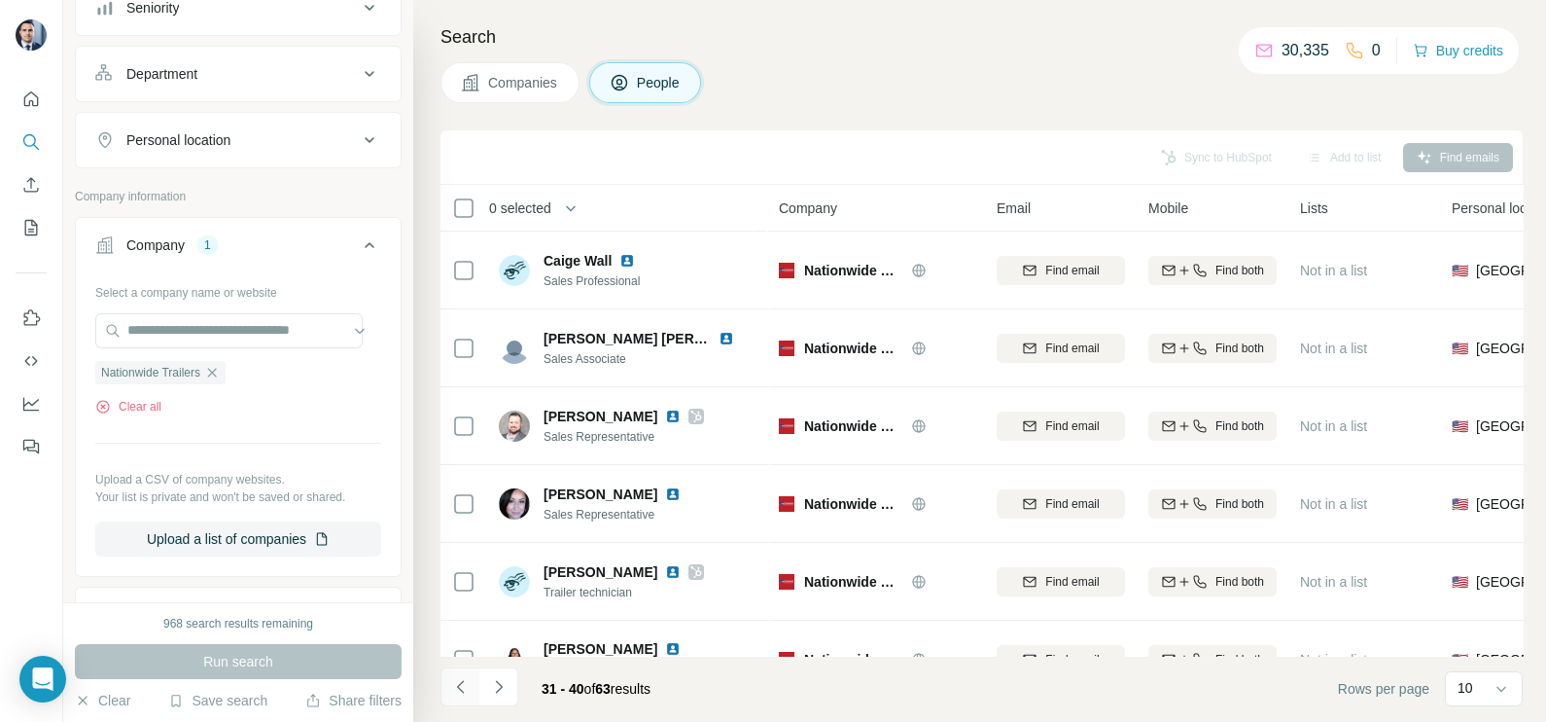
click at [459, 691] on icon "Navigate to previous page" at bounding box center [460, 686] width 19 height 19
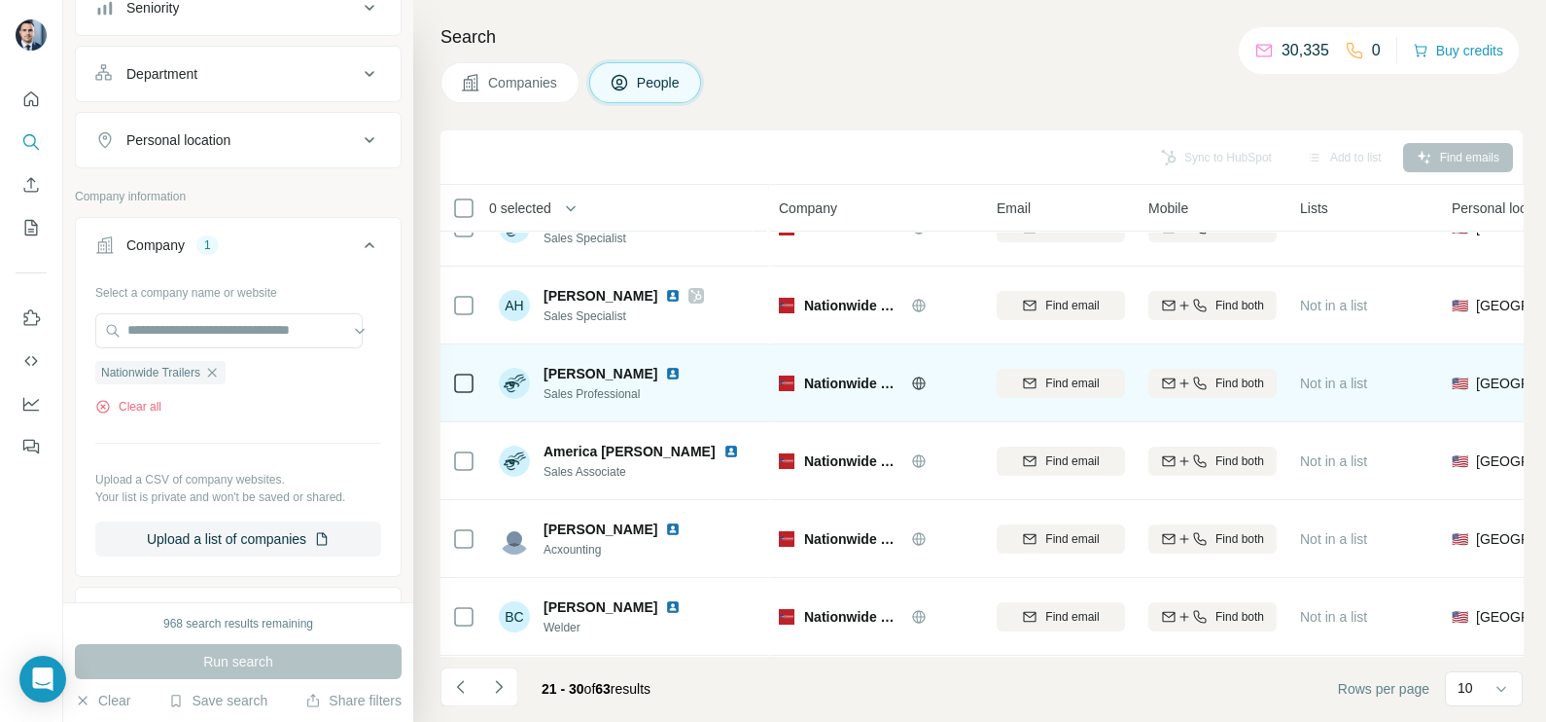
scroll to position [365, 0]
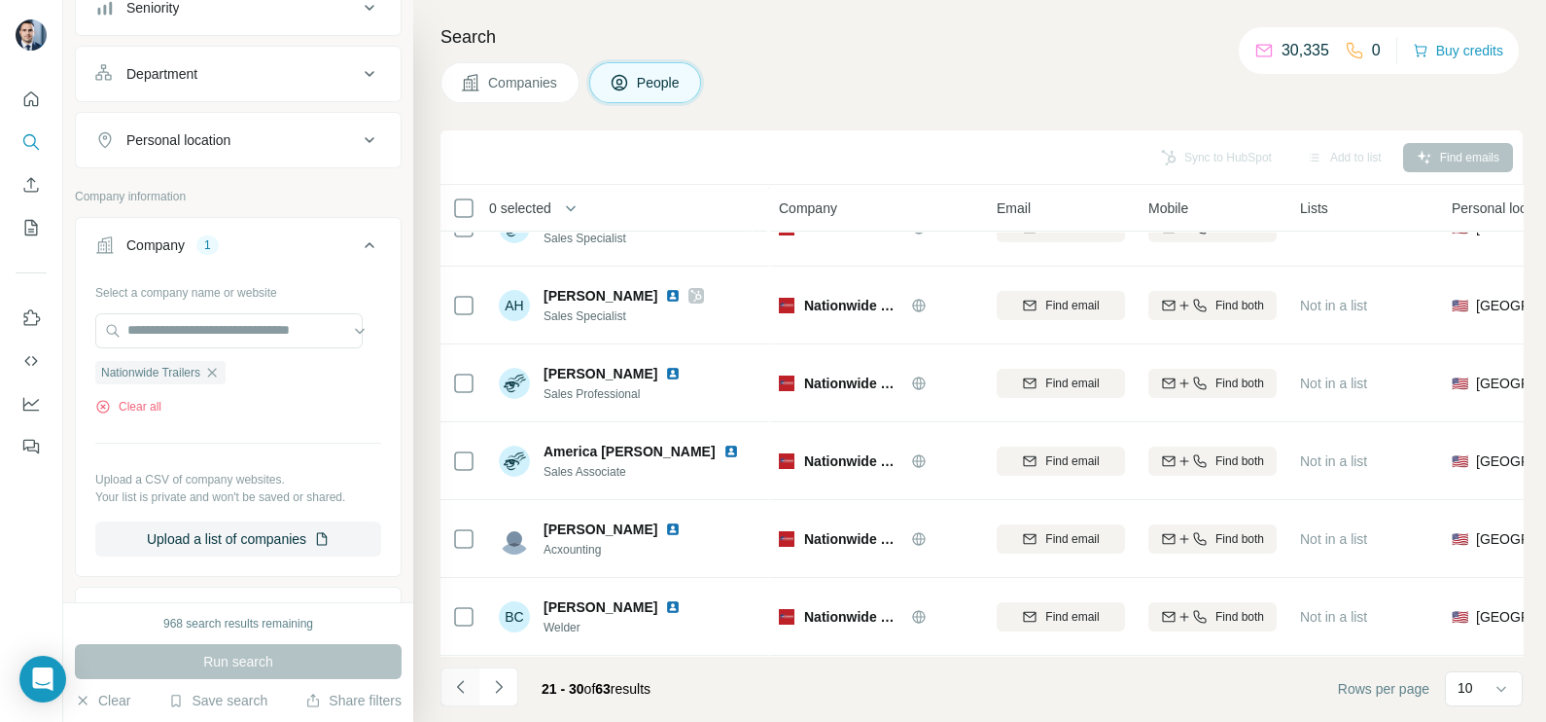
click at [452, 688] on icon "Navigate to previous page" at bounding box center [460, 686] width 19 height 19
click at [465, 684] on icon "Navigate to previous page" at bounding box center [460, 686] width 19 height 19
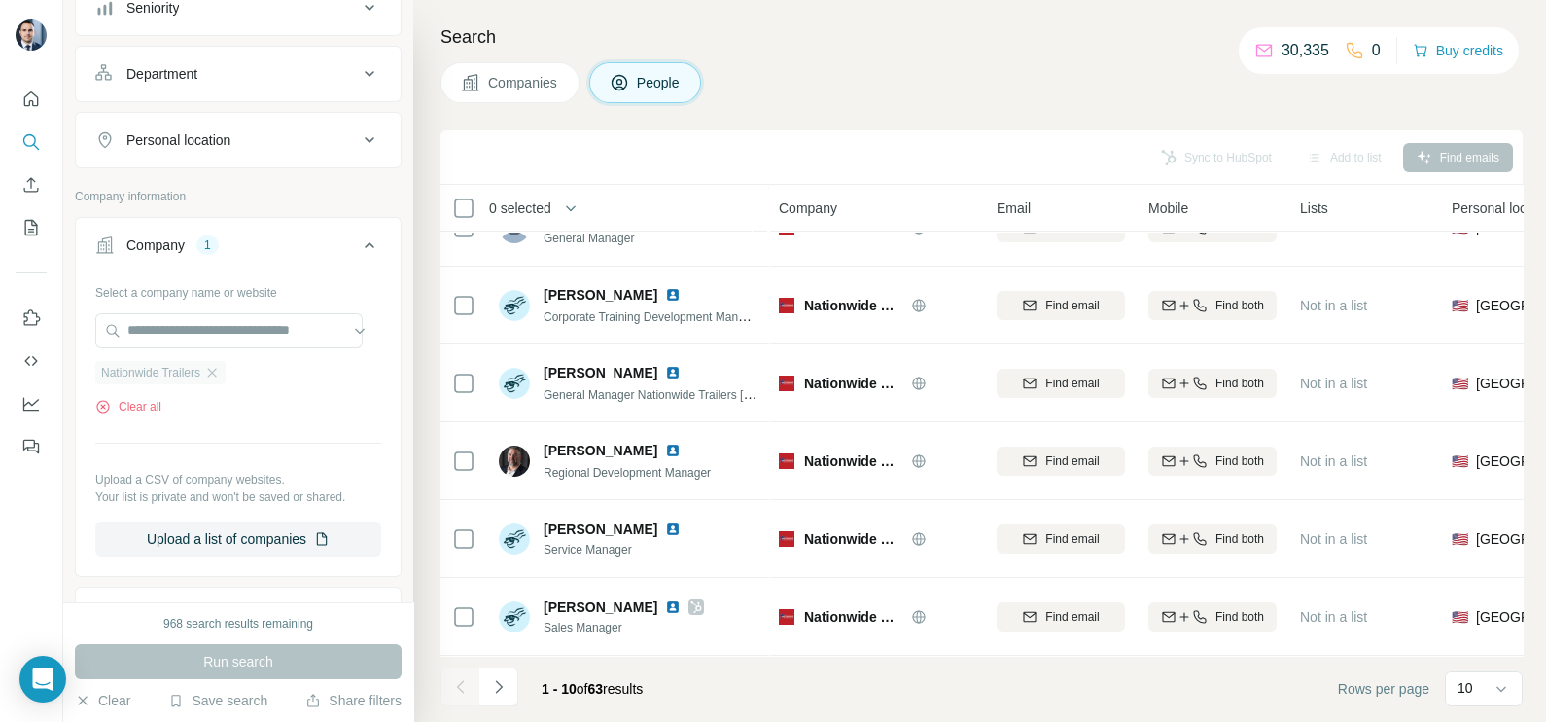
click at [226, 370] on div "Nationwide Trailers" at bounding box center [160, 372] width 130 height 23
click at [216, 370] on icon "button" at bounding box center [212, 373] width 16 height 16
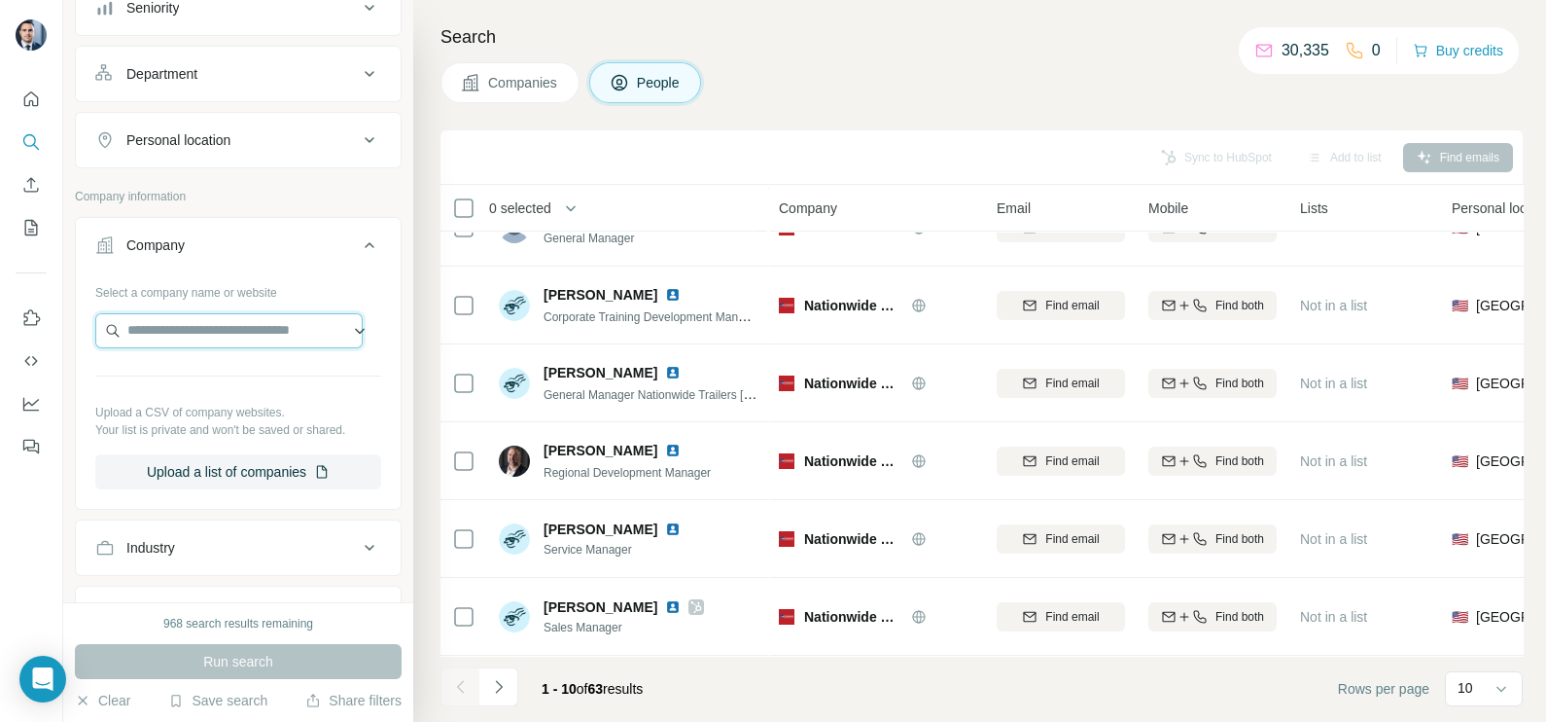
click at [202, 319] on input "text" at bounding box center [228, 330] width 267 height 35
type input "**********"
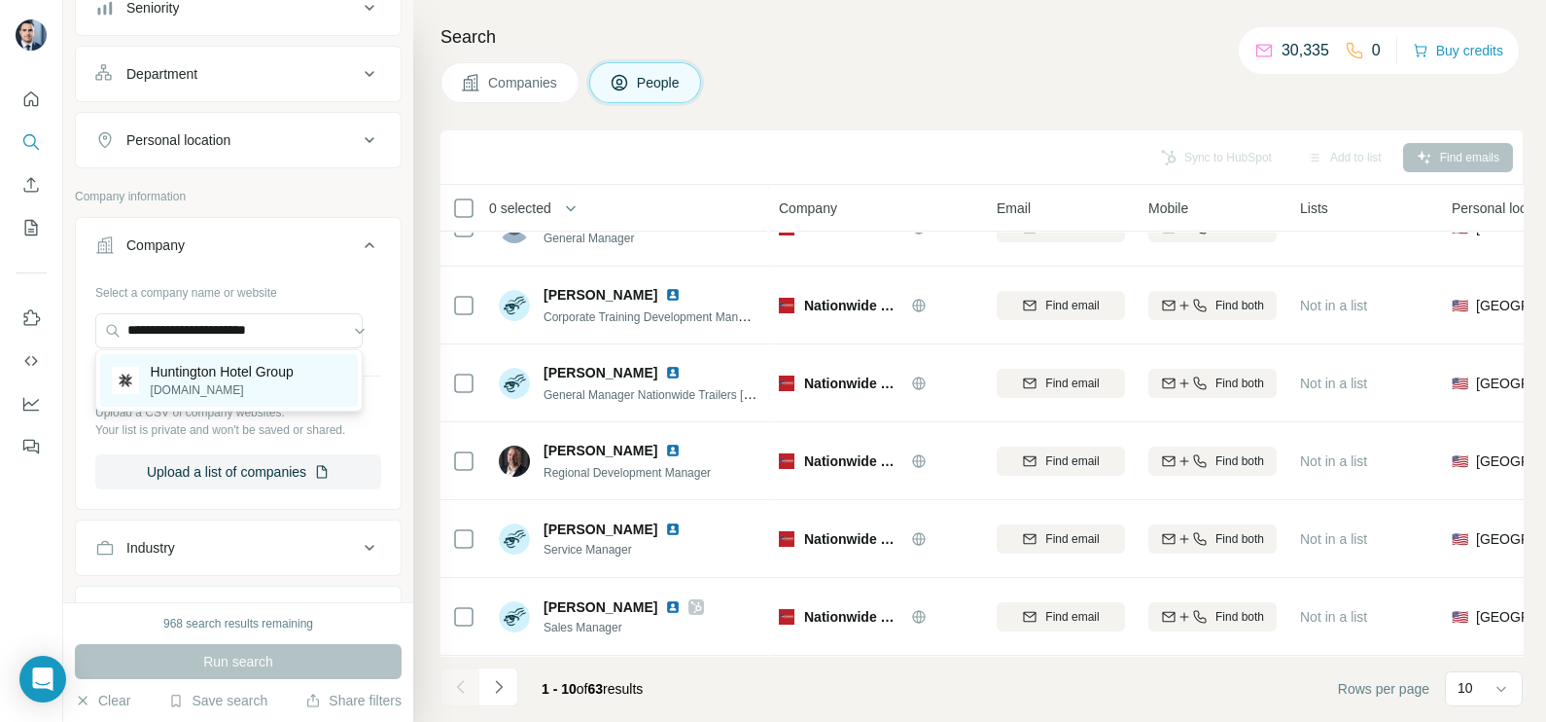
click at [210, 393] on p "[DOMAIN_NAME]" at bounding box center [222, 390] width 143 height 18
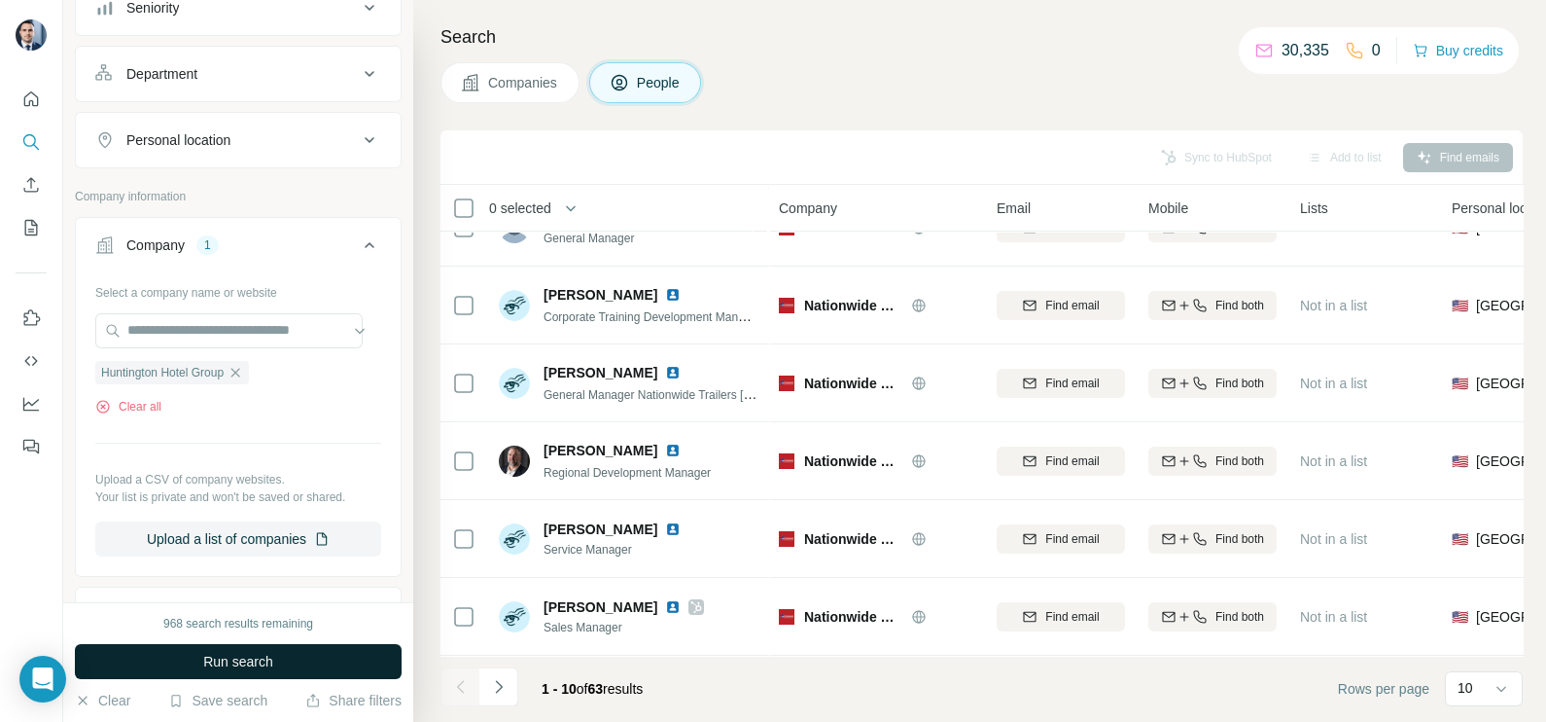
click at [272, 651] on button "Run search" at bounding box center [238, 661] width 327 height 35
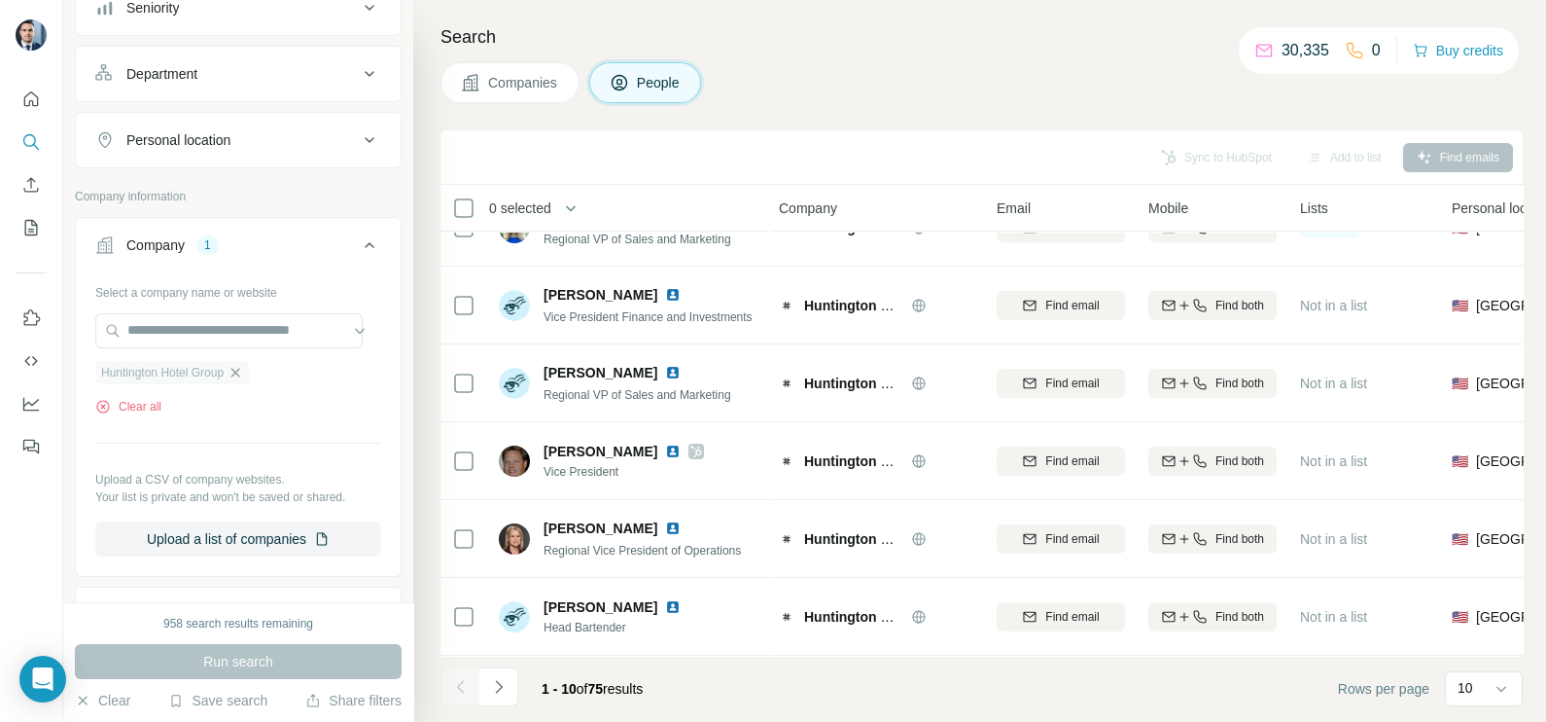
click at [234, 365] on icon "button" at bounding box center [236, 373] width 16 height 16
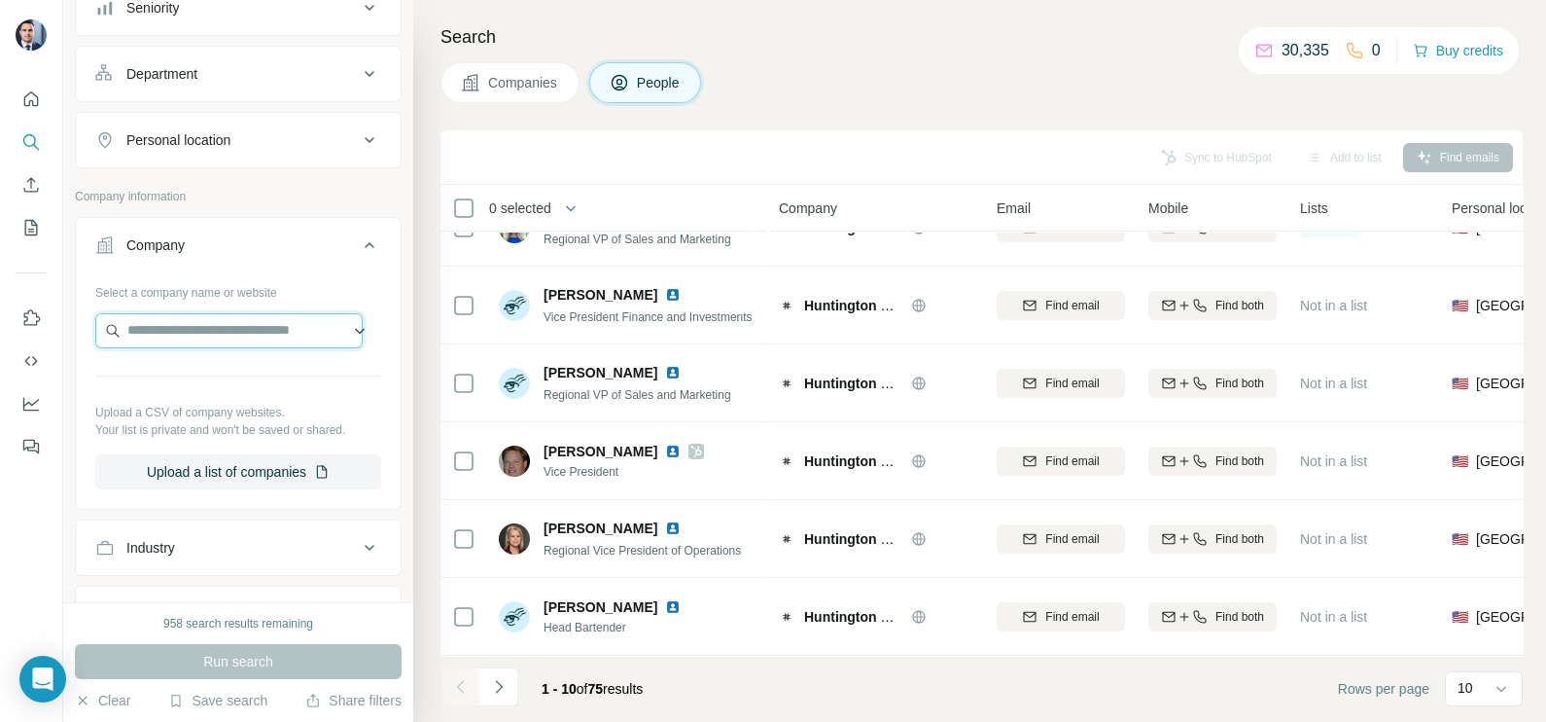
click at [224, 334] on input "text" at bounding box center [228, 330] width 267 height 35
type input "**********"
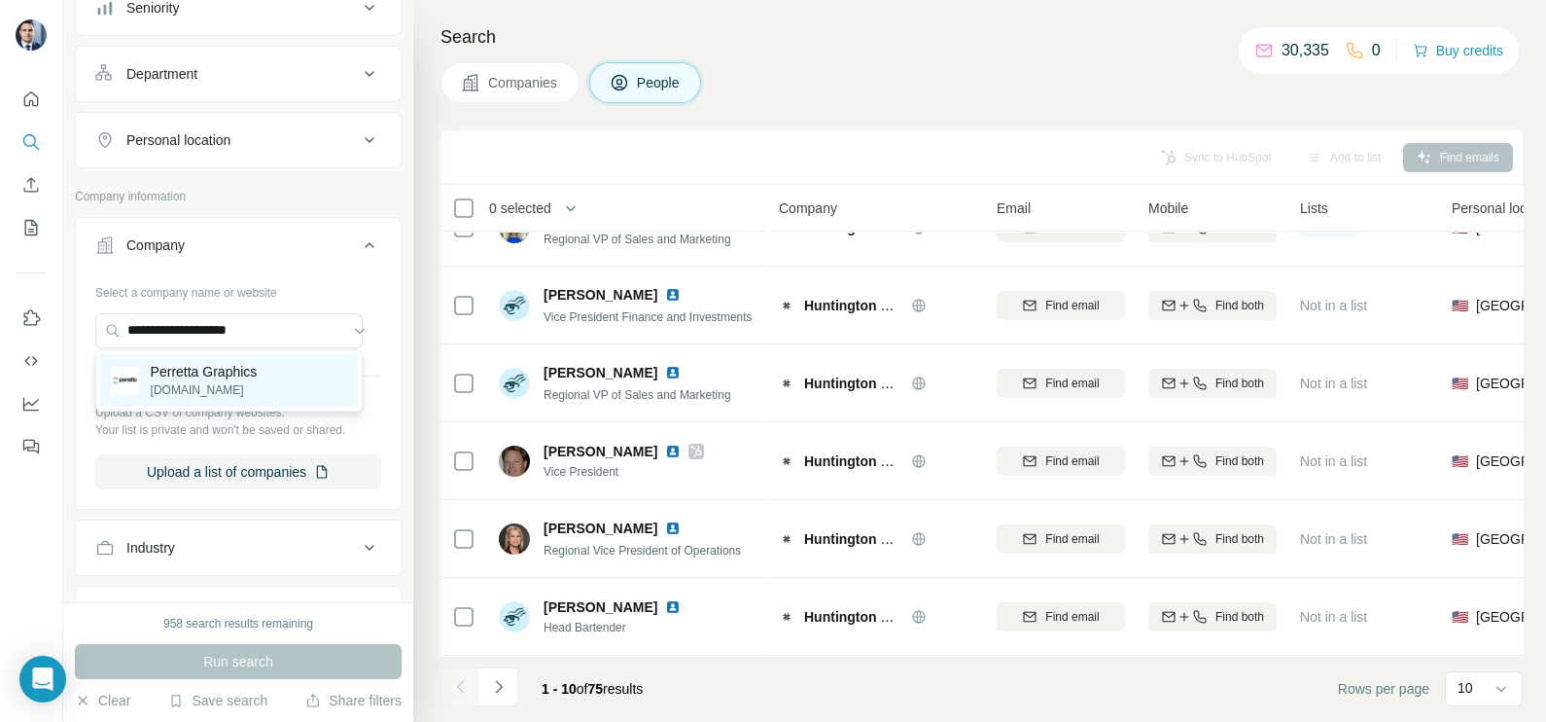
click at [207, 389] on p "[DOMAIN_NAME]" at bounding box center [204, 390] width 107 height 18
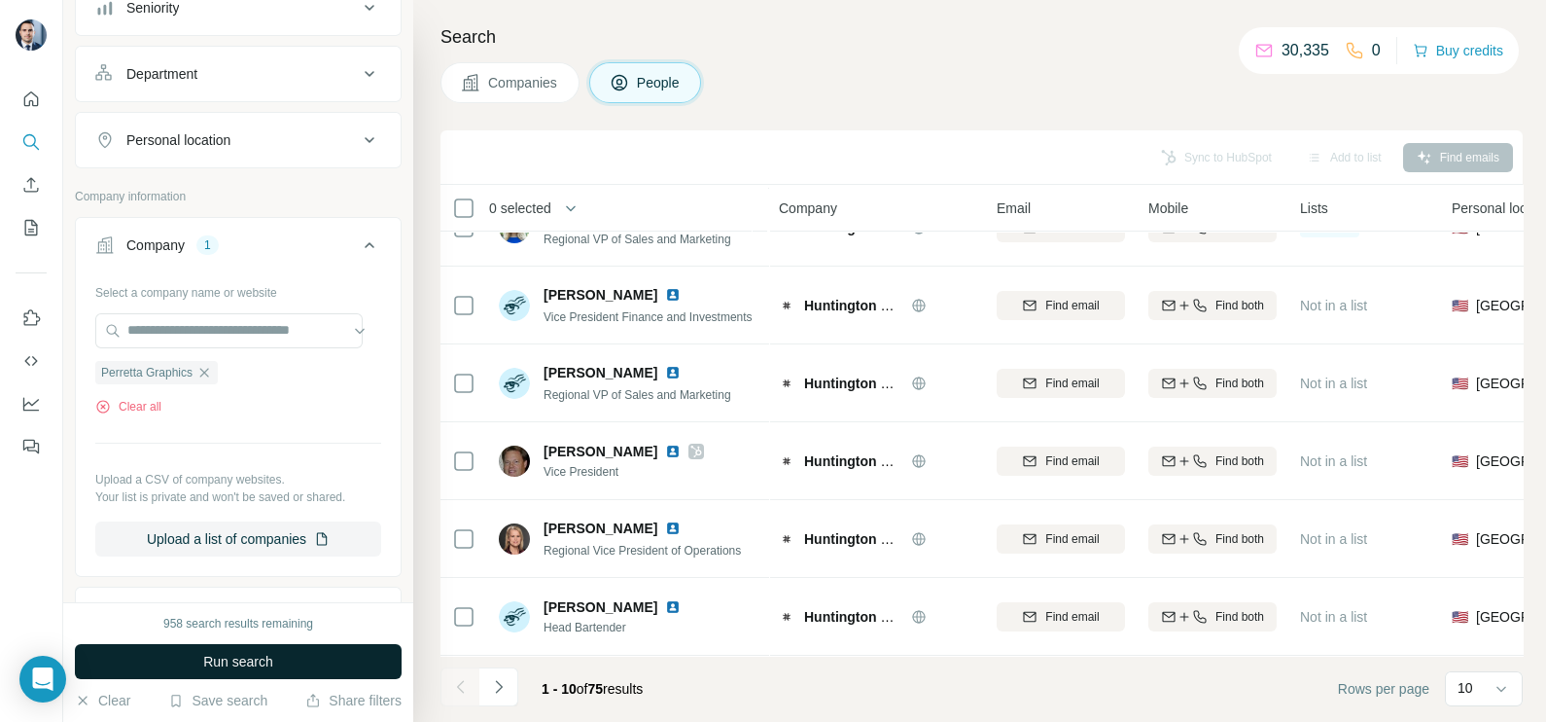
click at [270, 656] on span "Run search" at bounding box center [238, 660] width 70 height 19
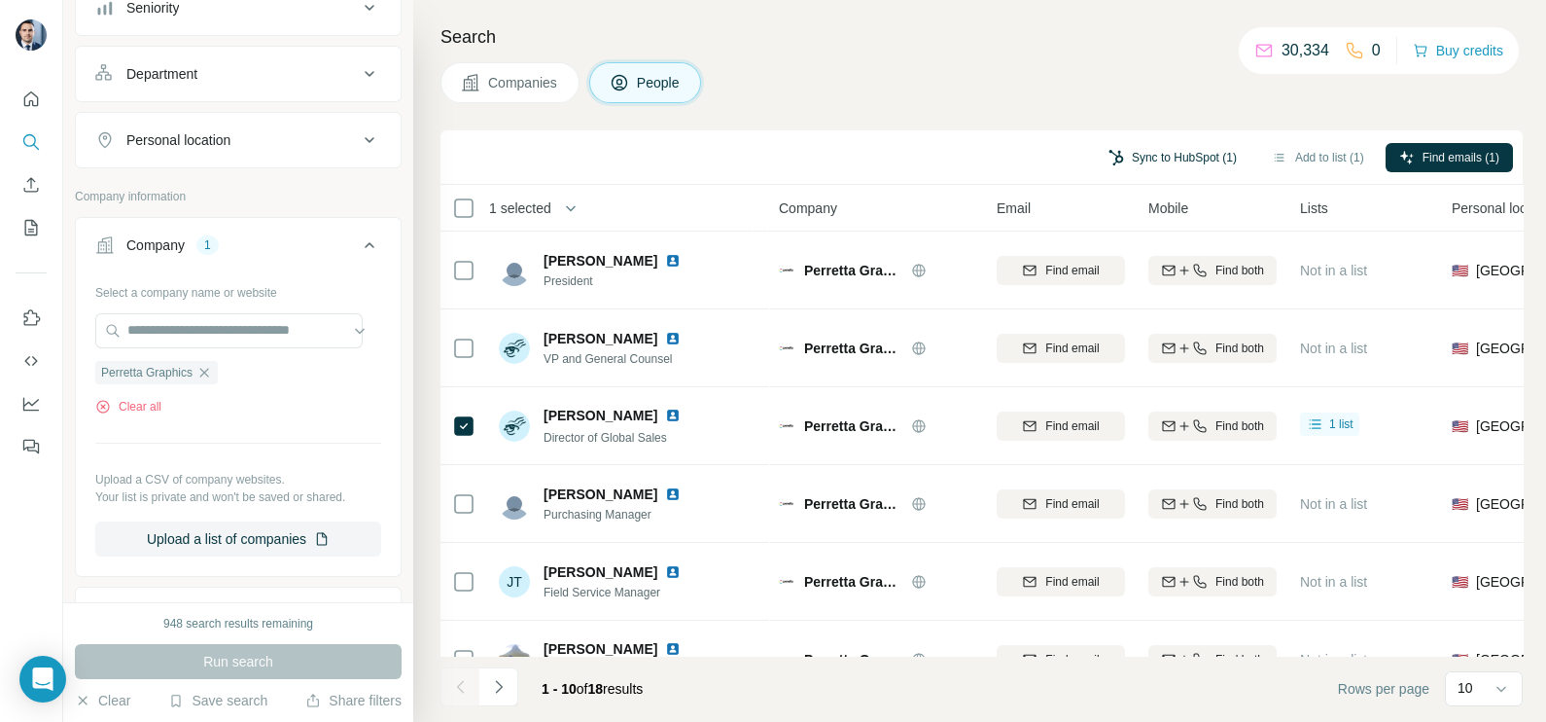
click at [1147, 156] on button "Sync to HubSpot (1)" at bounding box center [1173, 157] width 156 height 29
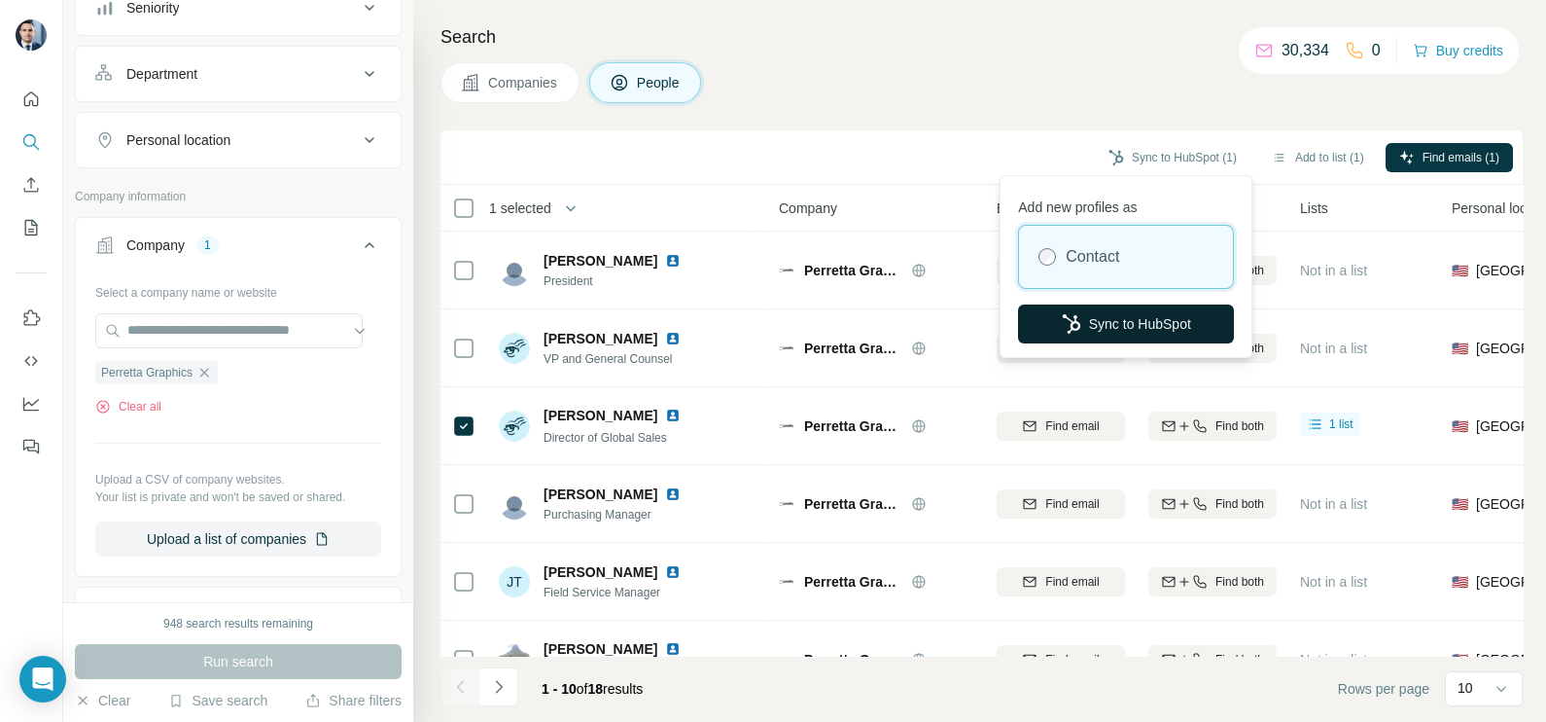
click at [1119, 315] on button "Sync to HubSpot" at bounding box center [1126, 323] width 216 height 39
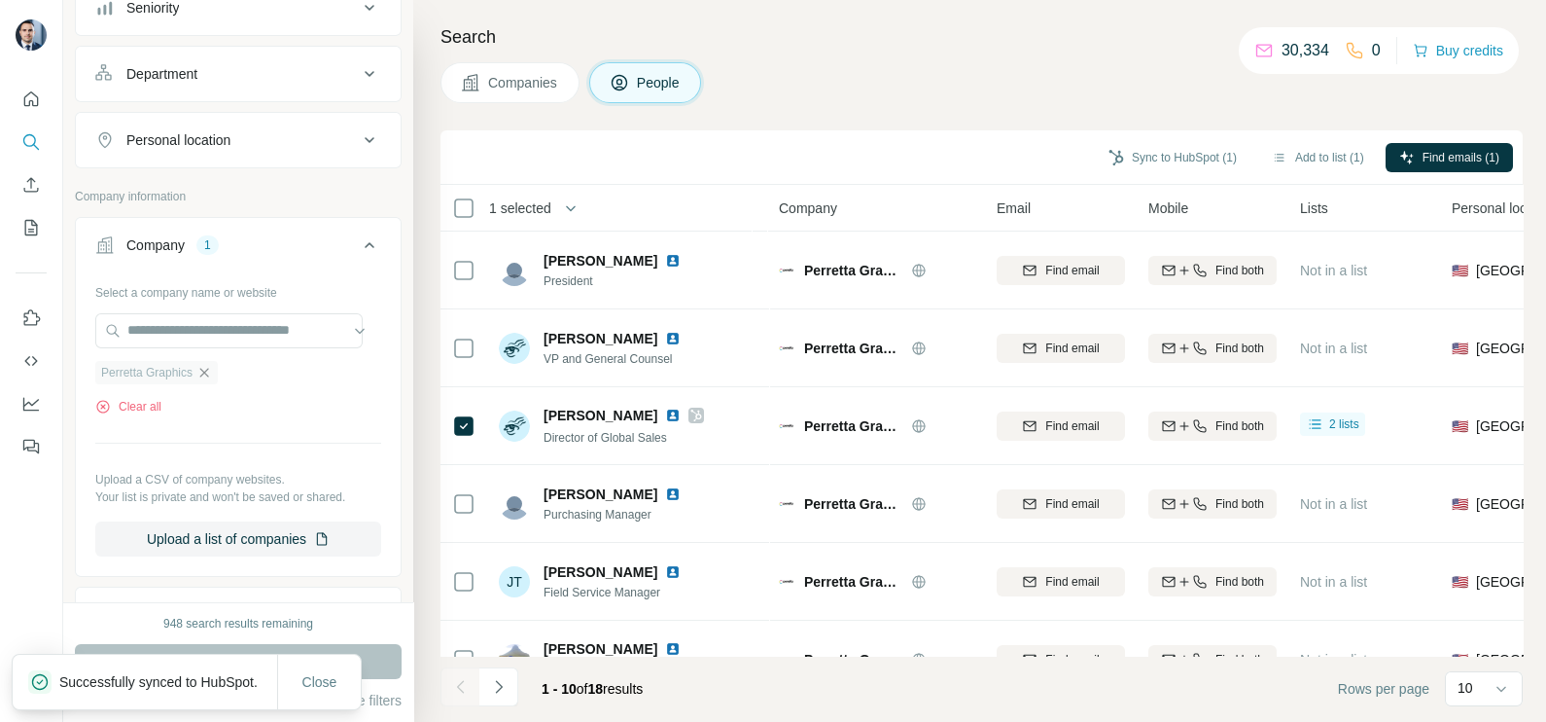
click at [212, 367] on icon "button" at bounding box center [204, 373] width 16 height 16
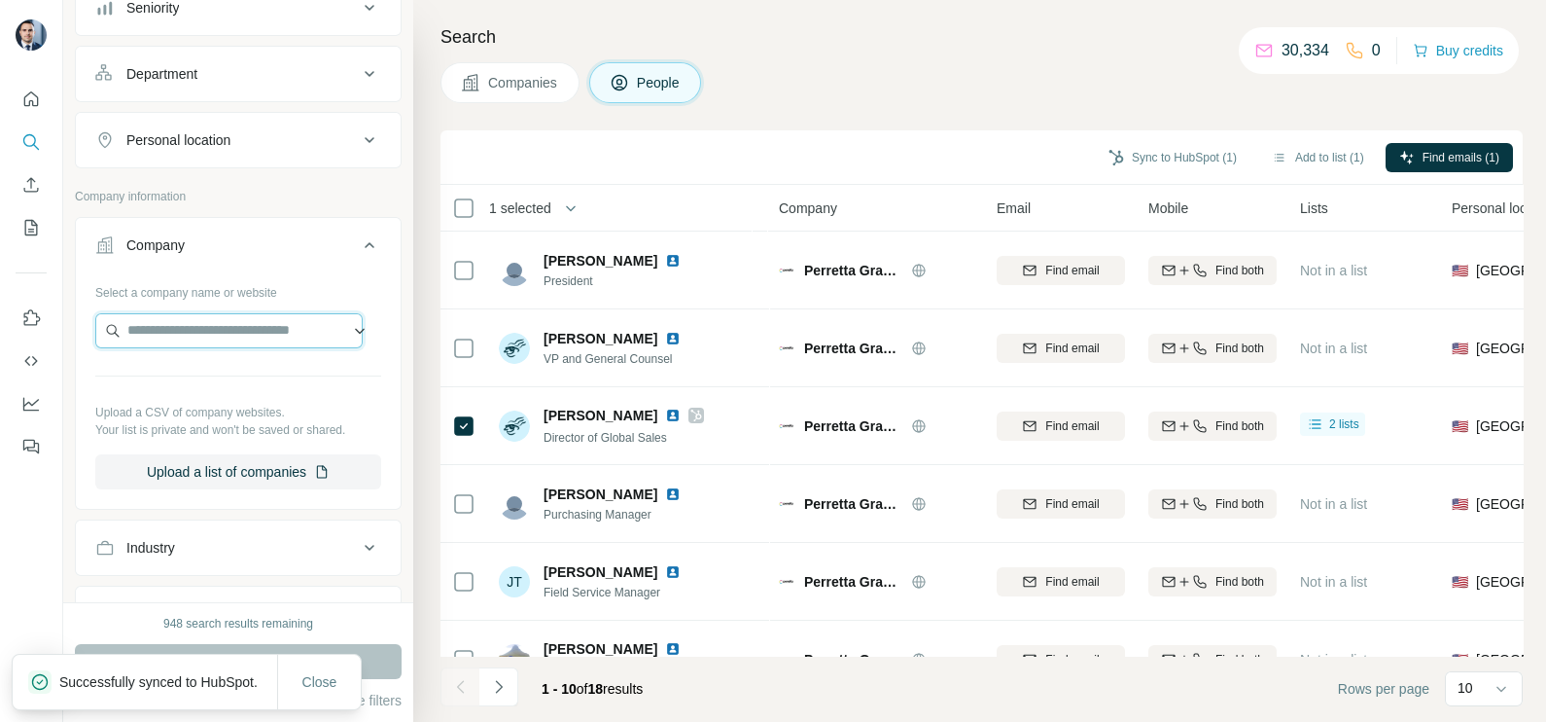
click at [219, 330] on input "text" at bounding box center [228, 330] width 267 height 35
paste input "*********"
type input "*********"
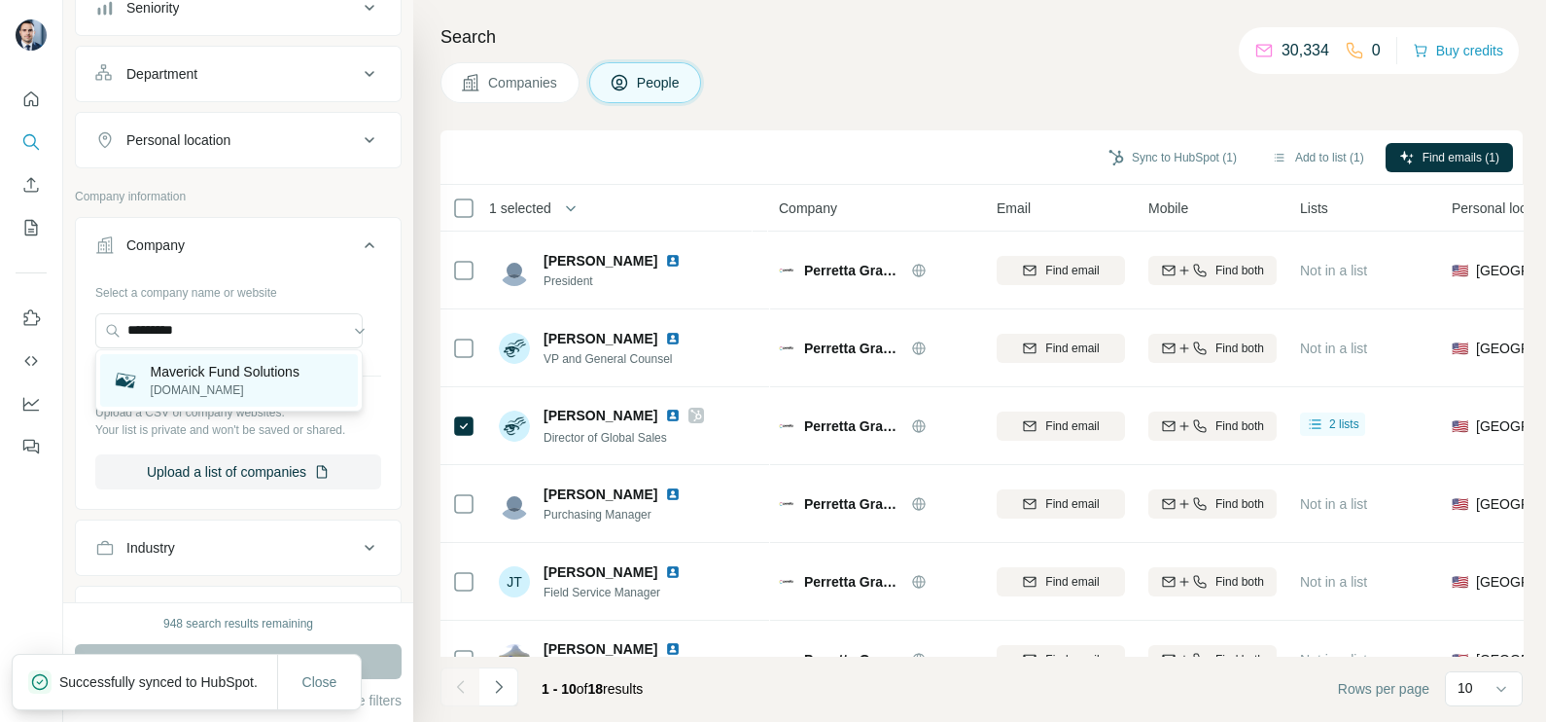
click at [224, 384] on p "[DOMAIN_NAME]" at bounding box center [225, 390] width 149 height 18
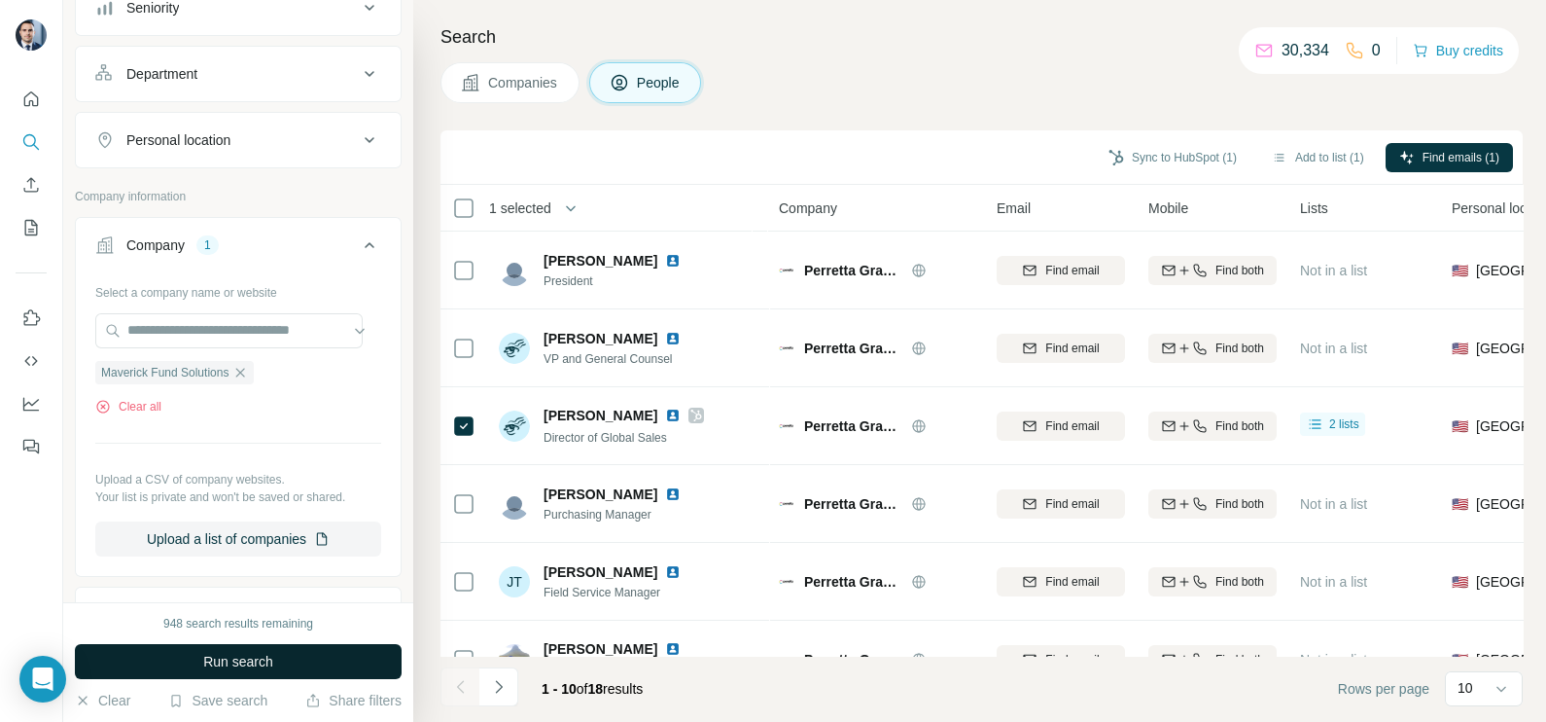
click at [261, 661] on span "Run search" at bounding box center [238, 660] width 70 height 19
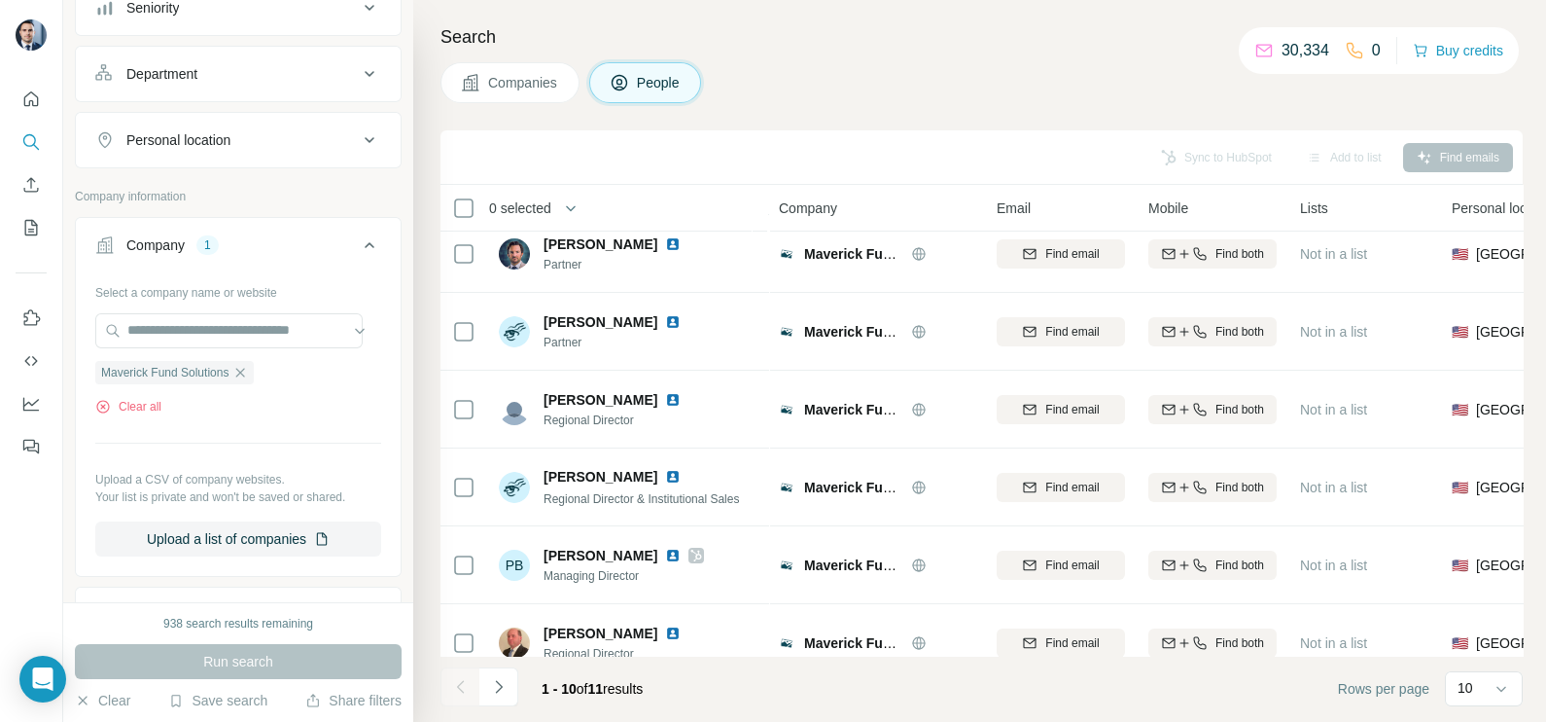
scroll to position [365, 0]
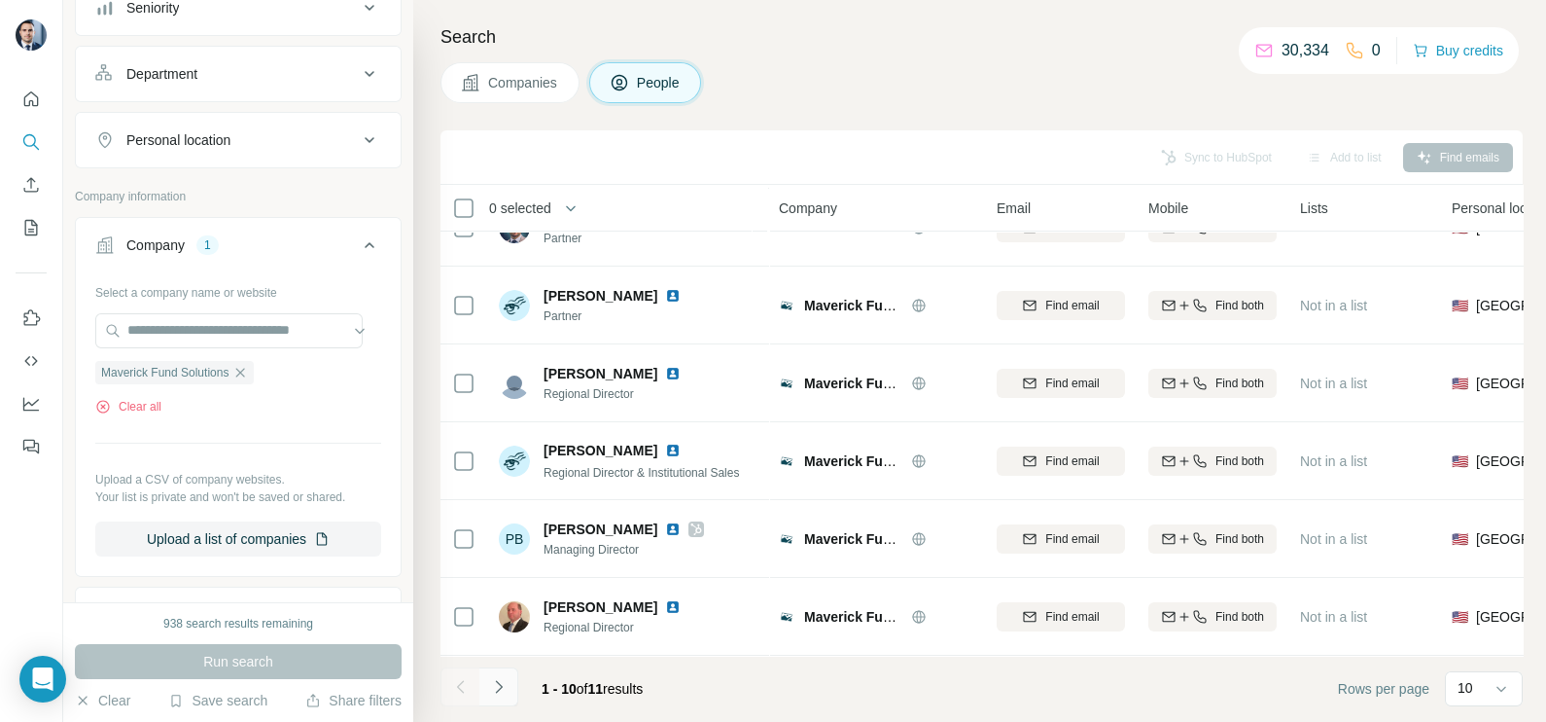
click at [501, 681] on icon "Navigate to next page" at bounding box center [498, 686] width 19 height 19
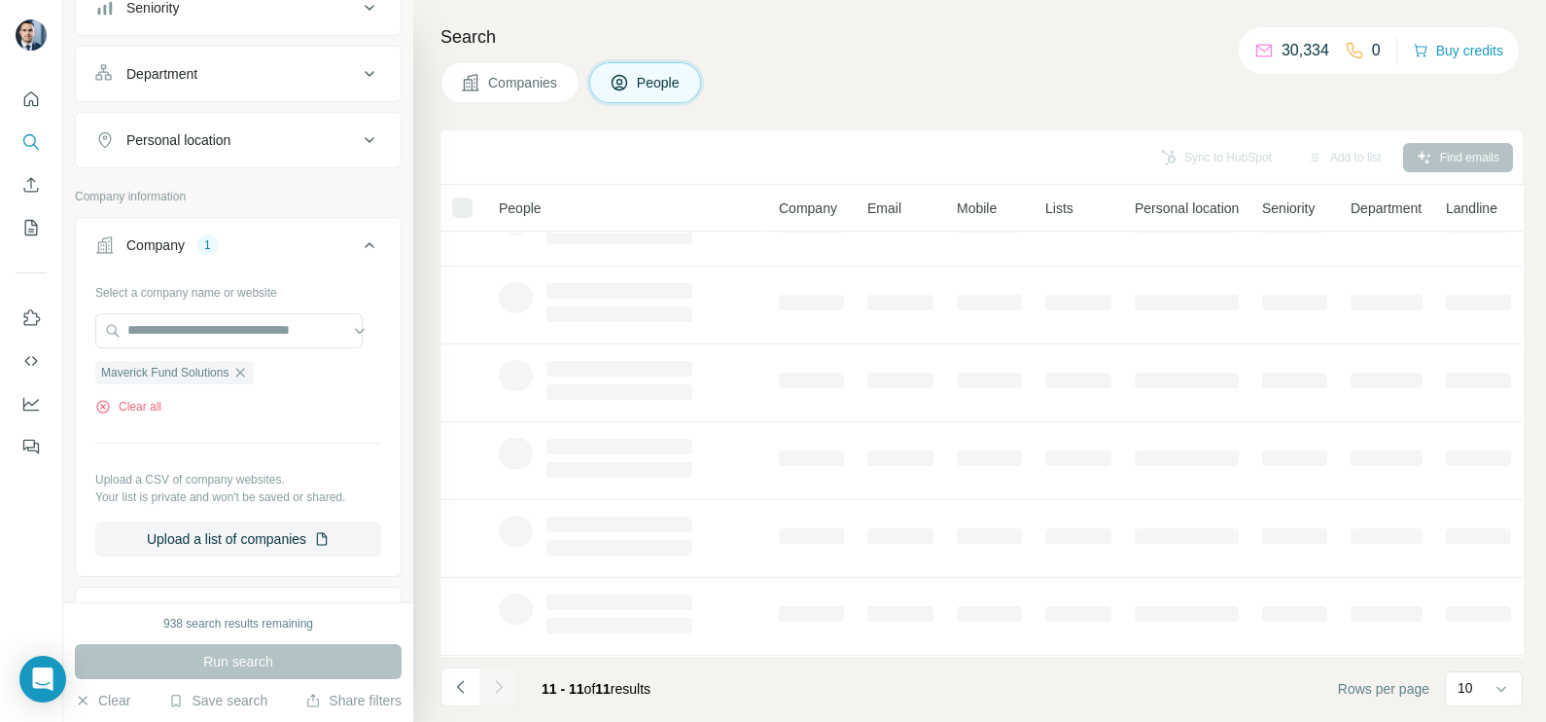
scroll to position [0, 0]
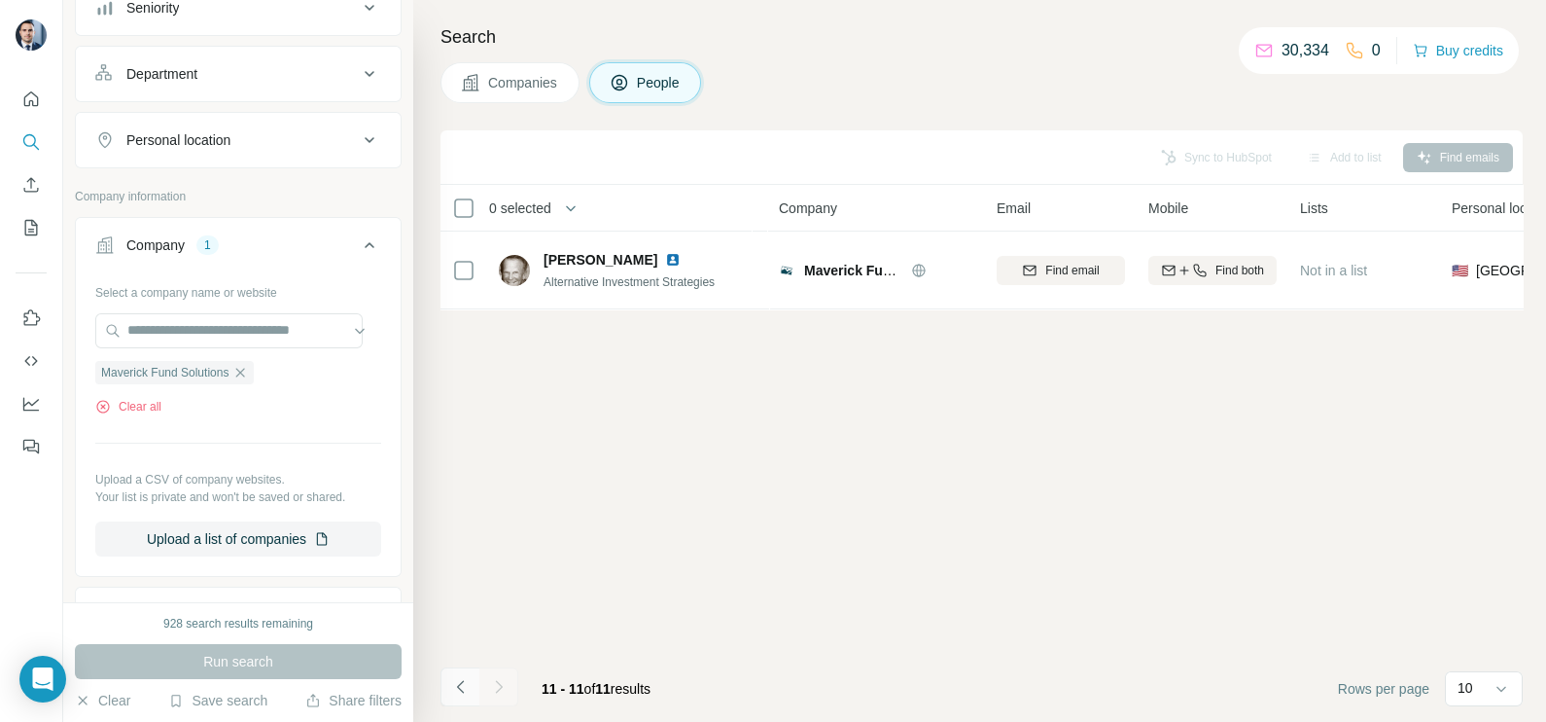
click at [468, 695] on icon "Navigate to previous page" at bounding box center [460, 686] width 19 height 19
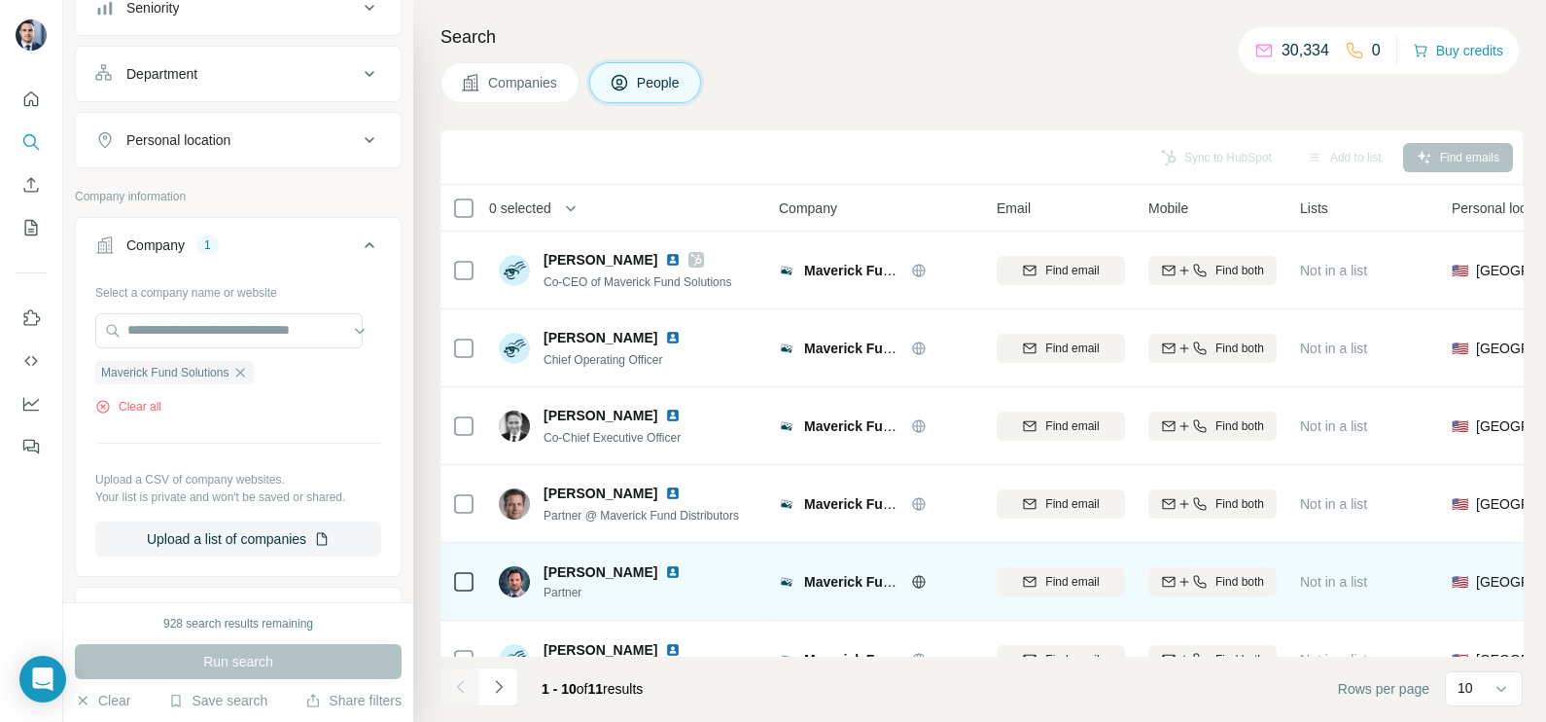
scroll to position [365, 0]
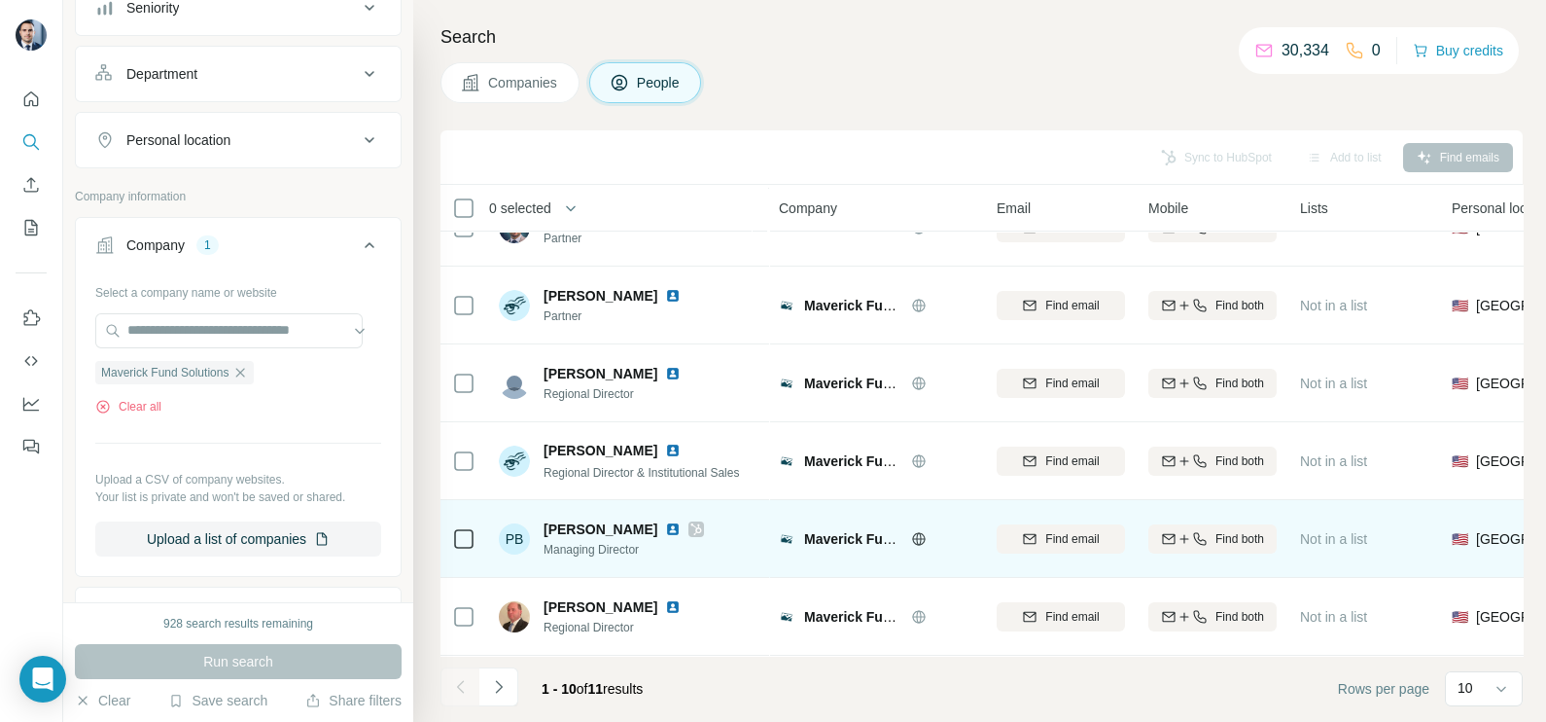
click at [697, 524] on icon at bounding box center [696, 529] width 12 height 16
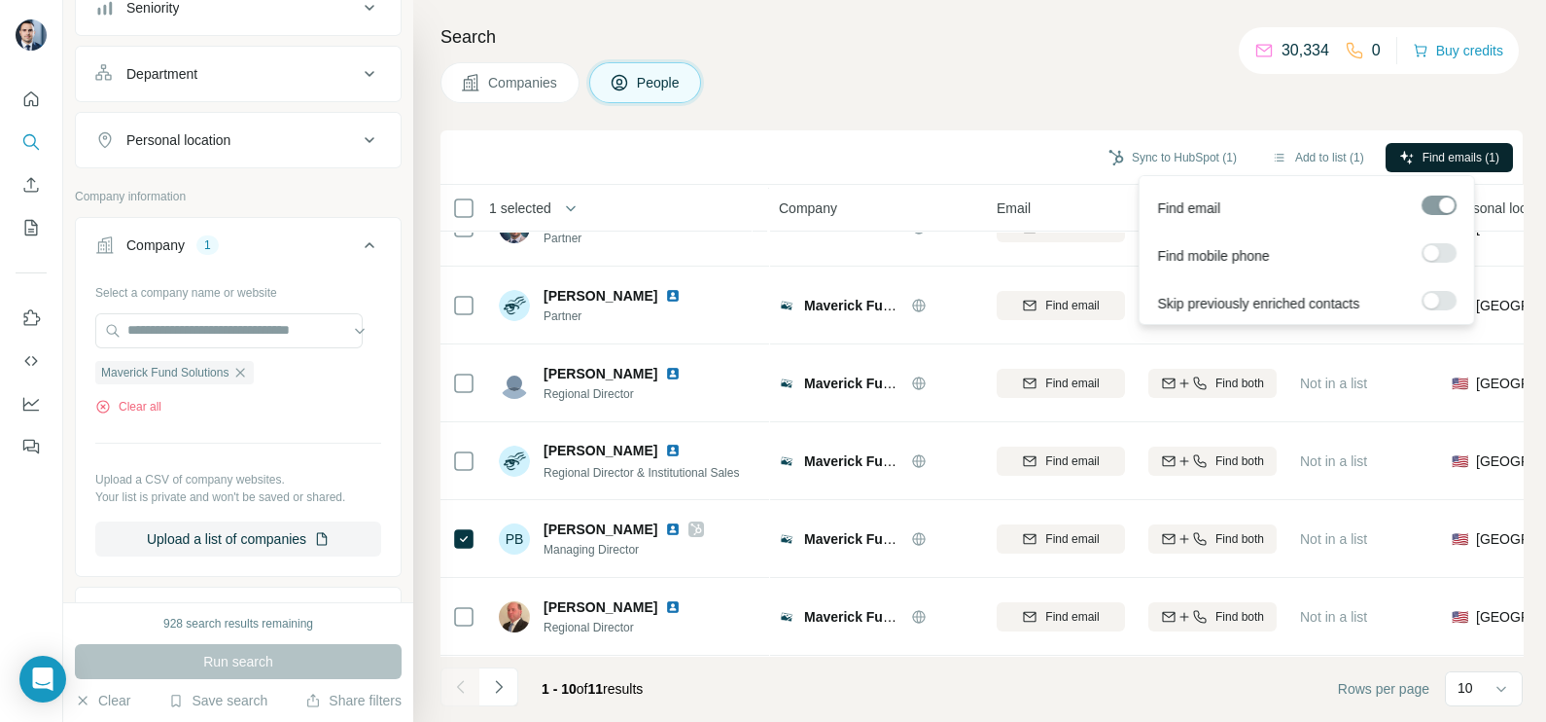
click at [1423, 150] on span "Find emails (1)" at bounding box center [1461, 158] width 77 height 18
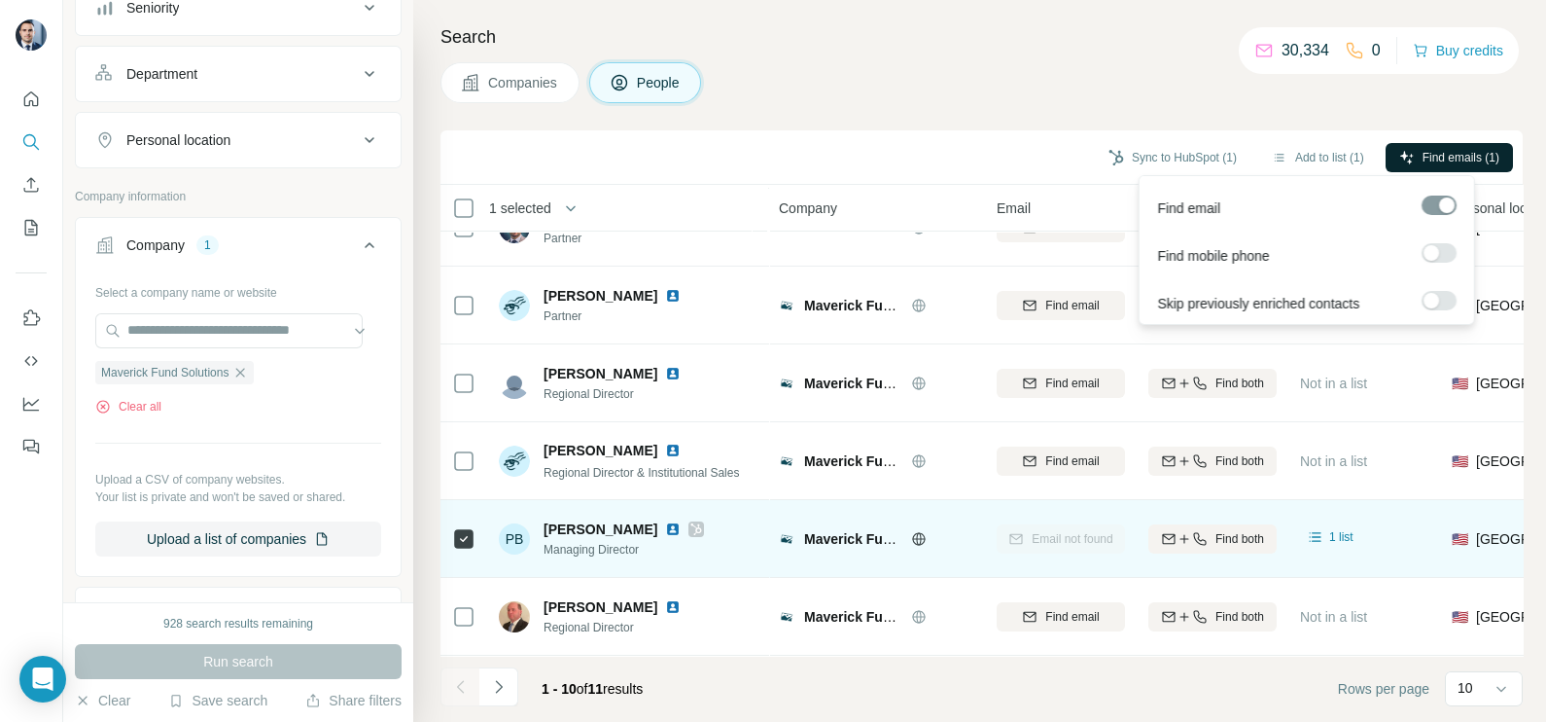
click at [724, 533] on div "PB [PERSON_NAME] Managing Director" at bounding box center [628, 537] width 259 height 53
click at [1070, 524] on div "Email not found" at bounding box center [1061, 537] width 128 height 53
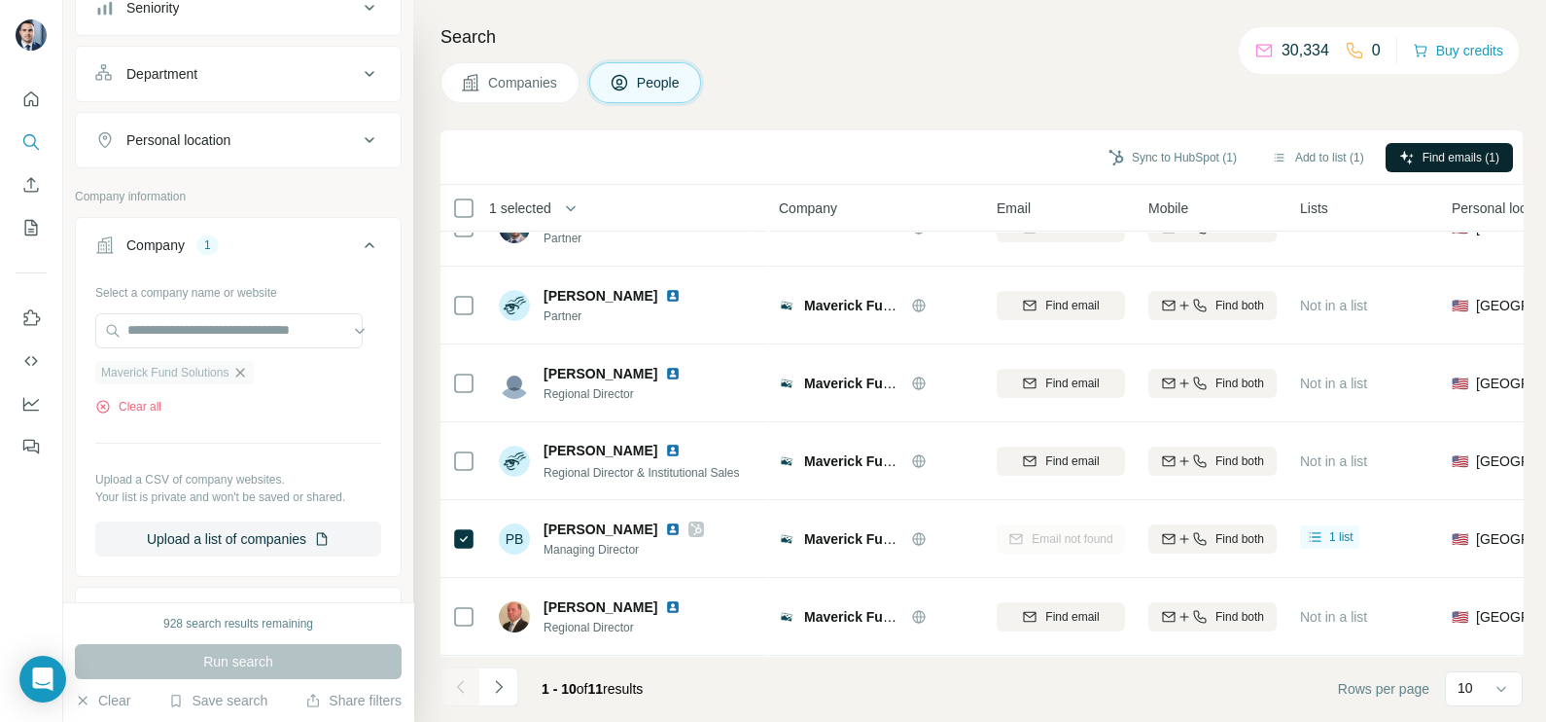
click at [248, 370] on icon "button" at bounding box center [240, 373] width 16 height 16
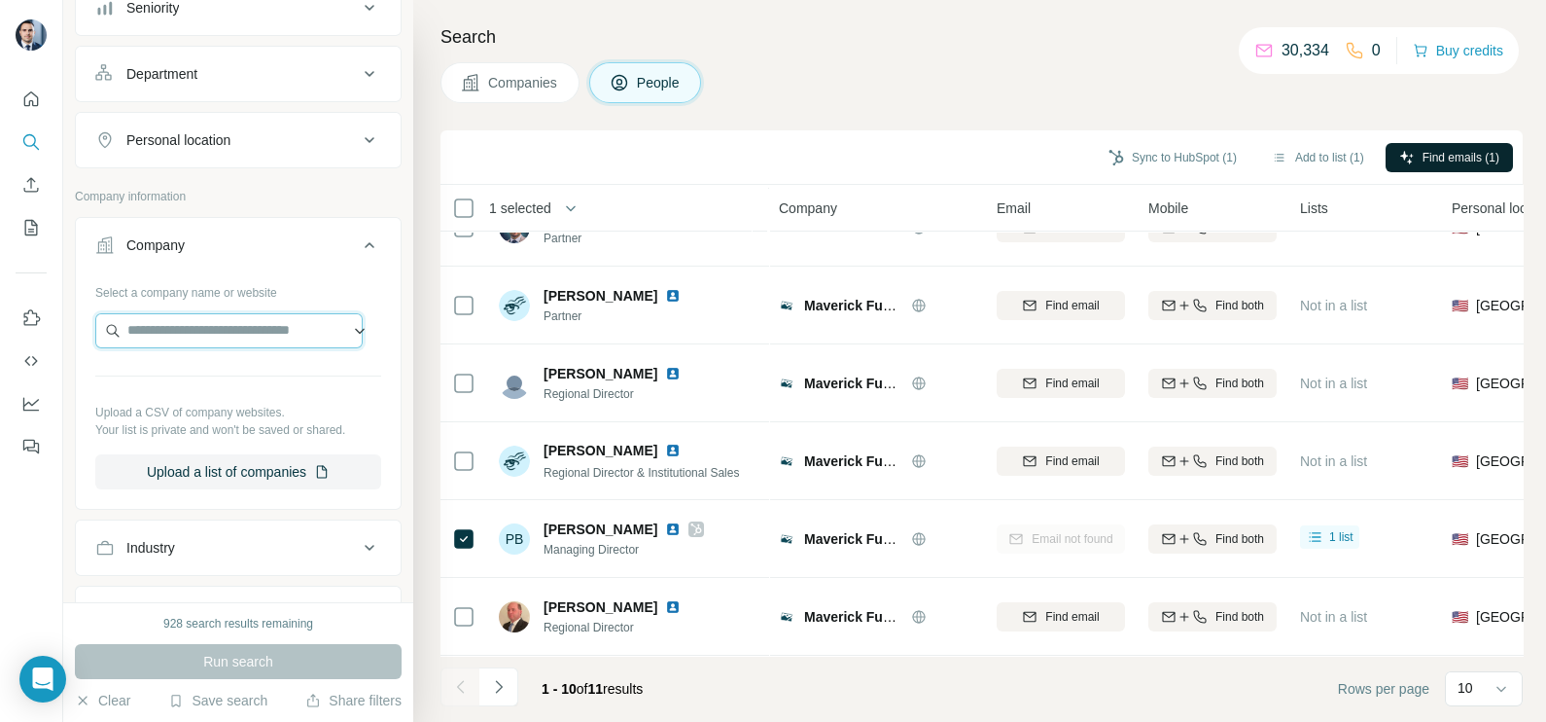
click at [240, 331] on input "text" at bounding box center [228, 330] width 267 height 35
paste input "**********"
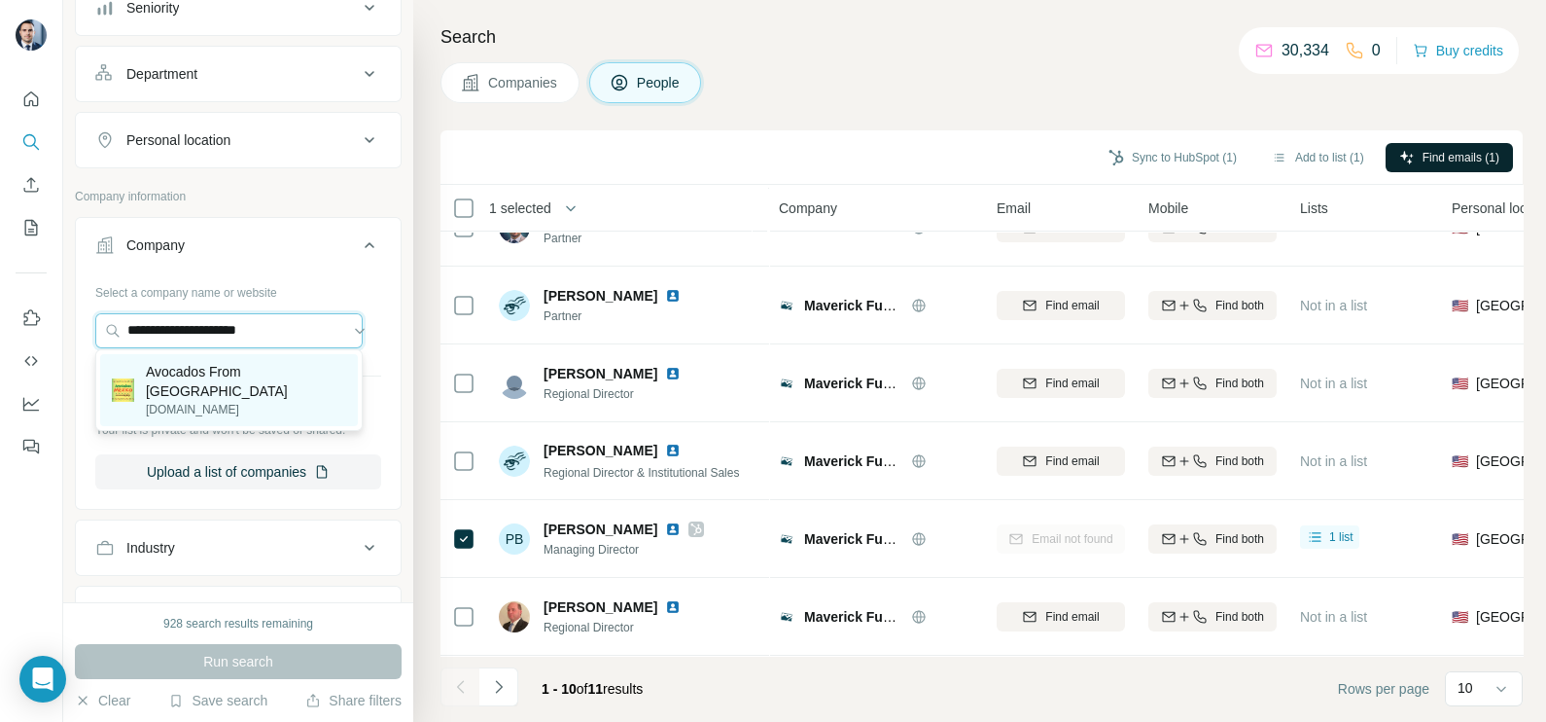
type input "**********"
click at [204, 401] on p "[DOMAIN_NAME]" at bounding box center [246, 410] width 200 height 18
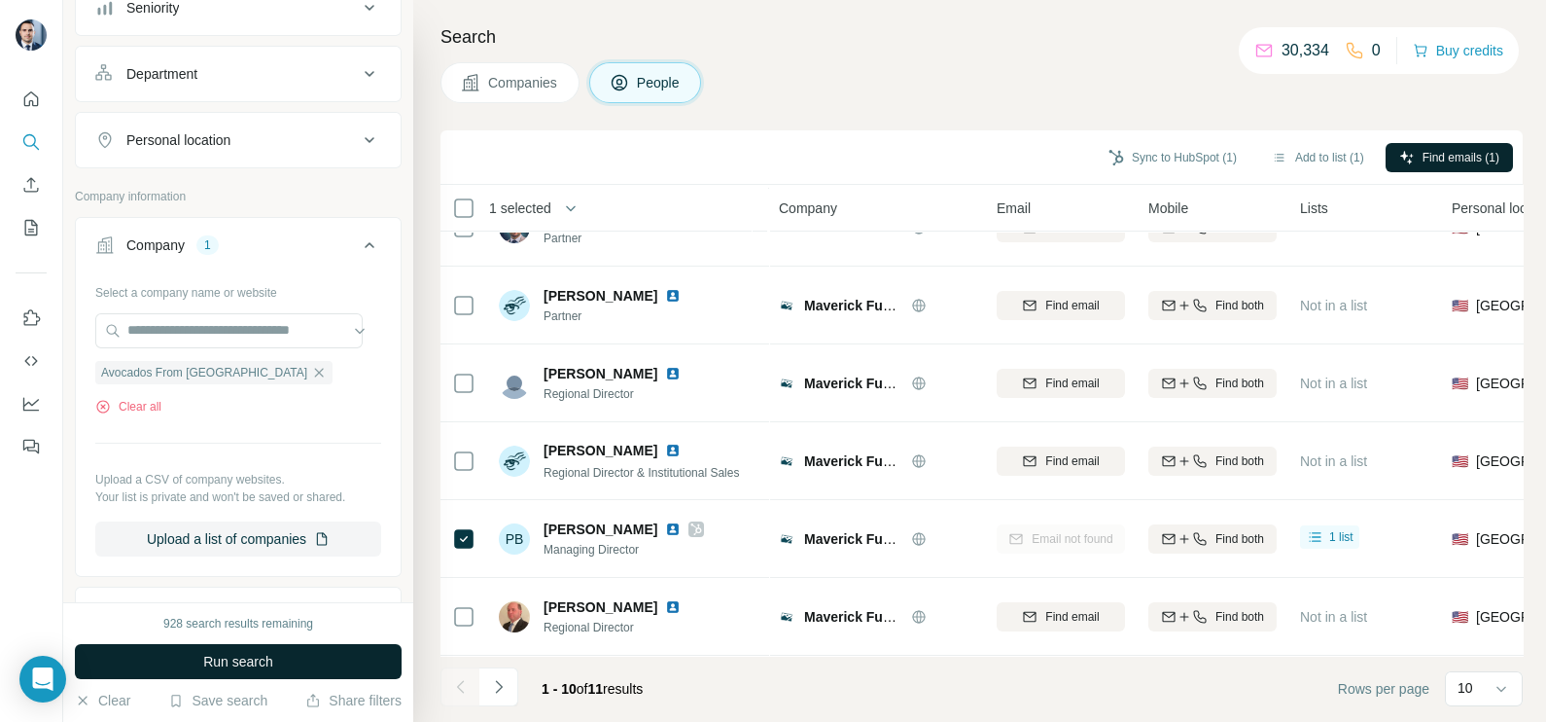
click at [269, 658] on span "Run search" at bounding box center [238, 660] width 70 height 19
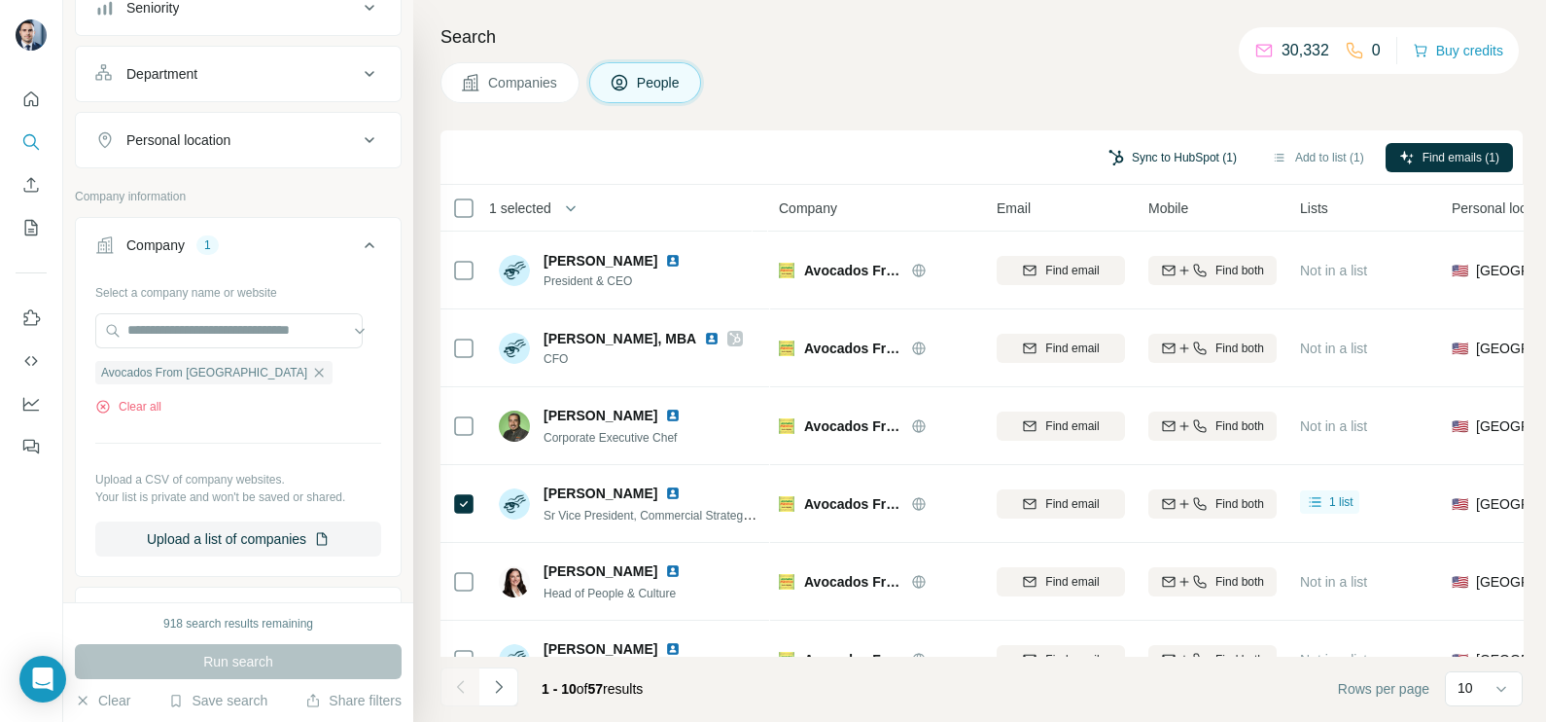
click at [1202, 157] on button "Sync to HubSpot (1)" at bounding box center [1173, 157] width 156 height 29
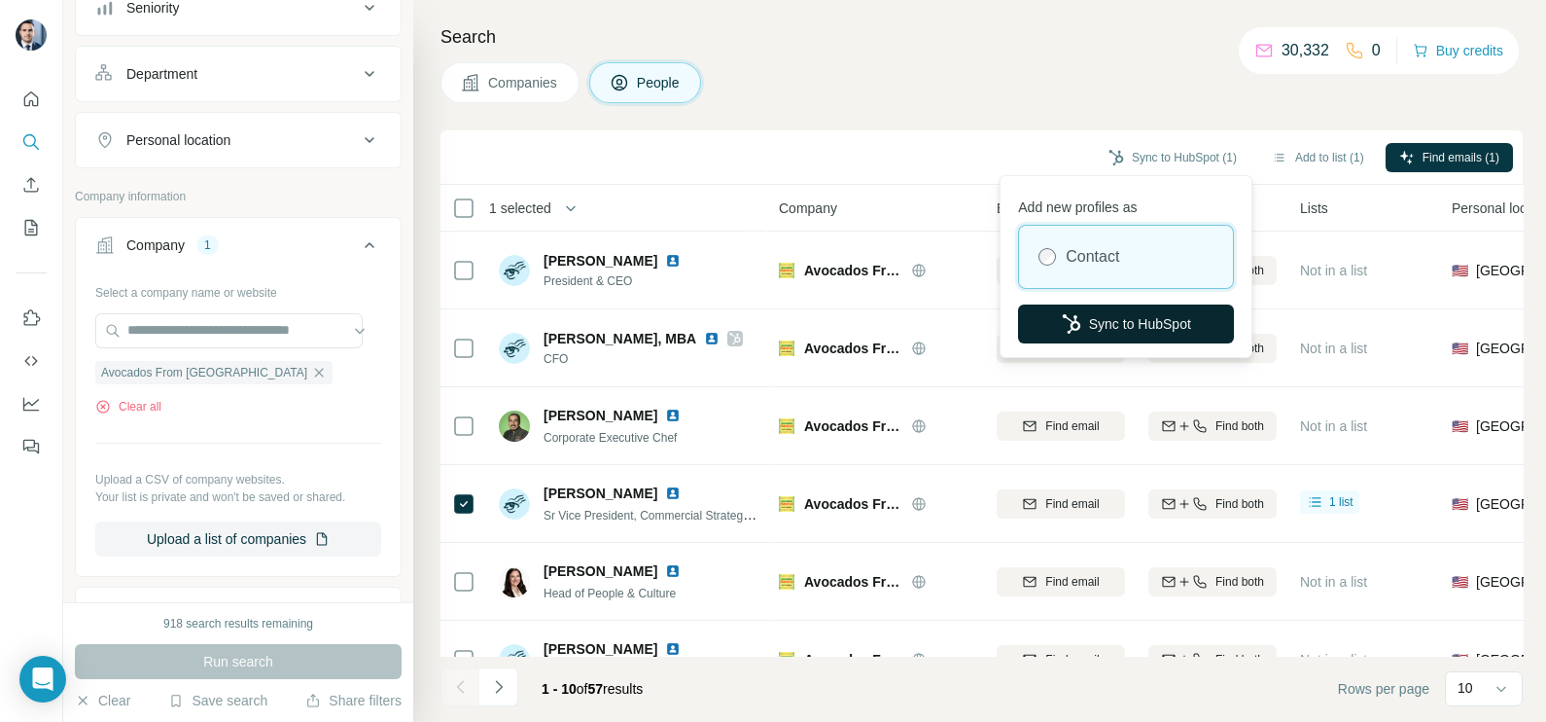
click at [1098, 318] on button "Sync to HubSpot" at bounding box center [1126, 323] width 216 height 39
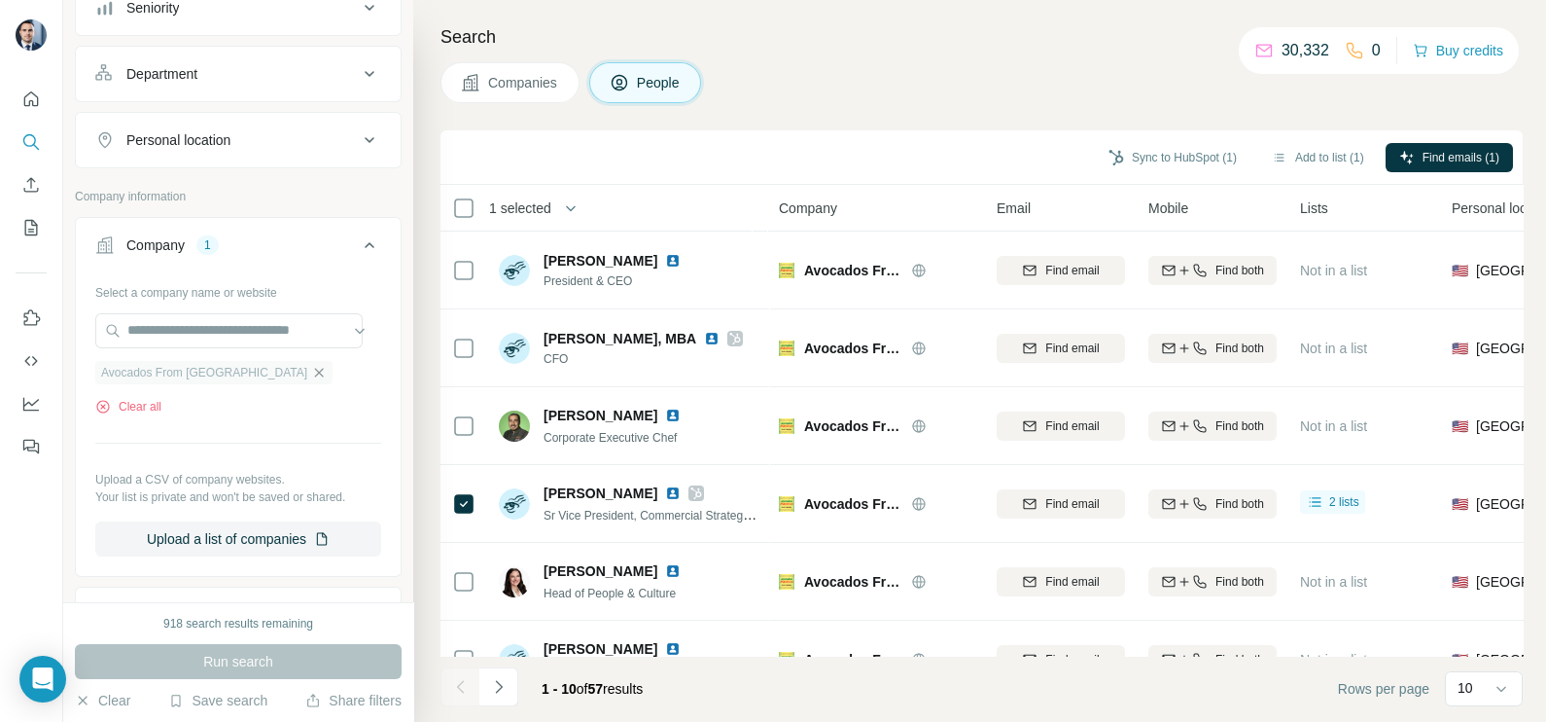
click at [311, 367] on icon "button" at bounding box center [319, 373] width 16 height 16
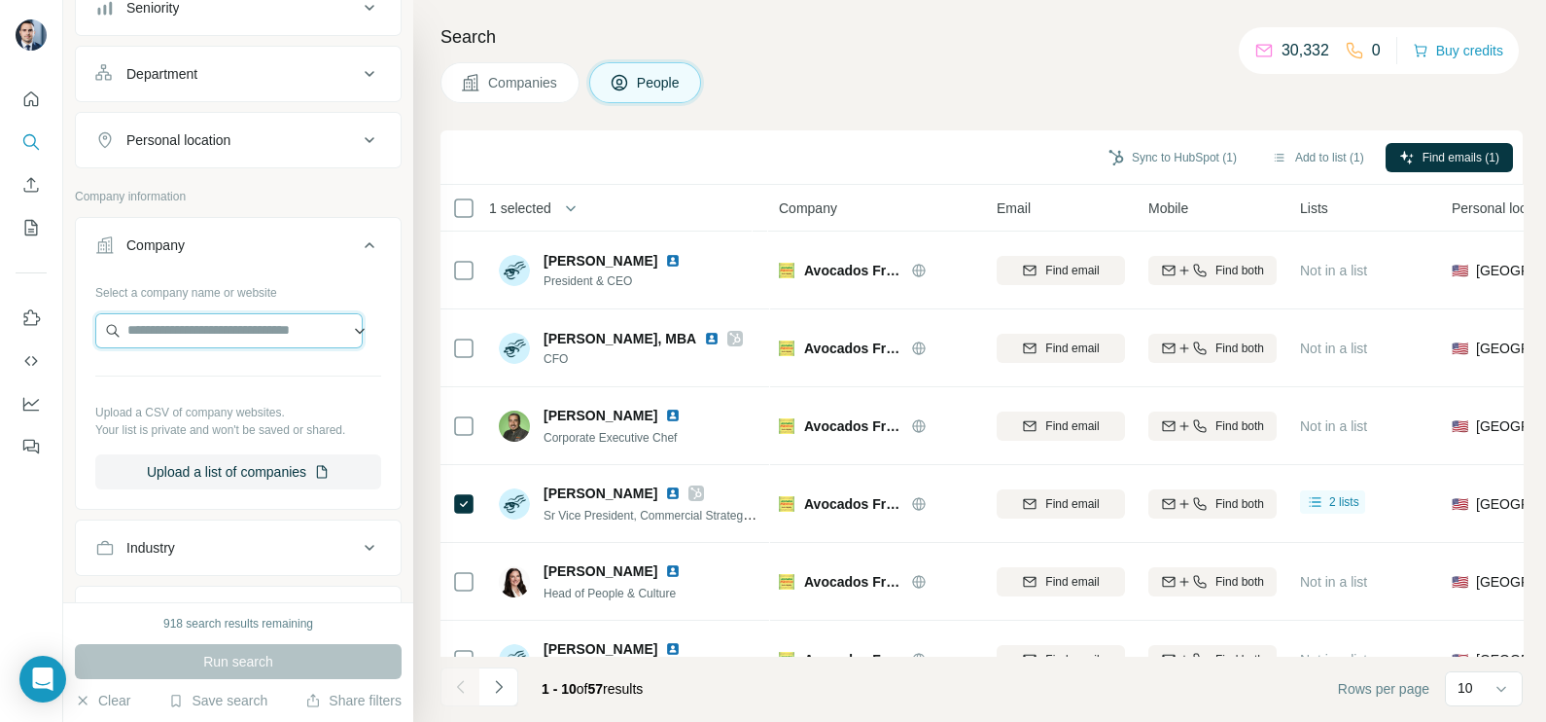
click at [229, 331] on input "text" at bounding box center [228, 330] width 267 height 35
paste input "**********"
type input "**********"
click at [232, 391] on div "Senzing [DOMAIN_NAME]" at bounding box center [229, 380] width 258 height 53
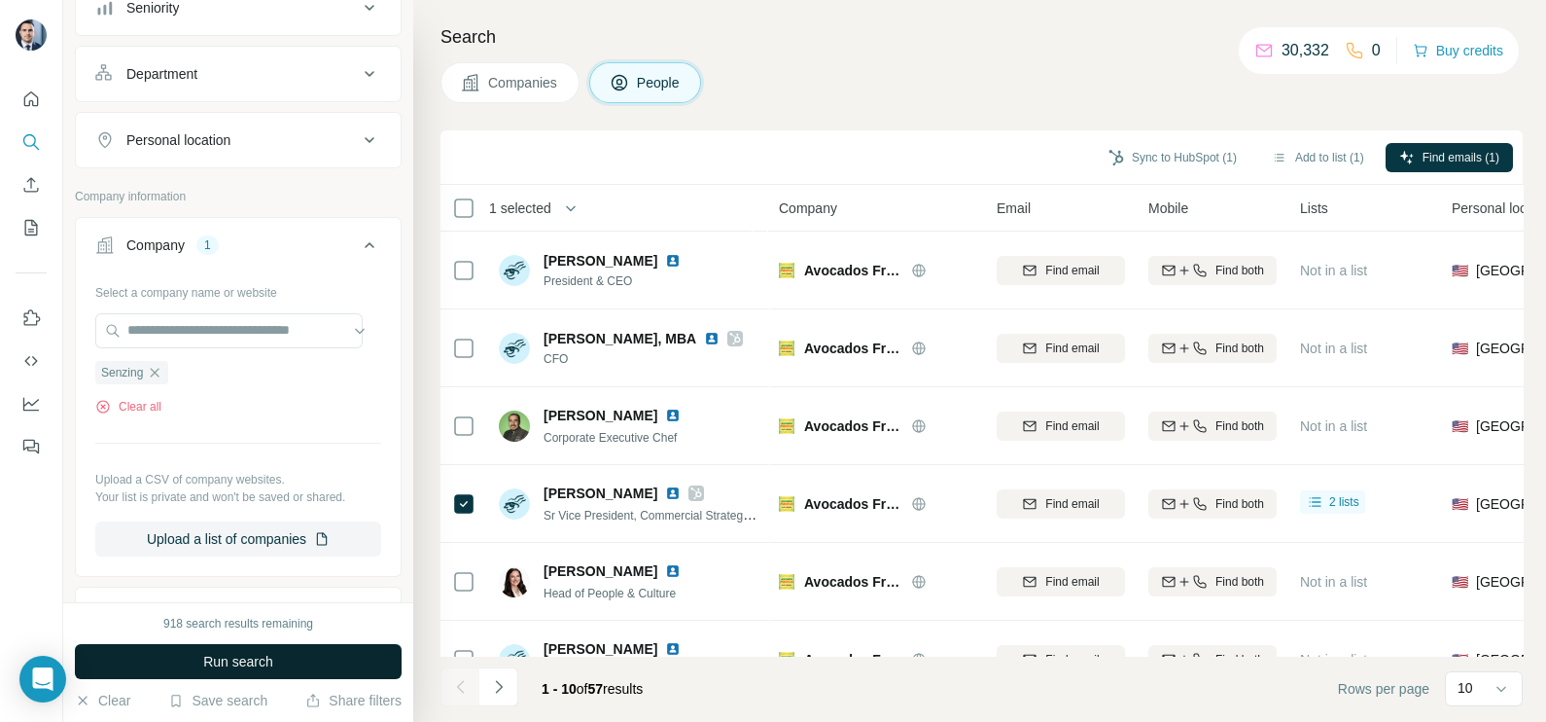
click at [223, 646] on button "Run search" at bounding box center [238, 661] width 327 height 35
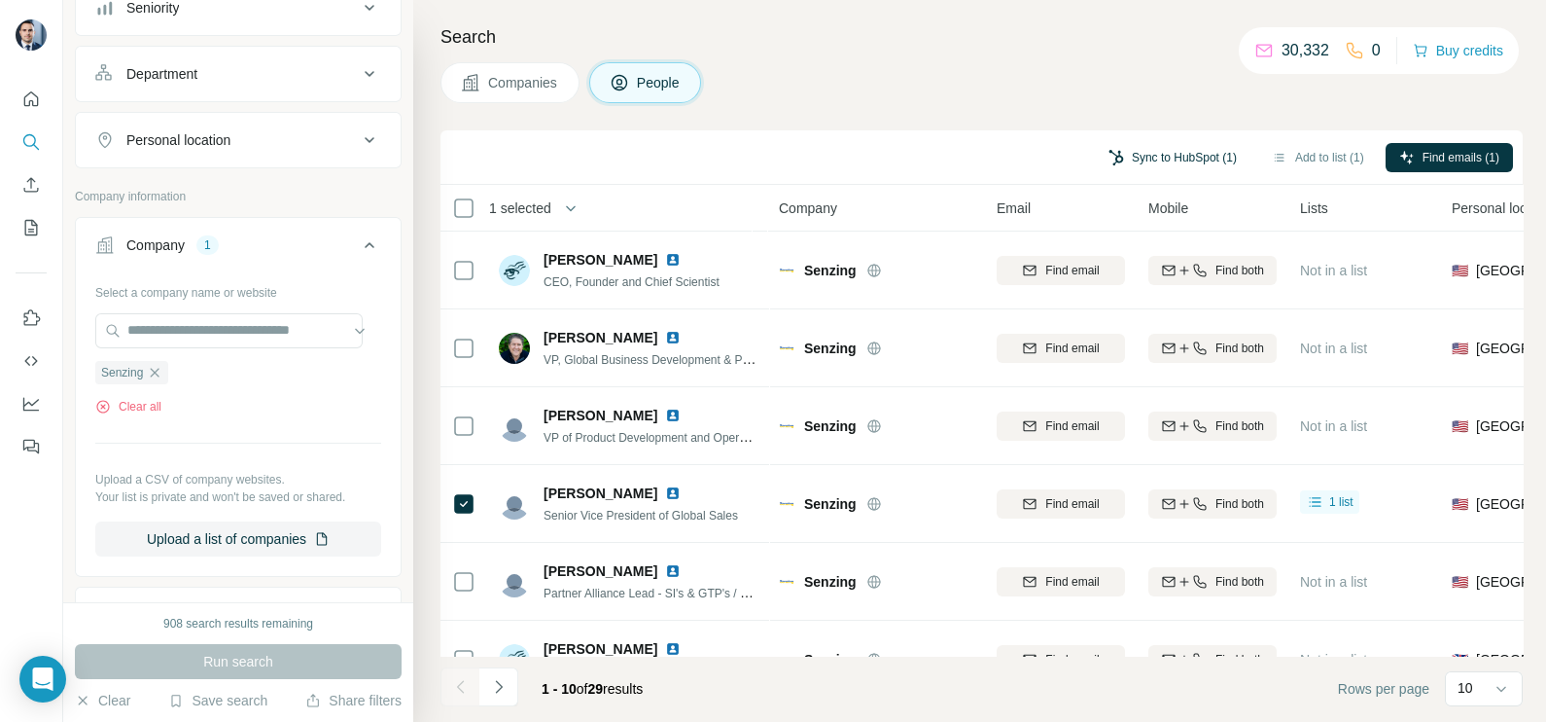
click at [1187, 160] on button "Sync to HubSpot (1)" at bounding box center [1173, 157] width 156 height 29
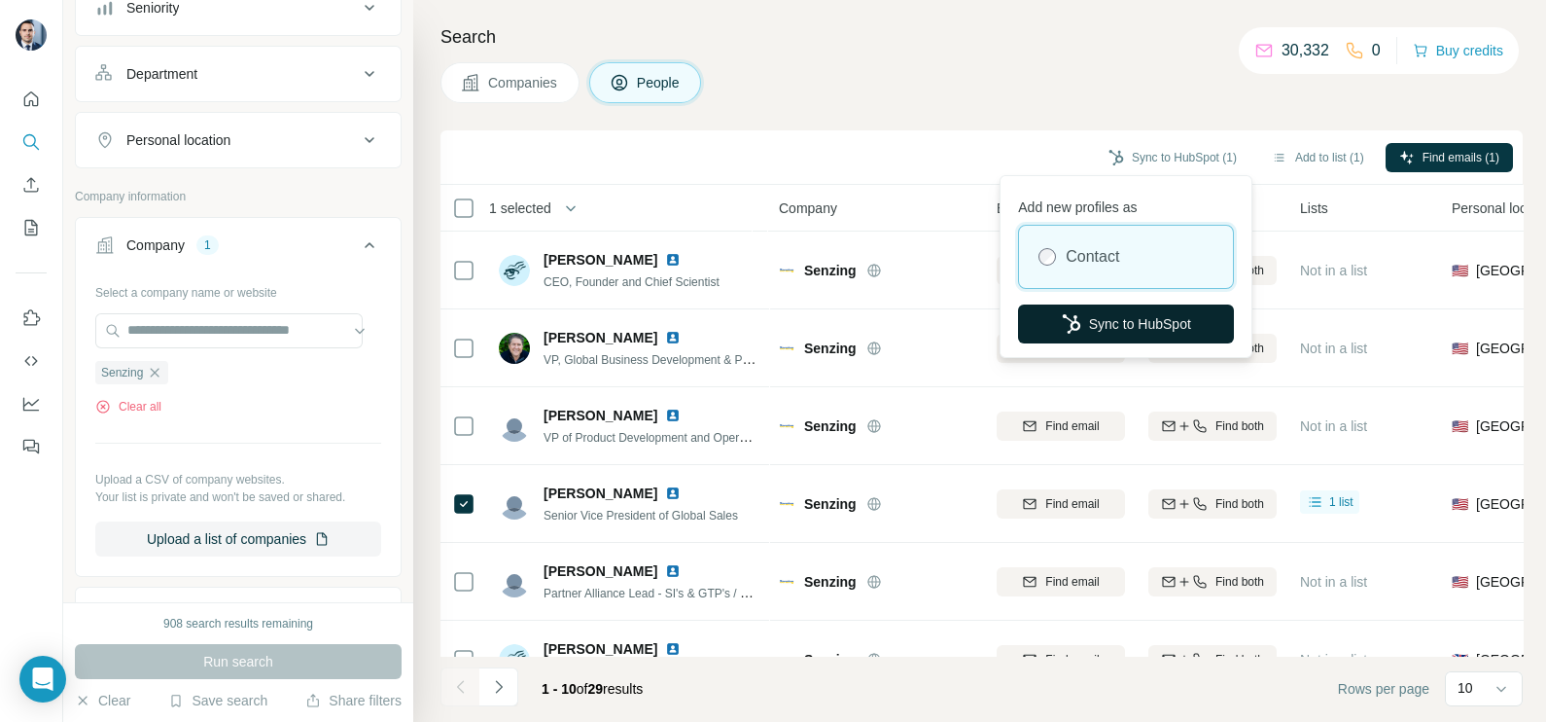
click at [1160, 316] on button "Sync to HubSpot" at bounding box center [1126, 323] width 216 height 39
